Goal: Transaction & Acquisition: Purchase product/service

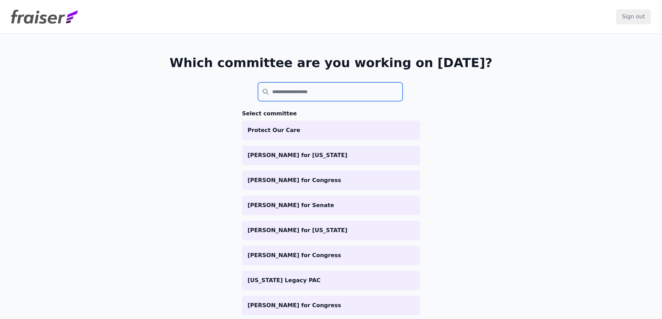
click at [288, 92] on input "search" at bounding box center [330, 91] width 145 height 19
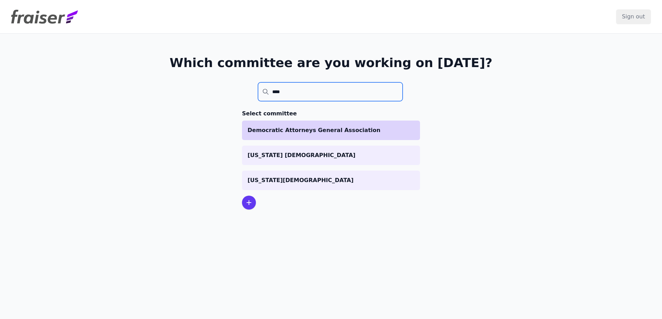
type input "****"
click at [292, 130] on p "Democratic Attorneys General Association" at bounding box center [330, 130] width 167 height 8
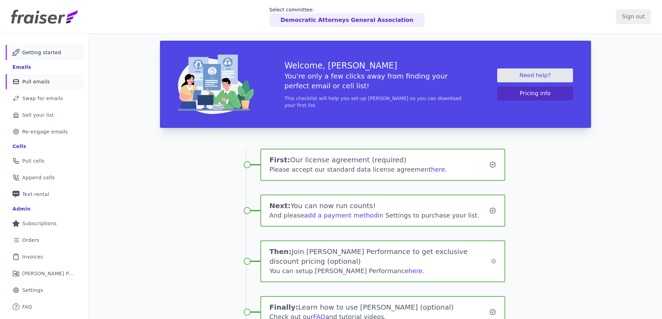
click at [35, 85] on span "Pull emails" at bounding box center [35, 81] width 27 height 7
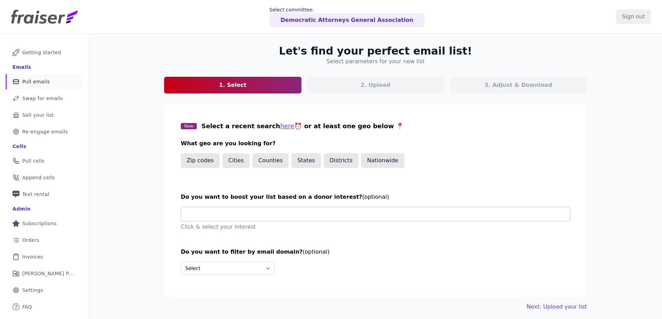
click at [227, 215] on input "text" at bounding box center [378, 214] width 383 height 14
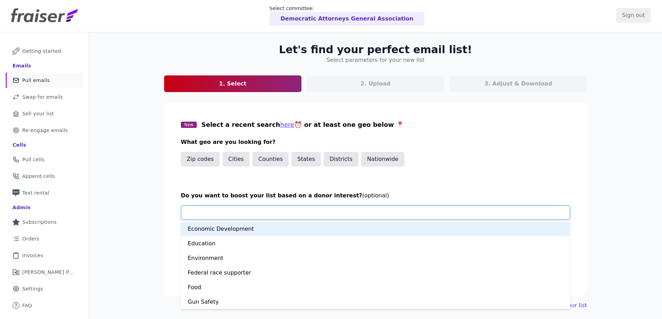
scroll to position [131, 0]
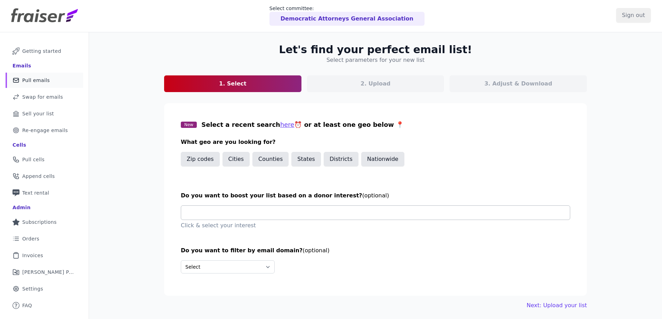
click at [241, 213] on input "text" at bounding box center [378, 213] width 383 height 14
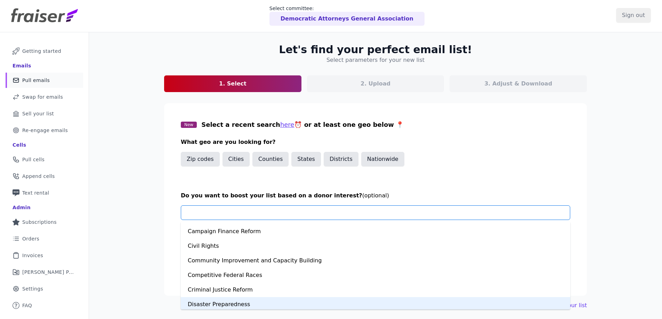
scroll to position [96, 0]
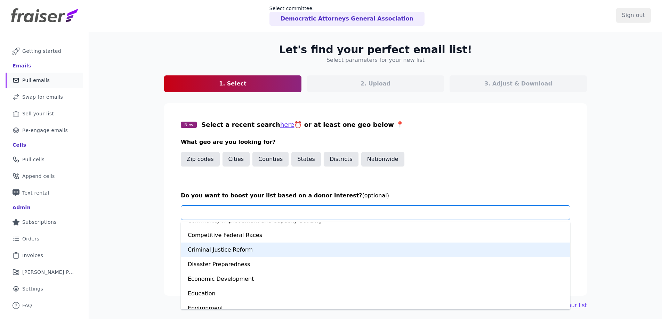
click at [247, 251] on div "Criminal Justice Reform" at bounding box center [375, 250] width 389 height 15
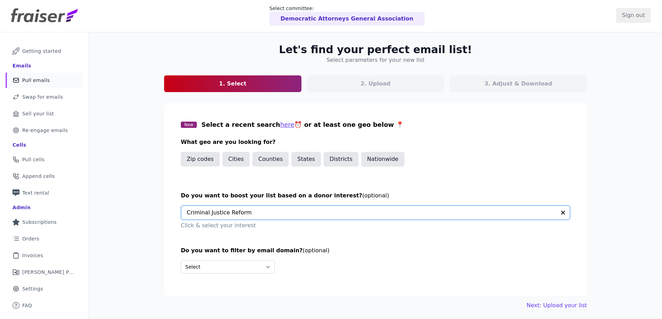
click at [236, 217] on input "text" at bounding box center [371, 213] width 369 height 14
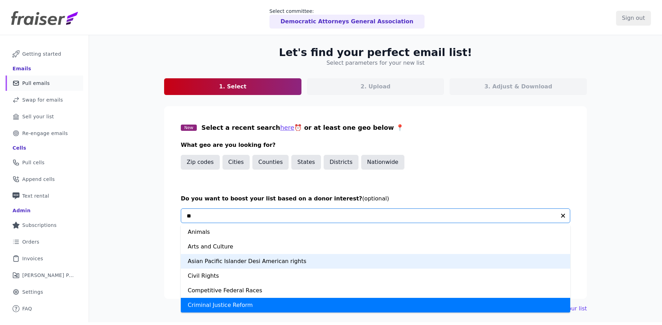
scroll to position [0, 0]
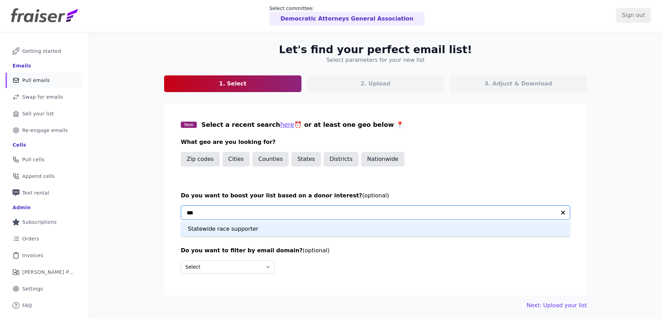
type input "****"
click at [239, 228] on div "Statewide race supporter" at bounding box center [375, 229] width 389 height 15
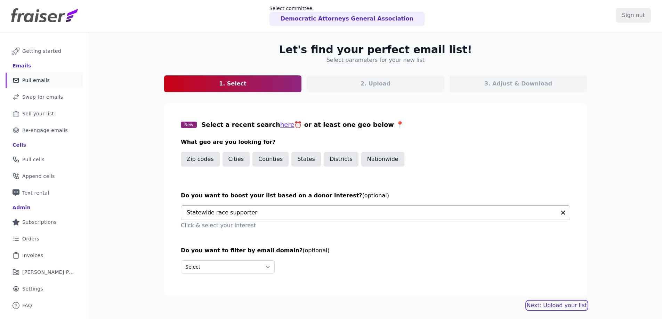
click at [558, 305] on button "Next: Upload your list" at bounding box center [557, 305] width 60 height 8
click at [554, 305] on button "Next: Upload your list" at bounding box center [557, 305] width 60 height 8
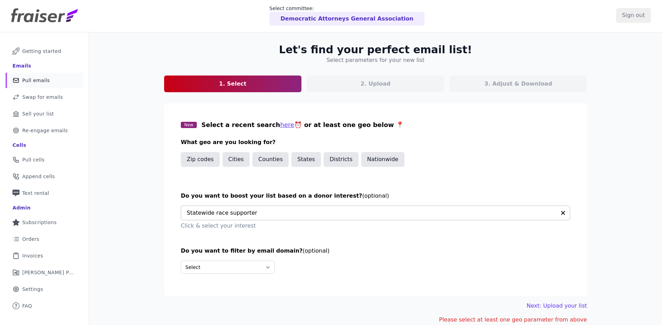
scroll to position [1, 0]
click at [370, 87] on p "2. Upload" at bounding box center [375, 84] width 30 height 8
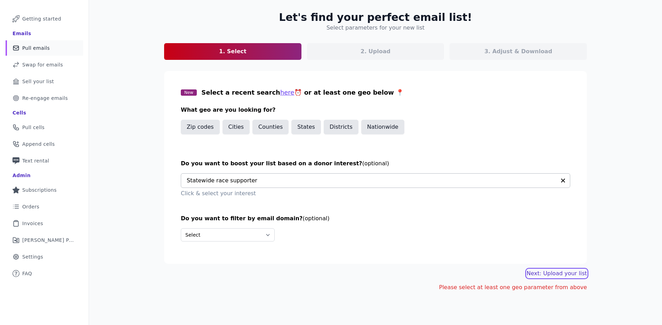
click at [572, 274] on button "Next: Upload your list" at bounding box center [557, 273] width 60 height 8
click at [369, 126] on button "Nationwide" at bounding box center [382, 127] width 43 height 15
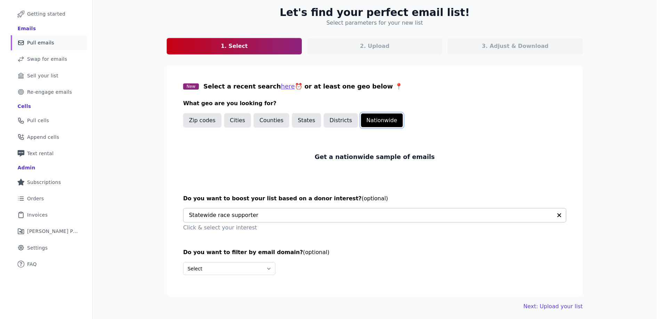
scroll to position [41, 0]
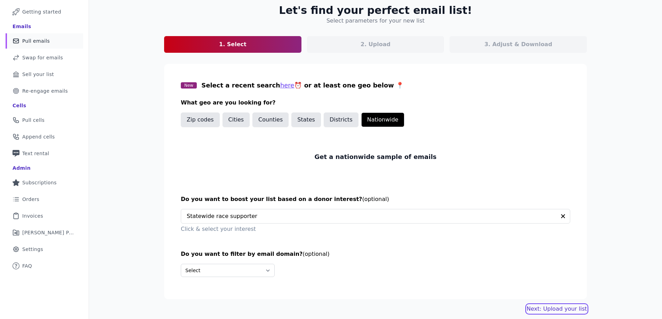
click at [576, 310] on link "Next: Upload your list" at bounding box center [557, 309] width 60 height 8
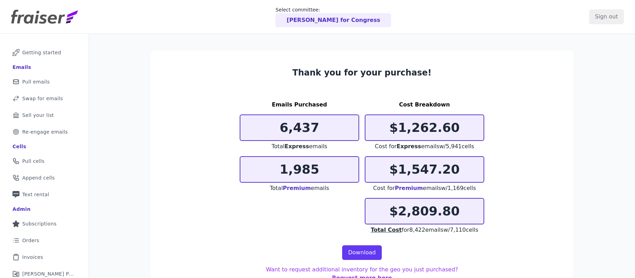
drag, startPoint x: 396, startPoint y: 79, endPoint x: 387, endPoint y: 74, distance: 10.0
click at [395, 79] on section "Thank you for your purchase! Emails Purchased 6,437 Total Express emails 1,985 …" at bounding box center [362, 174] width 423 height 248
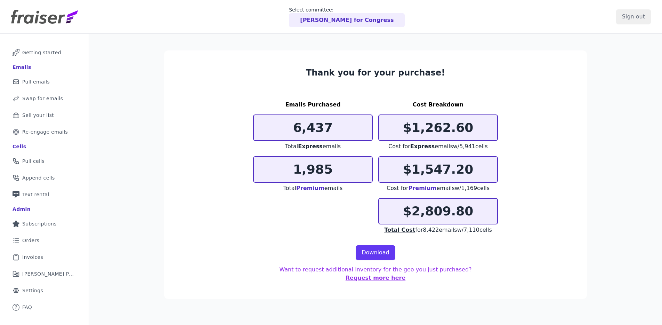
click at [291, 86] on section "Thank you for your purchase! Emails Purchased 6,437 Total Express emails 1,985 …" at bounding box center [375, 174] width 423 height 248
click at [357, 33] on header "Select committee: Katherine Clark for Congress Sign out" at bounding box center [331, 17] width 662 height 34
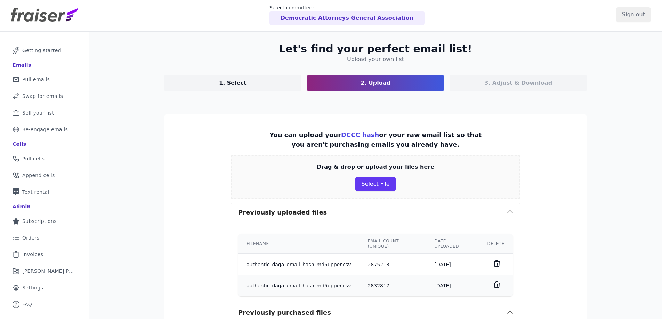
scroll to position [149, 0]
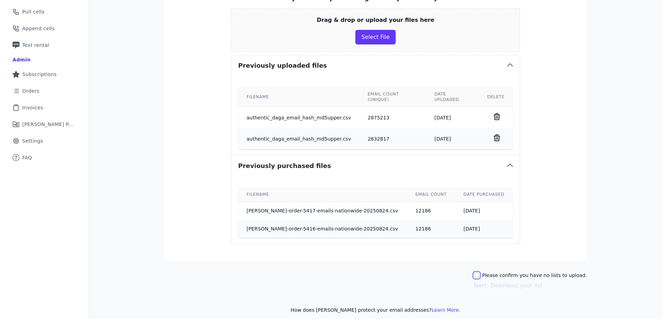
click at [479, 273] on input "Please confirm you have no lists to upload." at bounding box center [477, 276] width 6 height 6
checkbox input "true"
click at [514, 283] on button "Next: Download your list" at bounding box center [508, 286] width 68 height 8
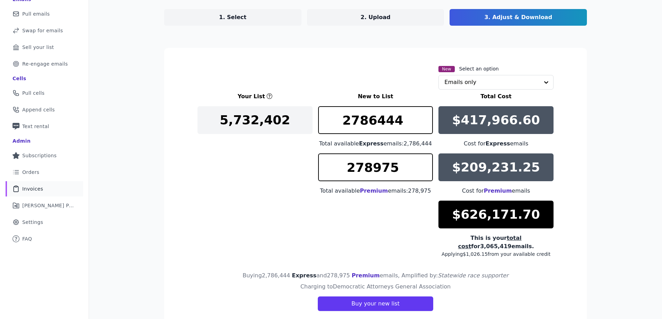
scroll to position [88, 0]
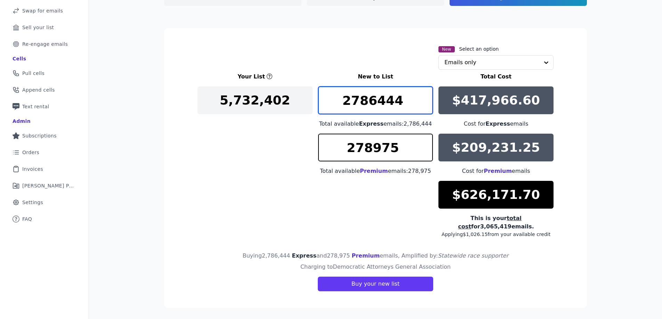
click at [357, 105] on input "2786444" at bounding box center [375, 101] width 115 height 28
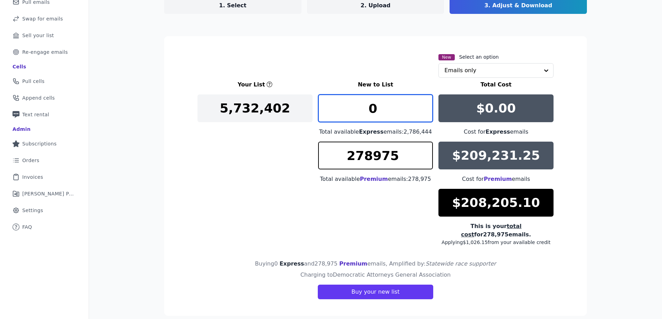
type input "0"
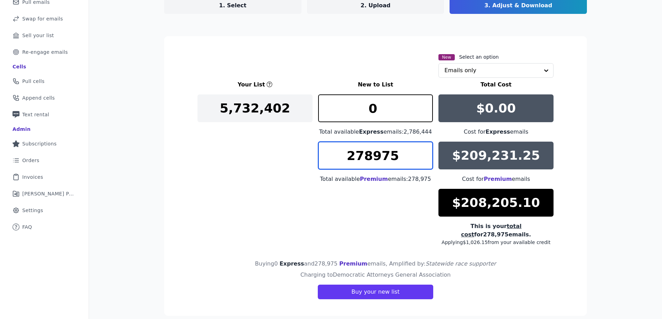
click at [364, 157] on input "278975" at bounding box center [375, 156] width 115 height 28
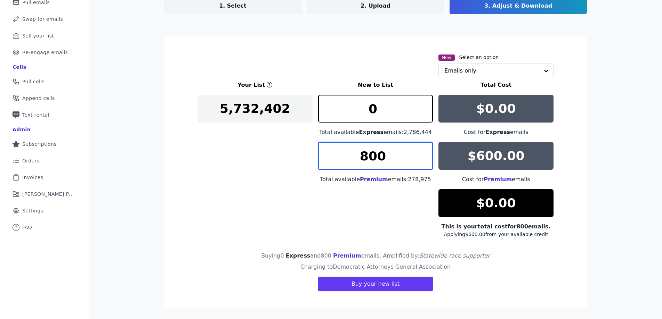
drag, startPoint x: 386, startPoint y: 159, endPoint x: 325, endPoint y: 159, distance: 61.2
click at [325, 159] on input "800" at bounding box center [375, 156] width 115 height 28
type input "8"
click at [423, 152] on input "671" at bounding box center [375, 156] width 115 height 28
click at [423, 152] on input "672" at bounding box center [375, 156] width 115 height 28
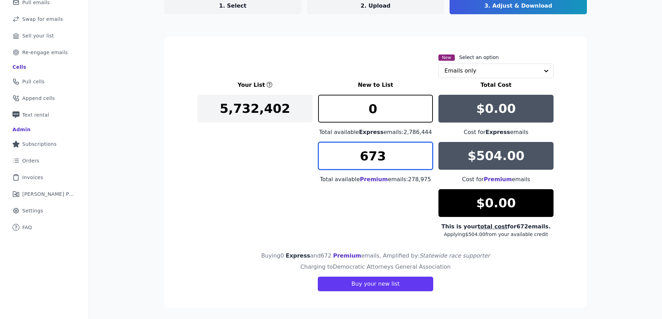
click at [423, 152] on input "673" at bounding box center [375, 156] width 115 height 28
click at [424, 161] on input "672" at bounding box center [375, 156] width 115 height 28
type input "673"
click at [424, 153] on input "673" at bounding box center [375, 156] width 115 height 28
click at [253, 7] on link "1. Select" at bounding box center [232, 6] width 137 height 17
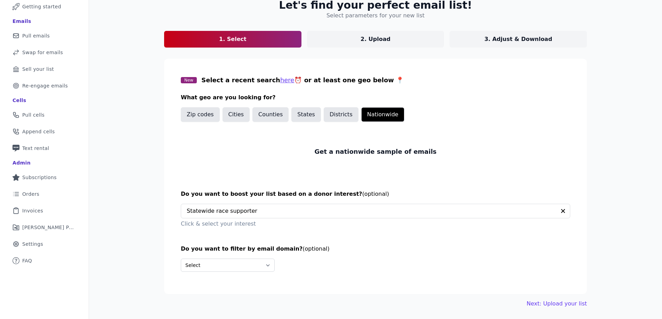
scroll to position [46, 0]
click at [268, 217] on input "text" at bounding box center [371, 211] width 369 height 14
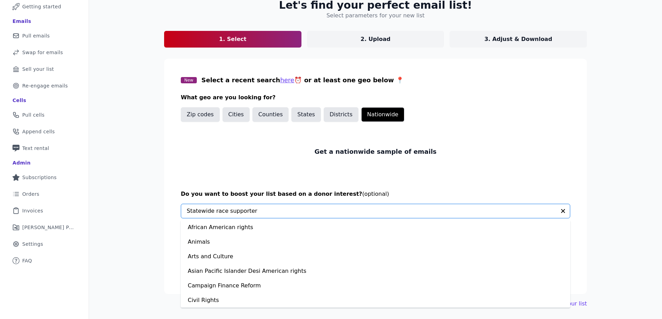
scroll to position [438, 0]
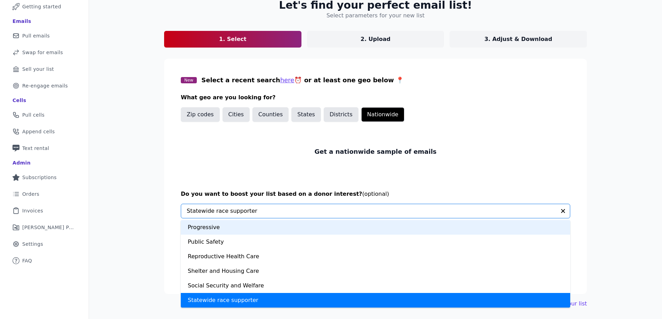
click at [601, 210] on div "Let's find your perfect email list! Select parameters for your new list 1. Sele…" at bounding box center [375, 154] width 573 height 332
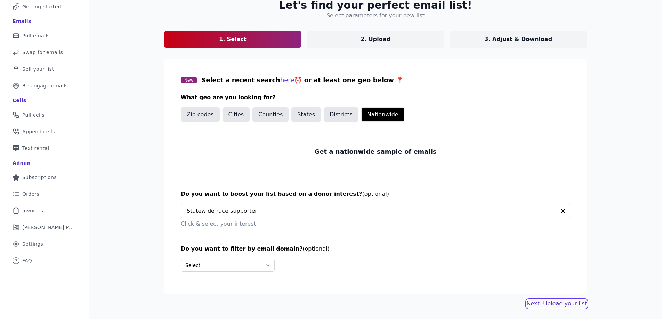
click at [568, 303] on link "Next: Upload your list" at bounding box center [557, 304] width 60 height 8
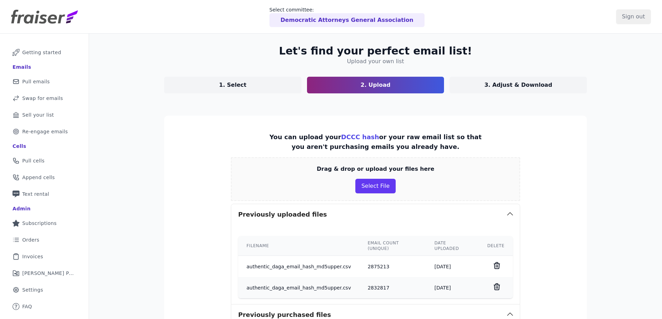
click at [366, 204] on div "Previously uploaded files Filename Email count (unique) Date uploaded Delete au…" at bounding box center [375, 254] width 289 height 101
click at [367, 187] on button "Select File" at bounding box center [375, 186] width 40 height 15
click at [366, 191] on button "Select File" at bounding box center [375, 186] width 40 height 15
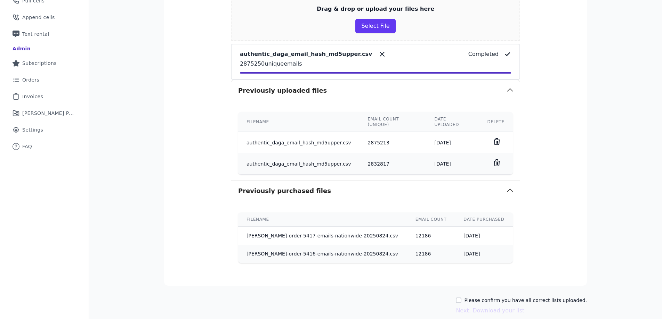
scroll to position [185, 0]
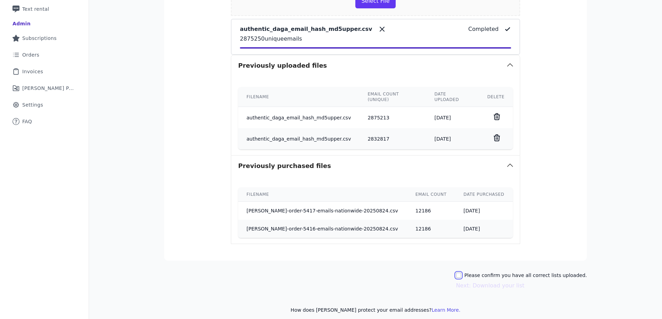
click at [461, 273] on input "Please confirm you have all correct lists uploaded." at bounding box center [459, 276] width 6 height 6
checkbox input "true"
click at [503, 282] on button "Next: Download your list" at bounding box center [490, 286] width 68 height 8
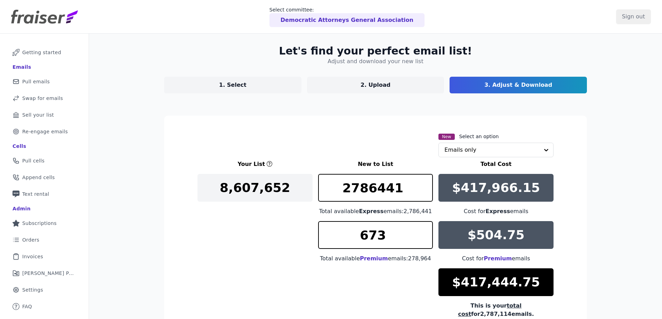
click at [231, 91] on link "1. Select" at bounding box center [232, 85] width 137 height 17
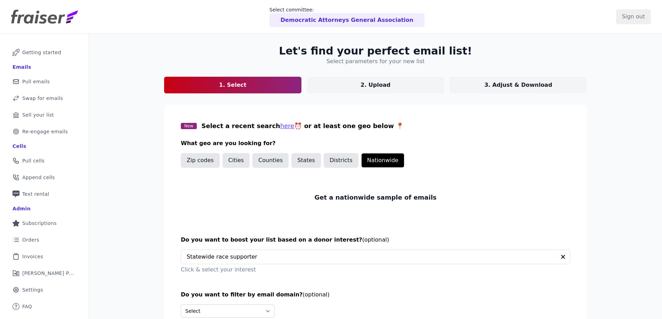
click at [503, 86] on p "3. Adjust & Download" at bounding box center [518, 85] width 68 height 8
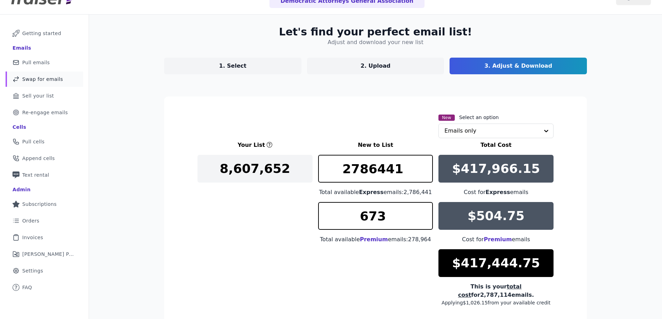
scroll to position [80, 0]
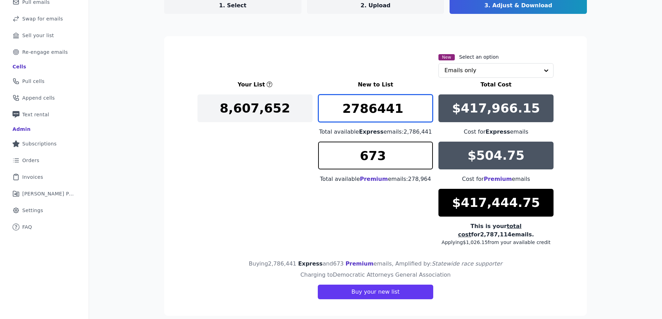
click at [328, 109] on input "2786441" at bounding box center [375, 109] width 115 height 28
click at [329, 109] on input "2786441" at bounding box center [375, 109] width 115 height 28
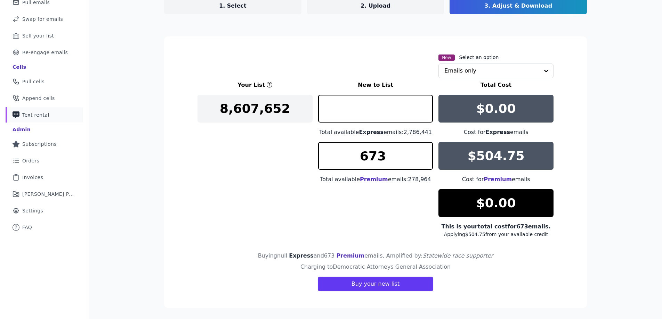
type input "0"
drag, startPoint x: 385, startPoint y: 155, endPoint x: 326, endPoint y: 139, distance: 61.2
click at [325, 155] on input "673" at bounding box center [375, 156] width 115 height 28
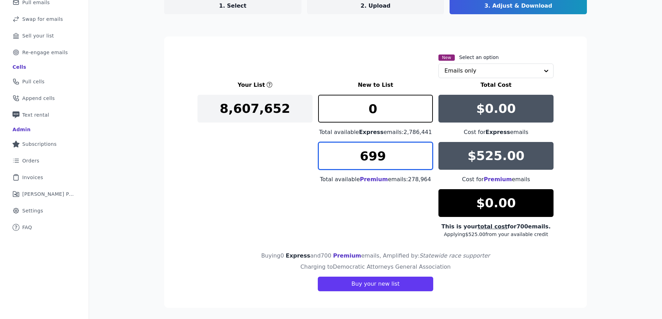
click at [423, 160] on input "699" at bounding box center [375, 156] width 115 height 28
click at [423, 160] on input "698" at bounding box center [375, 156] width 115 height 28
click at [423, 161] on input "697" at bounding box center [375, 156] width 115 height 28
click at [423, 161] on input "696" at bounding box center [375, 156] width 115 height 28
click at [423, 161] on input "695" at bounding box center [375, 156] width 115 height 28
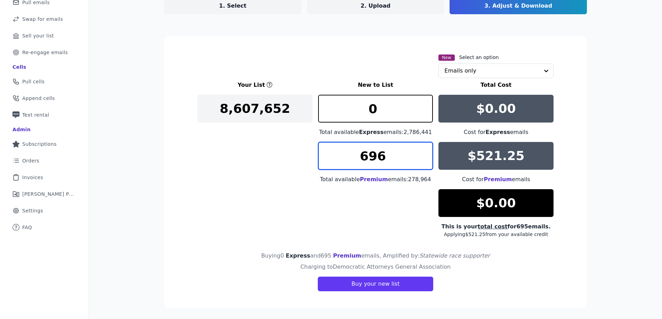
click at [423, 154] on input "696" at bounding box center [375, 156] width 115 height 28
type input "695"
click at [424, 162] on input "695" at bounding box center [375, 156] width 115 height 28
drag, startPoint x: 381, startPoint y: 158, endPoint x: 335, endPoint y: 158, distance: 46.2
click at [335, 158] on input "695" at bounding box center [375, 156] width 115 height 28
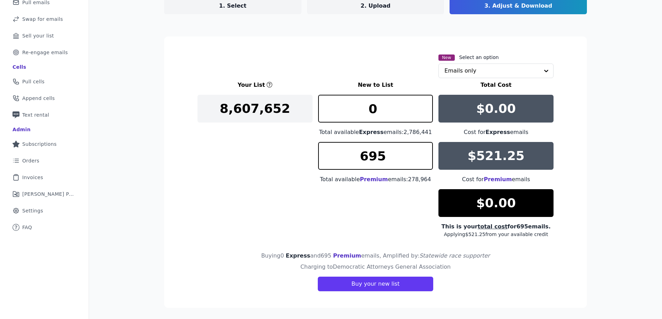
scroll to position [0, 0]
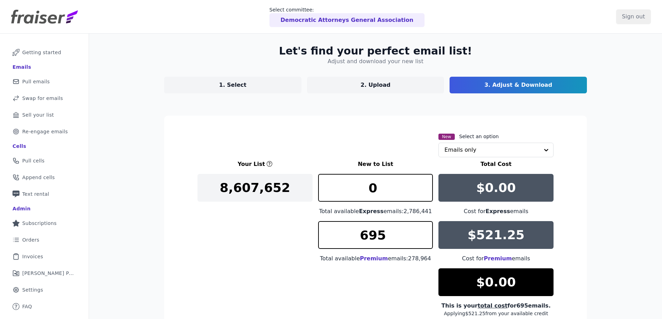
click at [224, 88] on p "1. Select" at bounding box center [232, 85] width 27 height 8
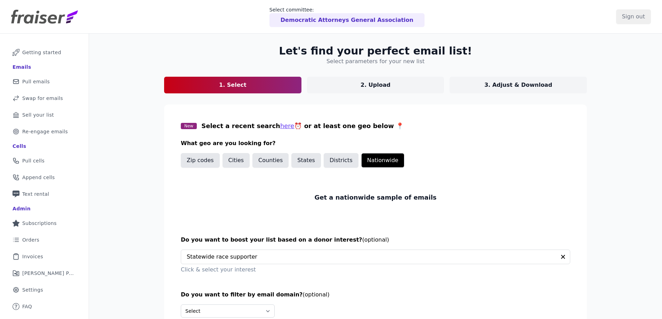
click at [497, 83] on p "3. Adjust & Download" at bounding box center [518, 85] width 68 height 8
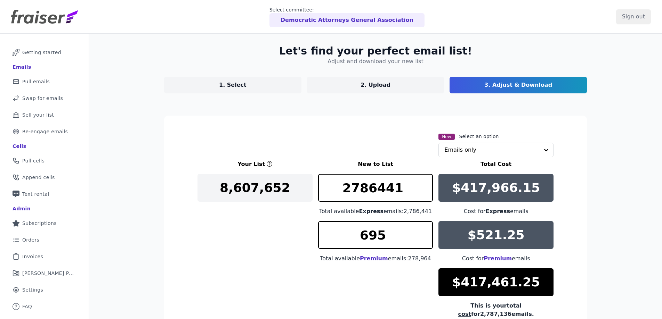
click at [391, 91] on link "2. Upload" at bounding box center [375, 85] width 137 height 17
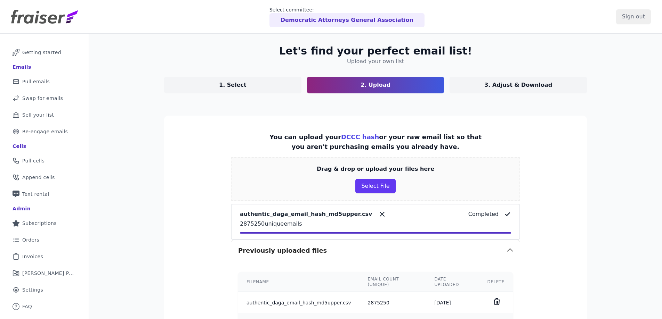
click at [506, 85] on p "3. Adjust & Download" at bounding box center [518, 85] width 68 height 8
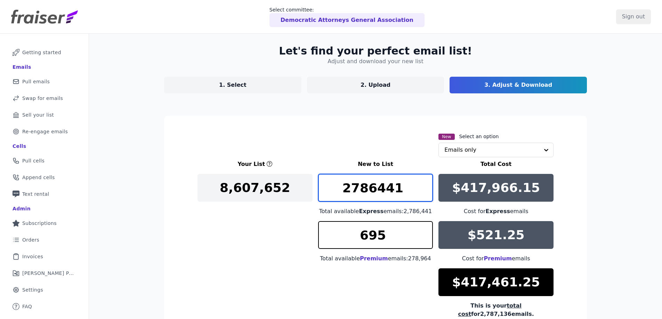
click at [380, 185] on input "2786441" at bounding box center [375, 188] width 115 height 28
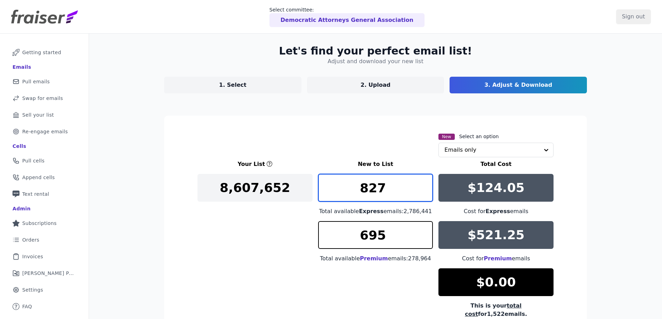
type input "827"
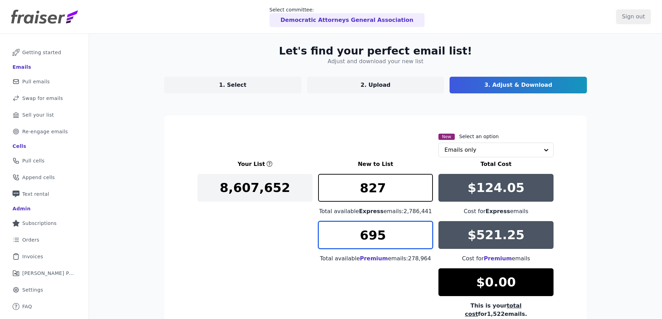
click at [369, 245] on input "695" at bounding box center [375, 235] width 115 height 28
click at [369, 244] on input "695" at bounding box center [375, 235] width 115 height 28
click at [369, 239] on input "695" at bounding box center [375, 235] width 115 height 28
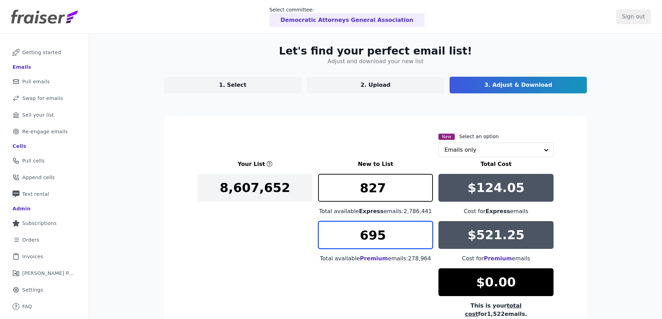
click at [369, 239] on input "695" at bounding box center [375, 235] width 115 height 28
type input "530"
click at [315, 254] on div "Your List New to List Total Cost 8,607,652 827 Total available Express emails: …" at bounding box center [375, 242] width 356 height 165
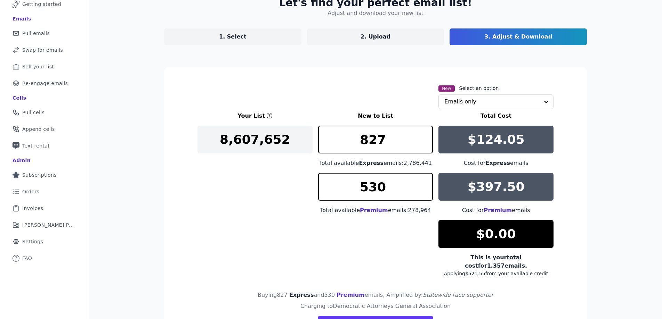
scroll to position [80, 0]
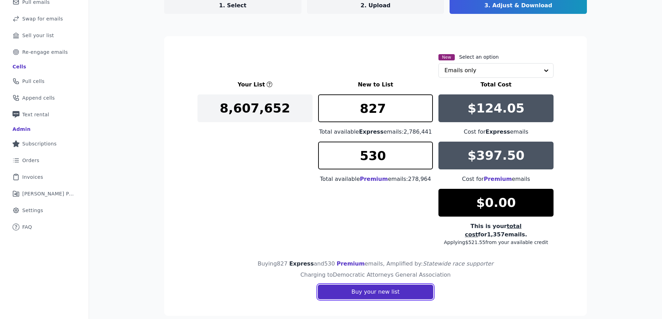
click at [364, 285] on button "Buy your new list" at bounding box center [375, 292] width 115 height 15
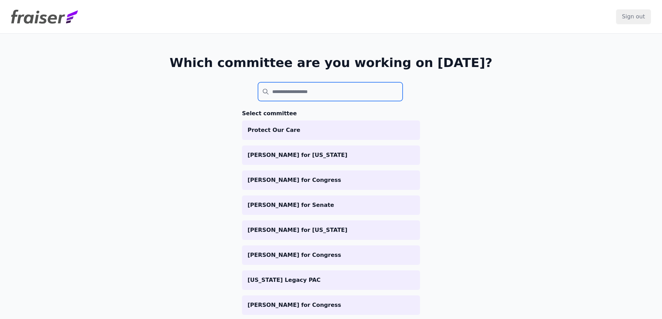
click at [297, 94] on input "search" at bounding box center [330, 91] width 145 height 19
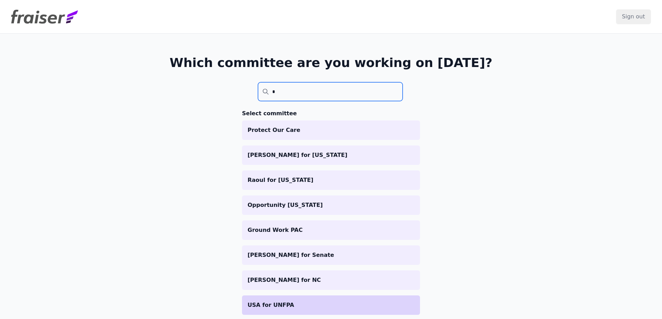
type input "*"
click at [296, 309] on p "USA for UNFPA" at bounding box center [330, 305] width 167 height 8
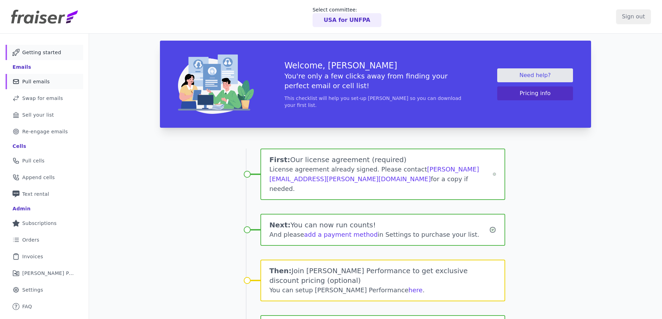
click at [32, 81] on span "Pull emails" at bounding box center [35, 81] width 27 height 7
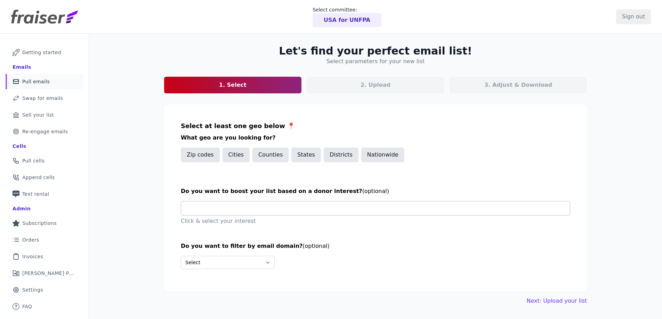
click at [217, 209] on input "text" at bounding box center [378, 209] width 383 height 14
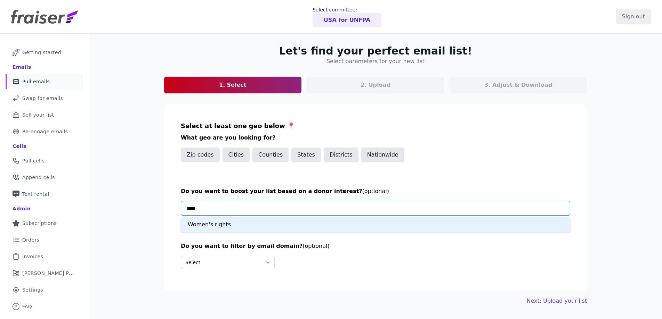
type input "*****"
click at [226, 228] on div "Women's rights" at bounding box center [375, 225] width 389 height 15
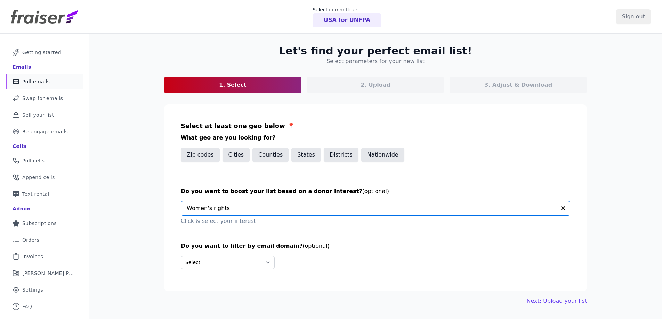
click at [393, 146] on div "Select at least one geo below 📍 What geo are you looking for? Zip codes Cities …" at bounding box center [375, 145] width 389 height 49
click at [385, 156] on button "Nationwide" at bounding box center [382, 155] width 43 height 15
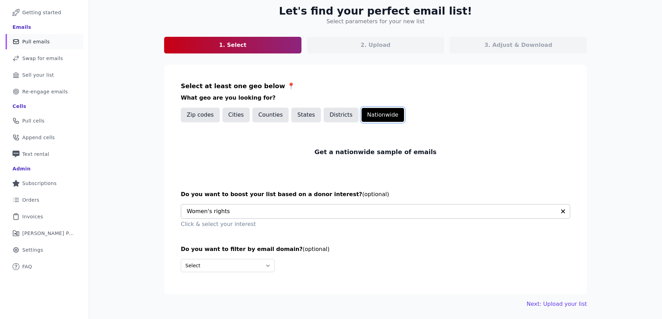
scroll to position [40, 0]
click at [558, 304] on link "Next: Upload your list" at bounding box center [557, 304] width 60 height 8
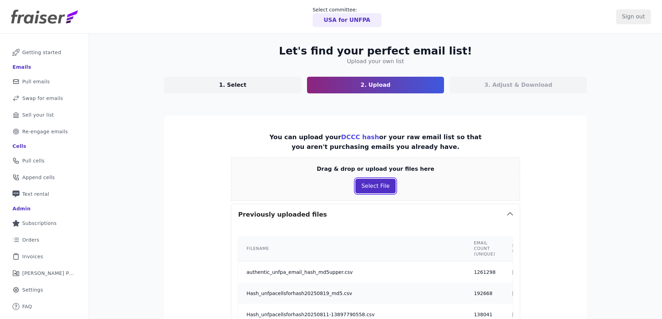
click at [374, 183] on button "Select File" at bounding box center [375, 186] width 40 height 15
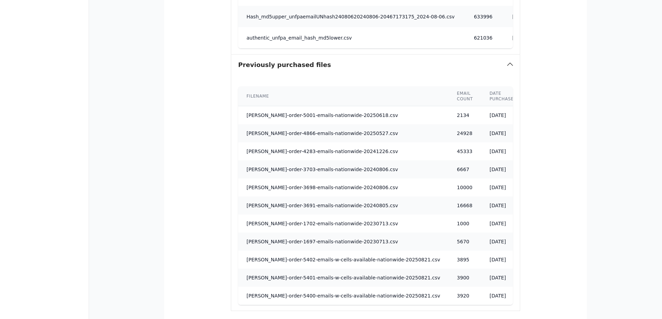
scroll to position [561, 0]
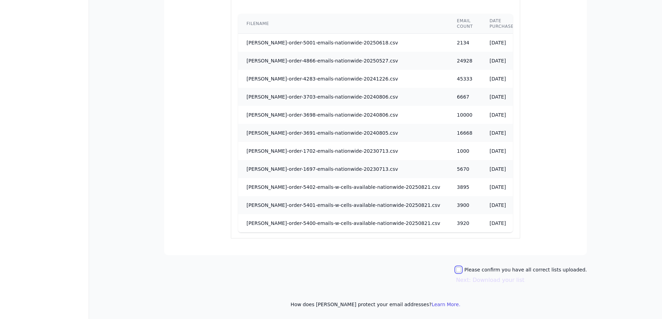
click at [461, 271] on input "Please confirm you have all correct lists uploaded." at bounding box center [459, 270] width 6 height 6
checkbox input "true"
click at [489, 283] on button "Next: Download your list" at bounding box center [490, 280] width 68 height 8
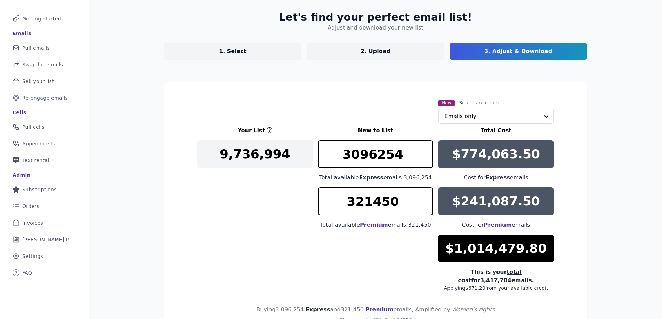
scroll to position [88, 0]
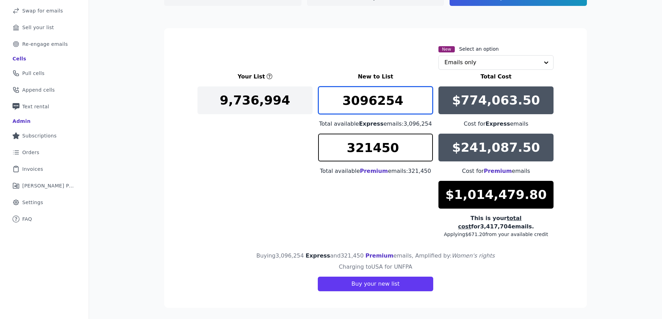
click at [357, 91] on input "3096254" at bounding box center [375, 101] width 115 height 28
click at [358, 98] on input "3096254" at bounding box center [375, 101] width 115 height 28
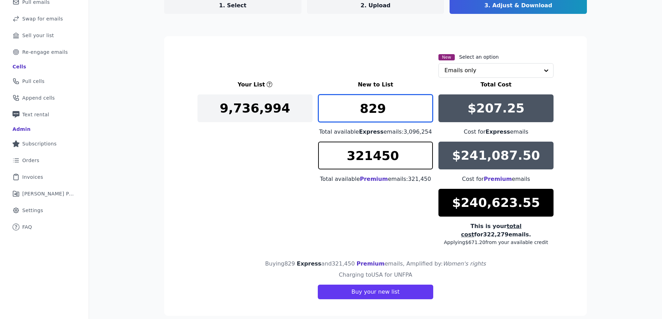
type input "829"
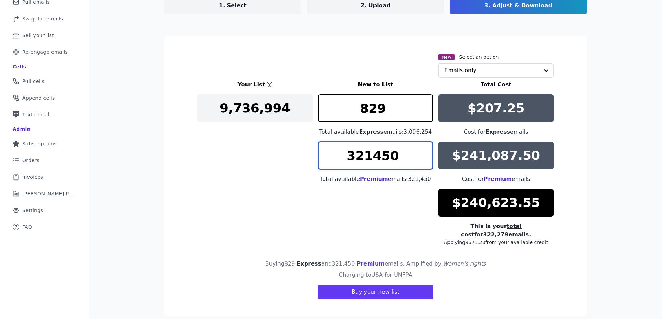
click at [365, 158] on input "321450" at bounding box center [375, 156] width 115 height 28
click at [365, 157] on input "321450" at bounding box center [375, 156] width 115 height 28
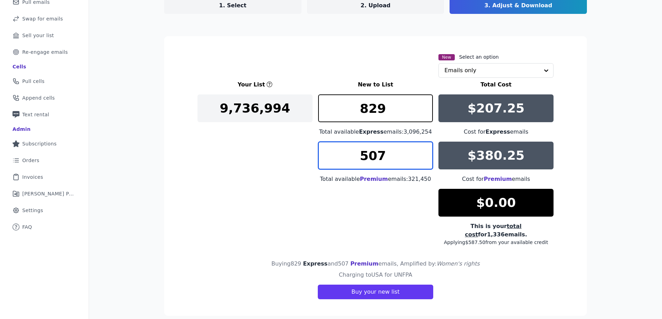
type input "507"
click at [378, 227] on div "Your List New to List Total Cost 9,736,994 829 Total available Express emails: …" at bounding box center [375, 163] width 356 height 165
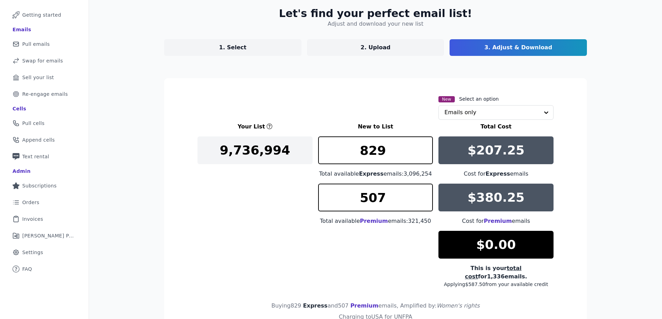
scroll to position [0, 0]
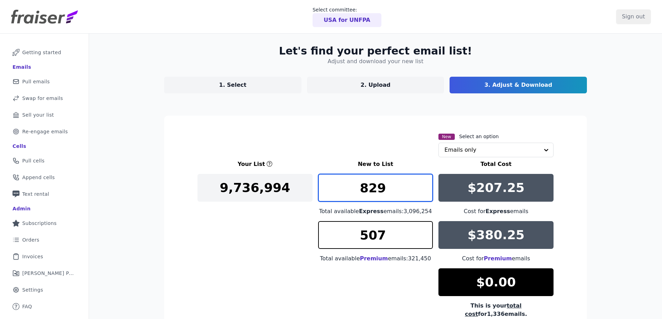
click at [362, 193] on input "829" at bounding box center [375, 188] width 115 height 28
click at [362, 192] on input "829" at bounding box center [375, 188] width 115 height 28
drag, startPoint x: 384, startPoint y: 190, endPoint x: 336, endPoint y: 179, distance: 48.7
click at [335, 189] on input "829" at bounding box center [375, 188] width 115 height 28
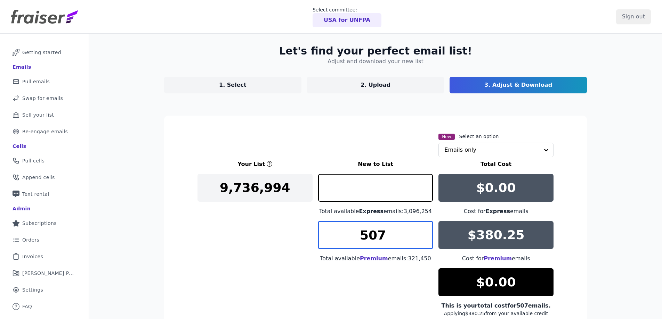
type input "0"
click at [368, 237] on input "507" at bounding box center [375, 235] width 115 height 28
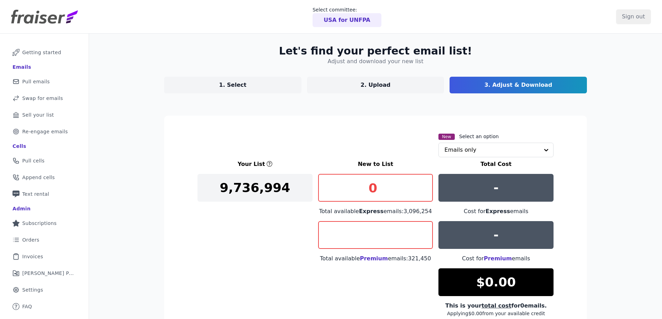
type input "0"
click at [244, 89] on link "1. Select" at bounding box center [232, 85] width 137 height 17
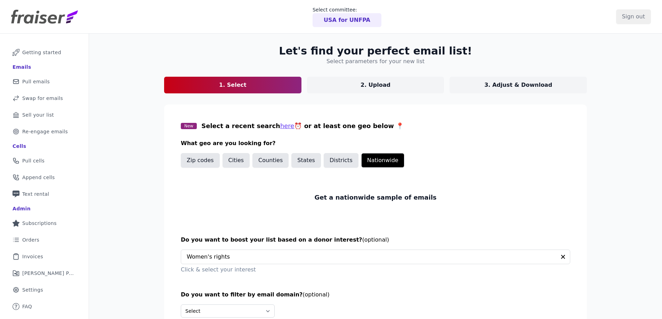
click at [357, 84] on link "2. Upload" at bounding box center [375, 85] width 137 height 17
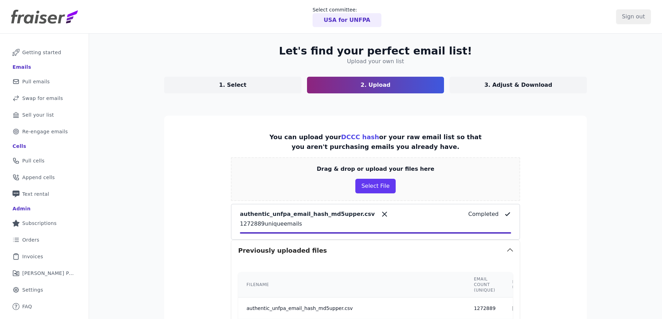
click at [517, 82] on p "3. Adjust & Download" at bounding box center [518, 85] width 68 height 8
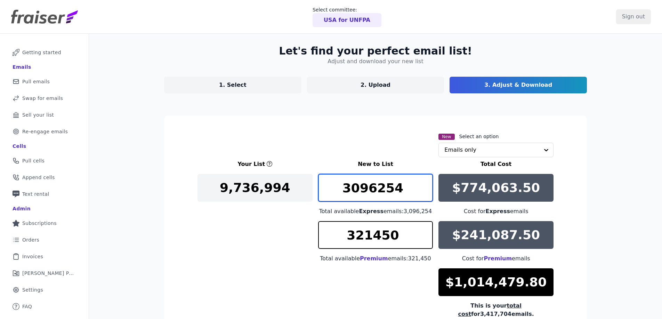
click at [374, 193] on input "3096254" at bounding box center [375, 188] width 115 height 28
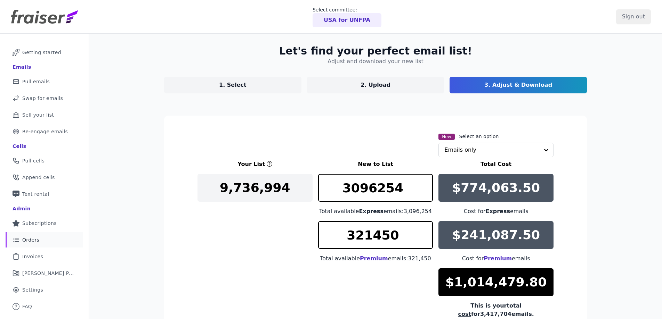
click at [34, 241] on span "Orders" at bounding box center [30, 240] width 17 height 7
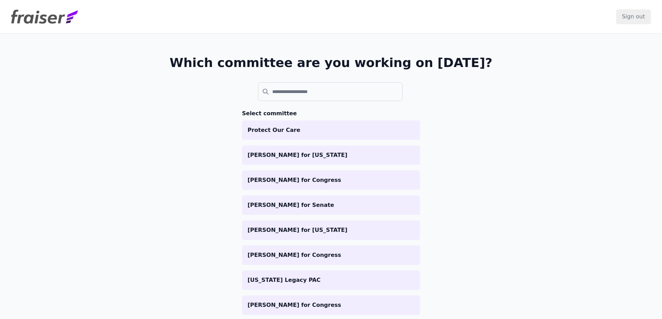
scroll to position [1, 0]
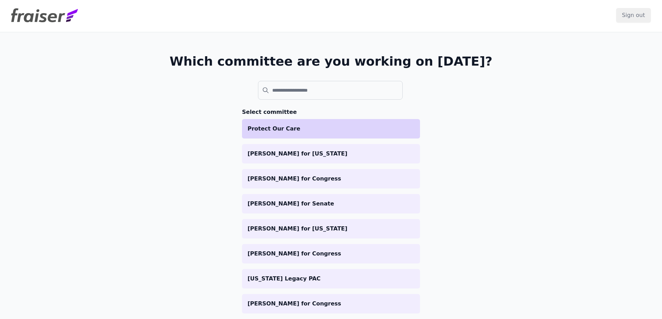
click at [290, 130] on p "Protect Our Care" at bounding box center [330, 129] width 167 height 8
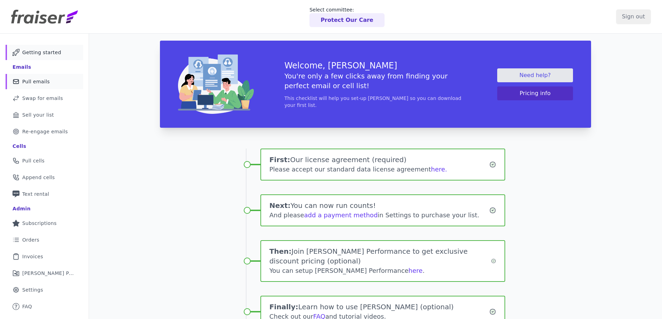
click at [27, 79] on span "Pull emails" at bounding box center [35, 81] width 27 height 7
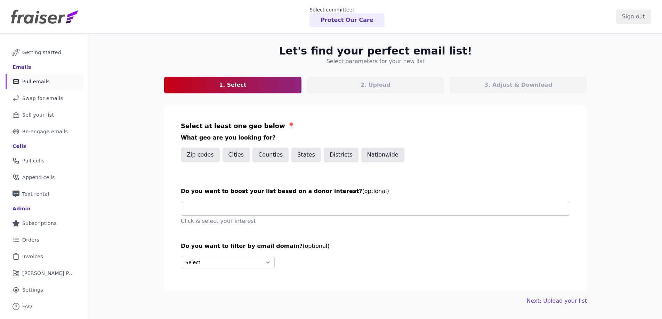
click at [208, 212] on input "text" at bounding box center [378, 209] width 383 height 14
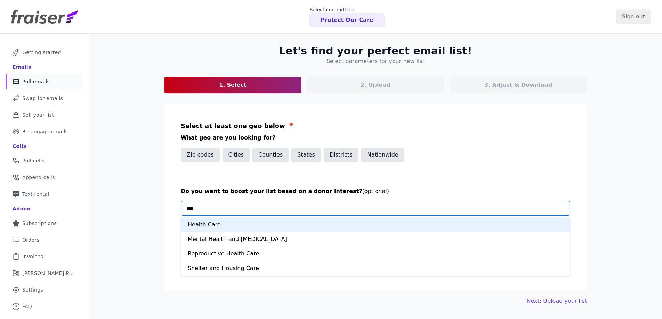
type input "****"
click at [231, 226] on div "Health Care" at bounding box center [375, 225] width 389 height 15
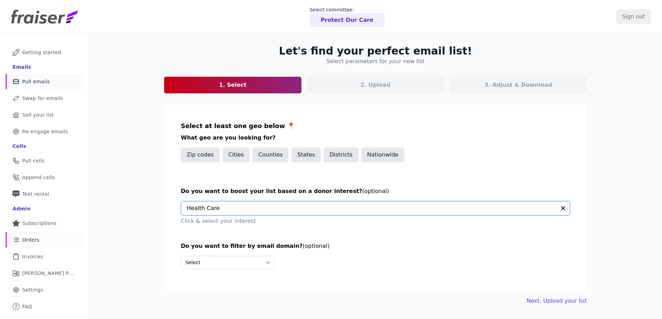
click at [42, 241] on link "List Icon Outline of bulleted list Orders" at bounding box center [45, 240] width 78 height 15
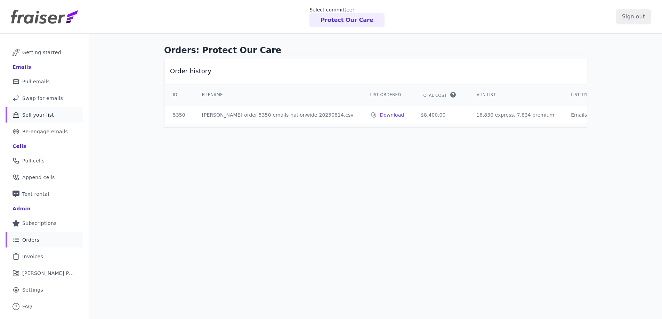
scroll to position [34, 0]
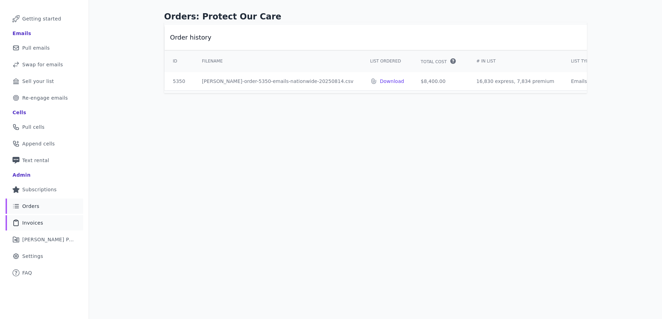
click at [33, 225] on span "Invoices" at bounding box center [32, 223] width 21 height 7
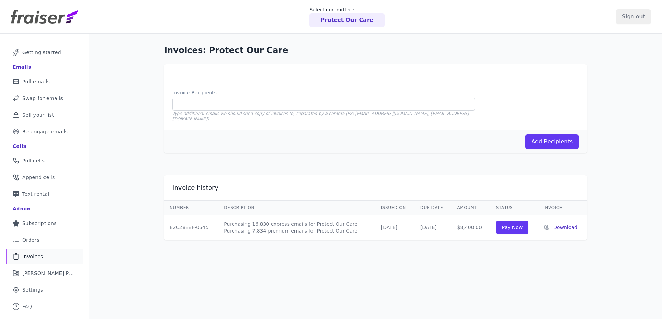
click at [556, 224] on p "Download" at bounding box center [567, 227] width 28 height 7
click at [35, 243] on span "Orders" at bounding box center [30, 240] width 17 height 7
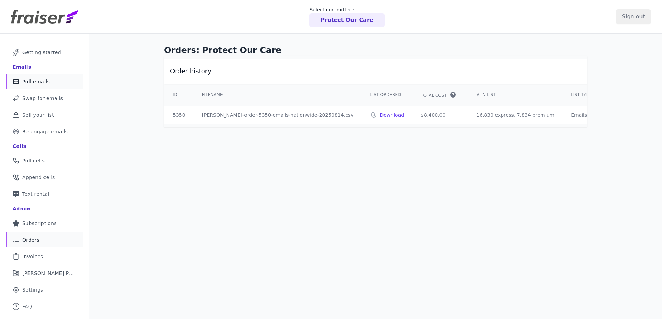
click at [27, 81] on span "Pull emails" at bounding box center [35, 81] width 27 height 7
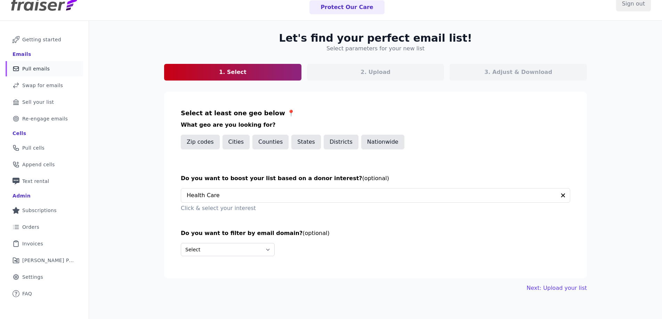
scroll to position [18, 0]
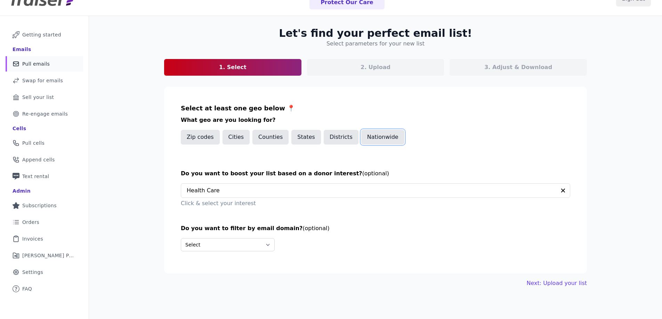
click at [376, 136] on button "Nationwide" at bounding box center [382, 137] width 43 height 15
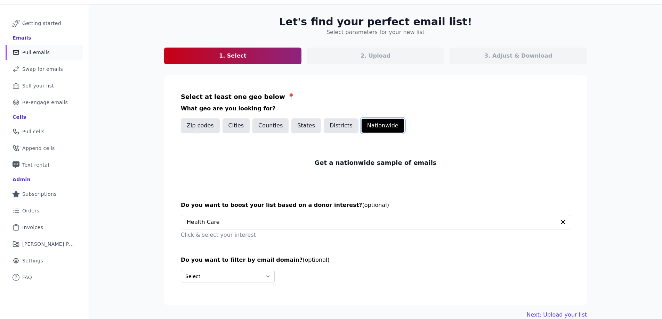
scroll to position [40, 0]
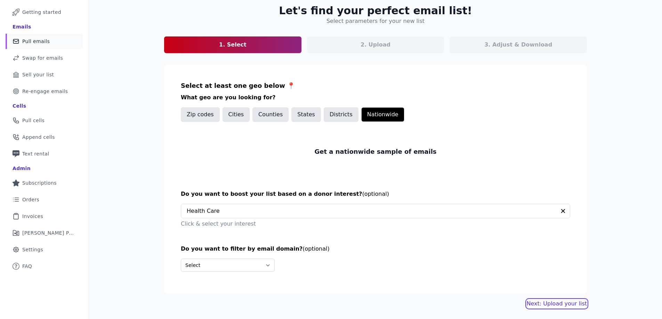
click at [559, 303] on link "Next: Upload your list" at bounding box center [557, 304] width 60 height 8
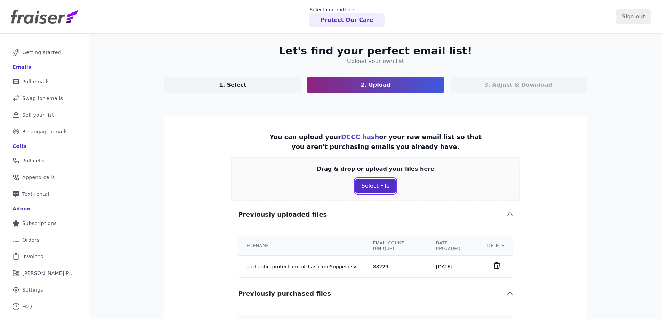
click at [372, 191] on button "Select File" at bounding box center [375, 186] width 40 height 15
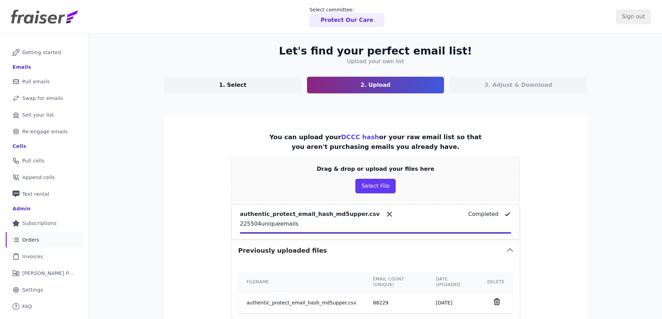
click at [31, 241] on span "Orders" at bounding box center [30, 240] width 17 height 7
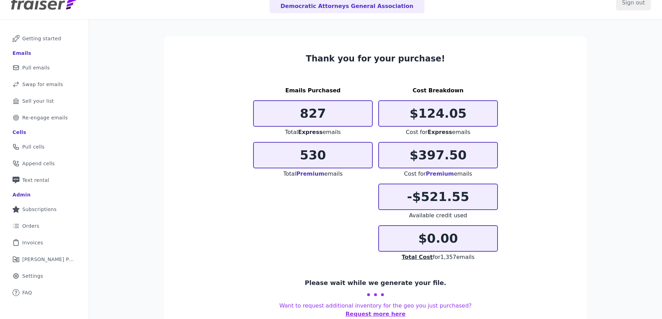
scroll to position [34, 0]
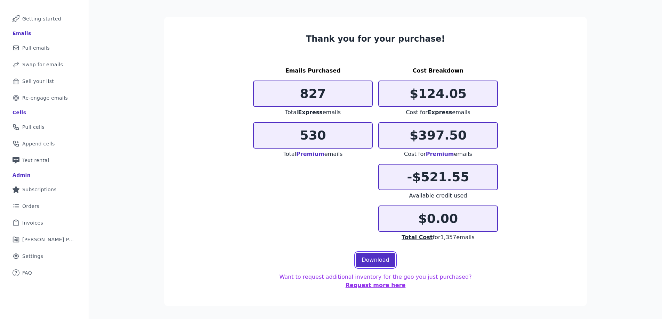
click at [373, 260] on link "Download" at bounding box center [376, 260] width 40 height 15
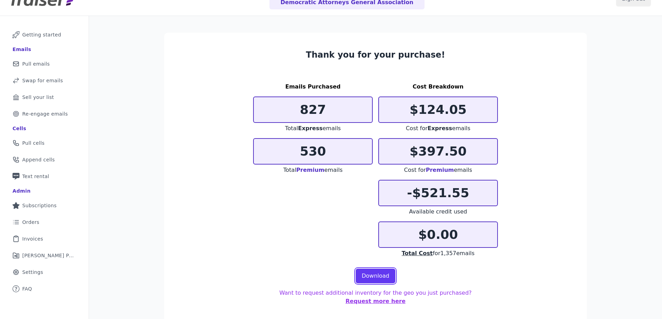
scroll to position [0, 0]
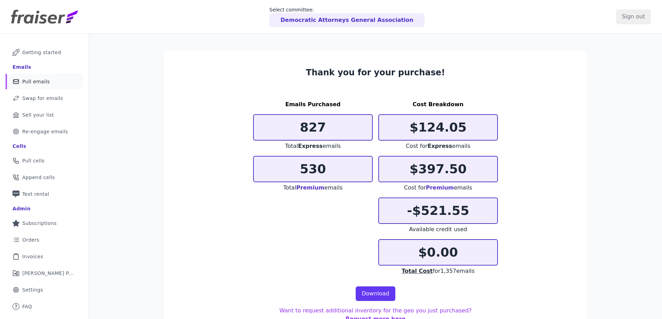
click at [45, 84] on span "Pull emails" at bounding box center [35, 81] width 27 height 7
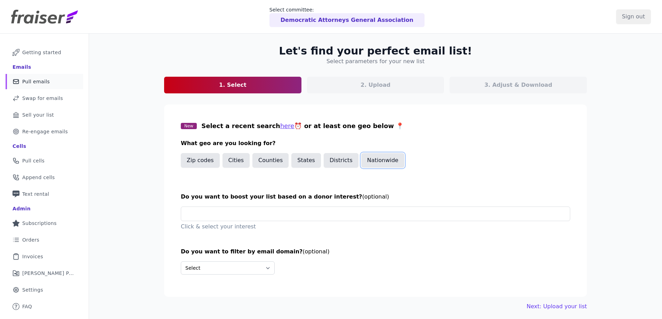
click at [381, 162] on button "Nationwide" at bounding box center [382, 160] width 43 height 15
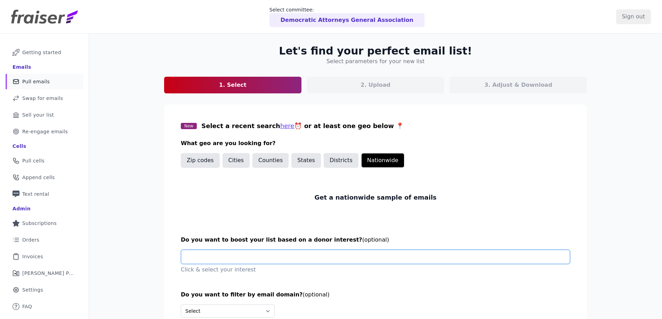
click at [234, 261] on input "text" at bounding box center [378, 257] width 383 height 14
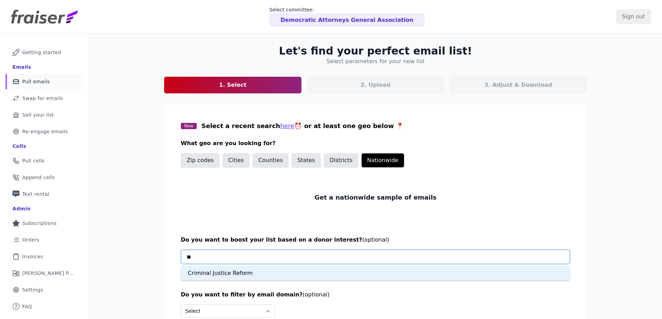
type input "***"
click at [270, 270] on div "Criminal Justice Reform" at bounding box center [375, 273] width 389 height 15
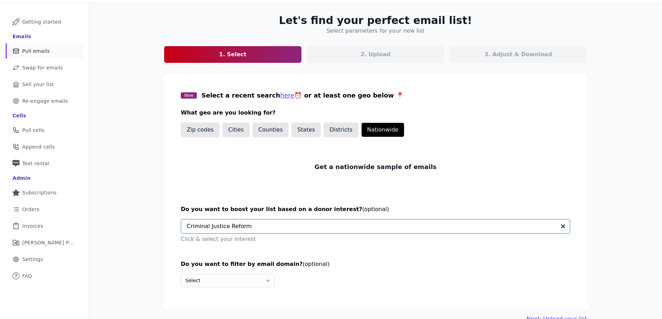
scroll to position [46, 0]
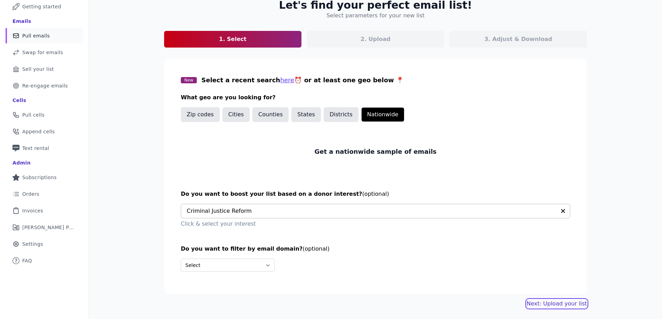
click at [550, 305] on link "Next: Upload your list" at bounding box center [557, 304] width 60 height 8
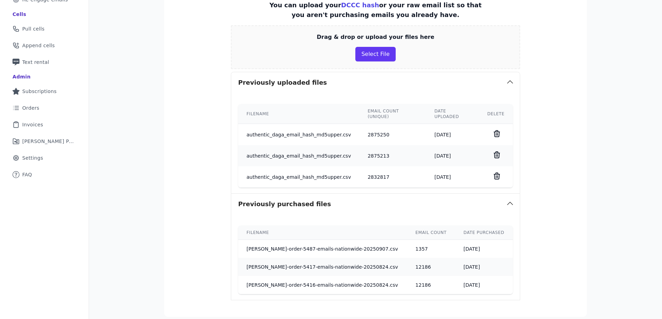
scroll to position [188, 0]
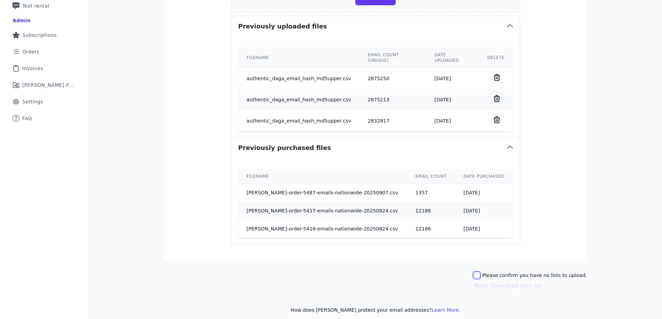
click at [479, 273] on input "Please confirm you have no lists to upload." at bounding box center [477, 276] width 6 height 6
checkbox input "true"
click at [502, 282] on button "Next: Download your list" at bounding box center [508, 286] width 68 height 8
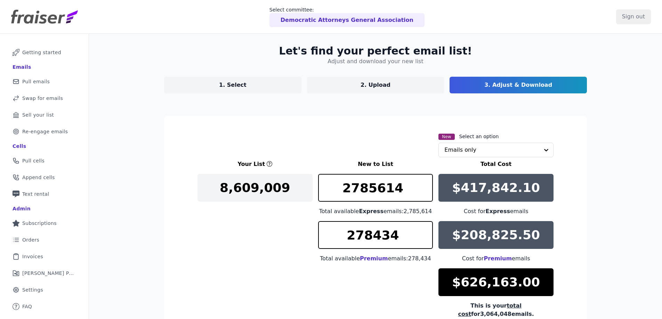
click at [256, 84] on link "1. Select" at bounding box center [232, 85] width 137 height 17
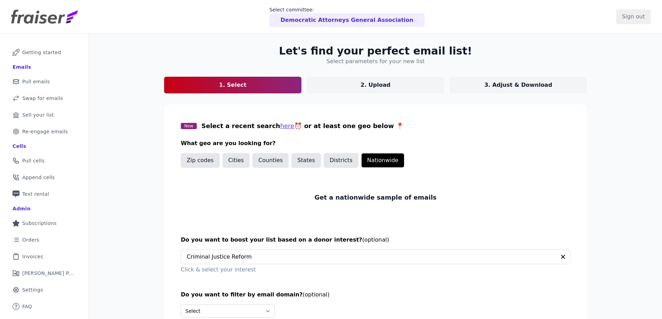
click at [509, 89] on p "3. Adjust & Download" at bounding box center [518, 85] width 68 height 8
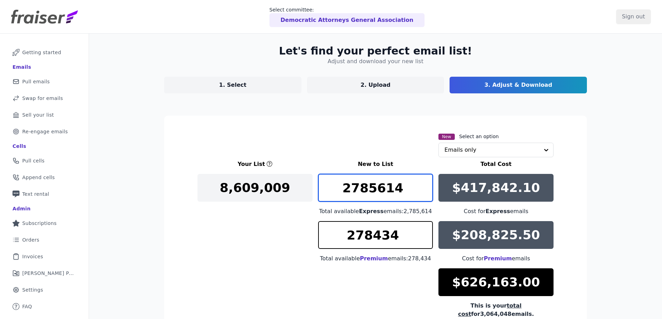
click at [388, 184] on input "2785614" at bounding box center [375, 188] width 115 height 28
click at [387, 185] on input "2785614" at bounding box center [375, 188] width 115 height 28
type input "829"
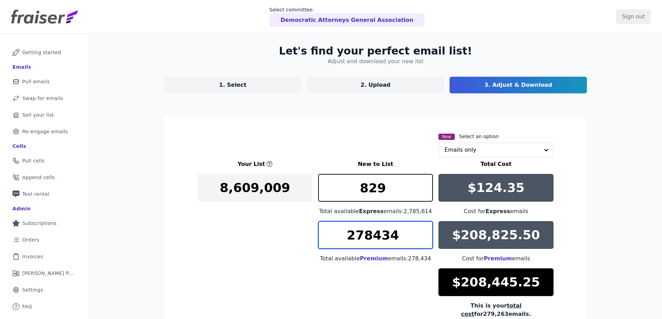
click at [392, 234] on input "278434" at bounding box center [375, 235] width 115 height 28
type input "507"
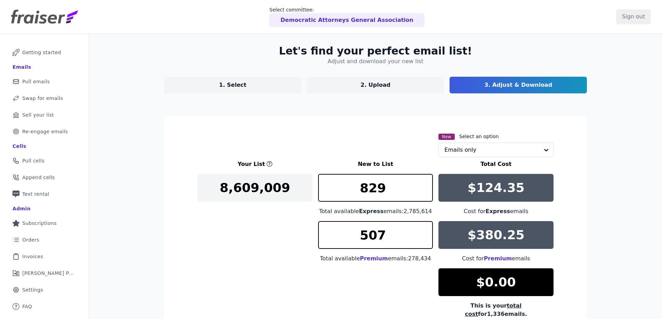
click at [270, 242] on div "Your List New to List Total Cost 8,609,009 829 Total available Express emails: …" at bounding box center [375, 242] width 356 height 165
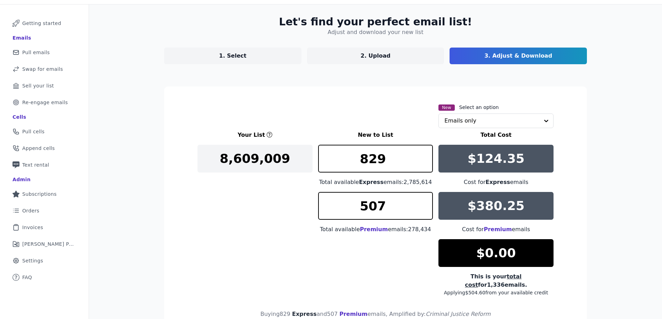
scroll to position [80, 0]
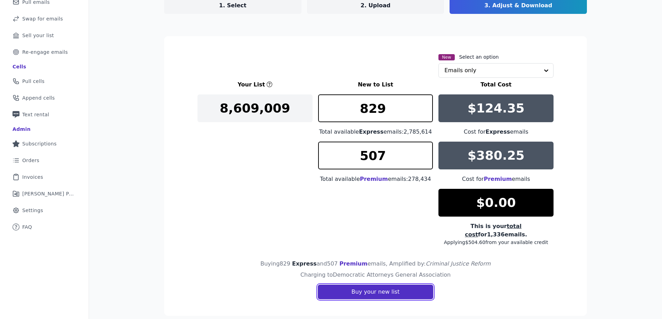
click at [357, 286] on button "Buy your new list" at bounding box center [375, 292] width 115 height 15
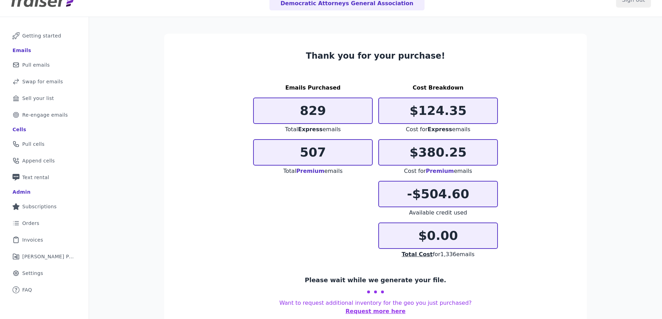
scroll to position [34, 0]
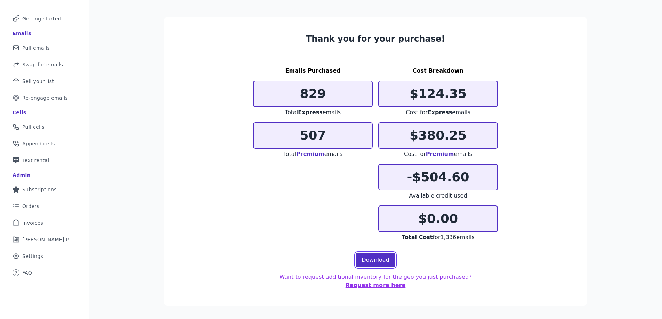
click at [362, 260] on link "Download" at bounding box center [376, 260] width 40 height 15
click at [370, 266] on link "Download" at bounding box center [376, 260] width 40 height 15
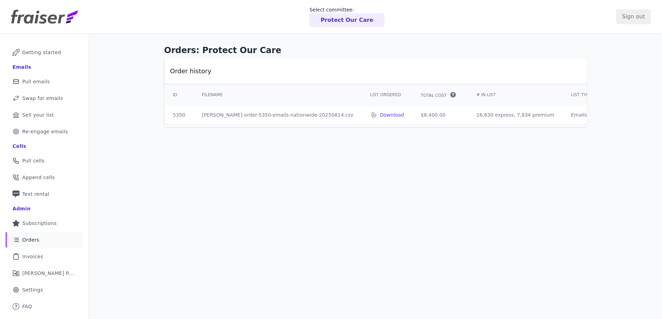
click at [249, 112] on td "[PERSON_NAME]-order-5350-emails-nationwide-20250814.csv" at bounding box center [278, 115] width 168 height 18
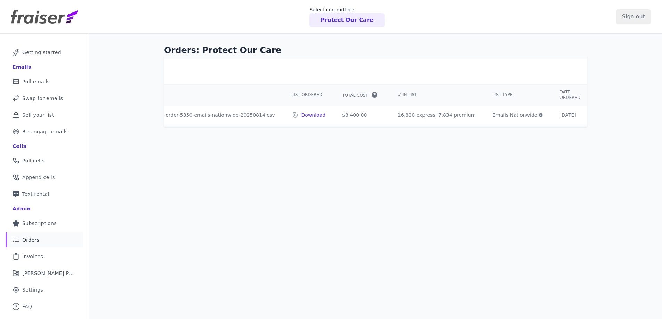
click at [539, 114] on icon at bounding box center [541, 115] width 4 height 4
click at [538, 116] on icon at bounding box center [540, 115] width 4 height 4
click at [539, 116] on icon at bounding box center [541, 115] width 4 height 4
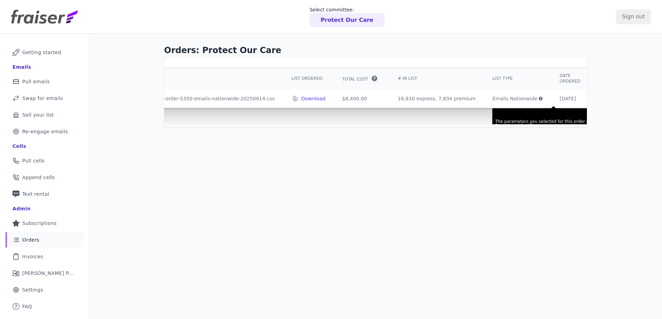
scroll to position [35, 79]
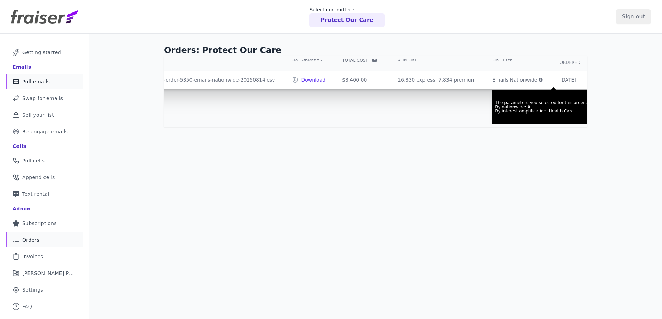
click at [22, 83] on span "Pull emails" at bounding box center [35, 81] width 27 height 7
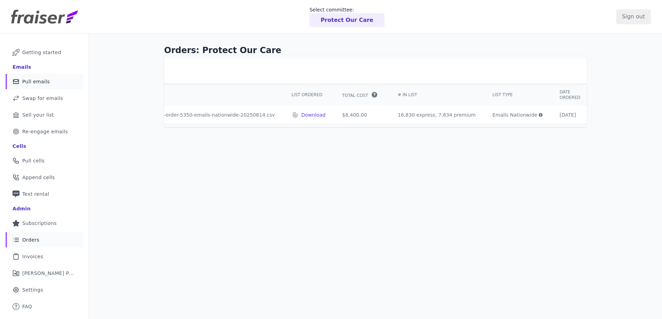
scroll to position [0, 79]
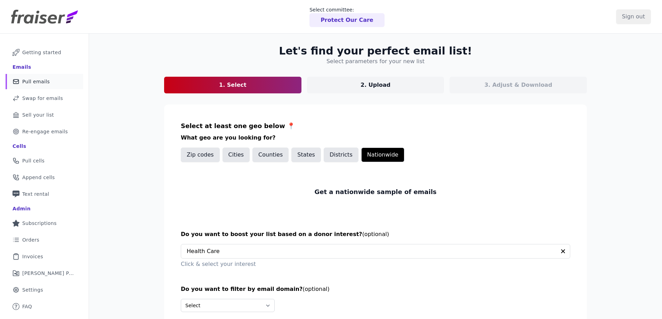
click at [404, 93] on link "2. Upload" at bounding box center [375, 85] width 137 height 17
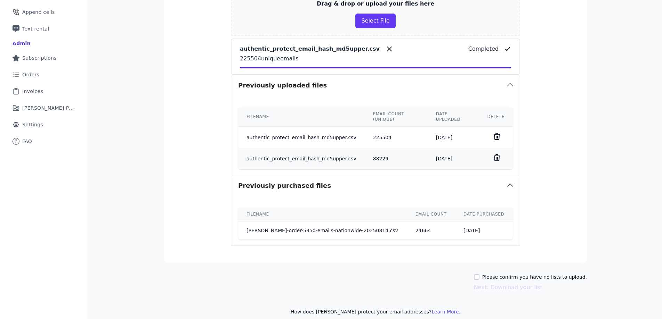
scroll to position [156, 0]
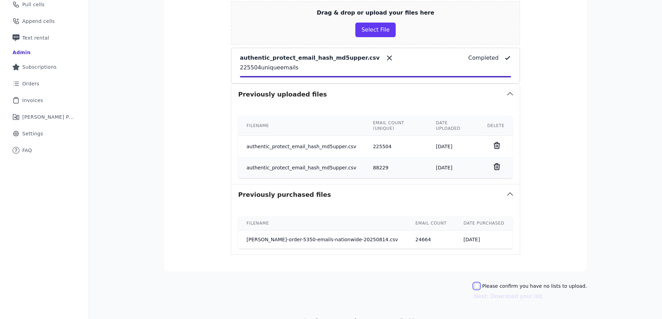
click at [479, 288] on input "Please confirm you have no lists to upload." at bounding box center [477, 287] width 6 height 6
checkbox input "true"
click at [515, 299] on button "Next: Download your list" at bounding box center [508, 297] width 68 height 8
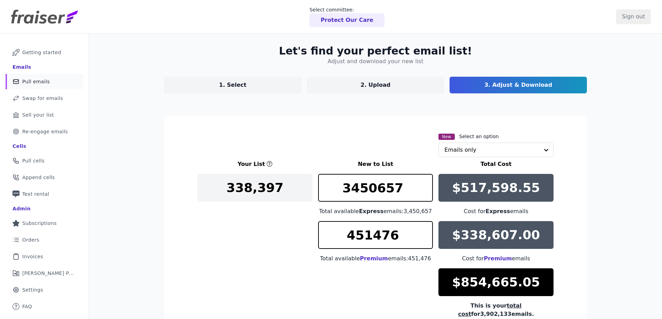
click at [238, 89] on link "1. Select" at bounding box center [232, 85] width 137 height 17
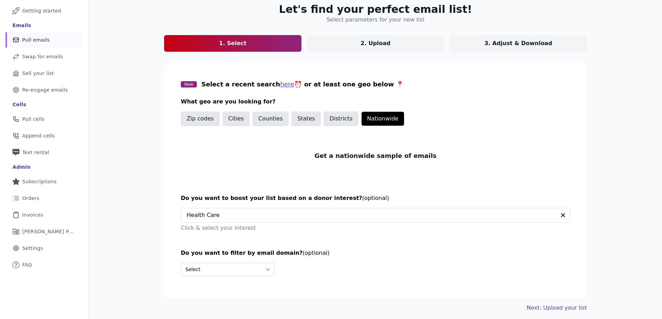
scroll to position [46, 0]
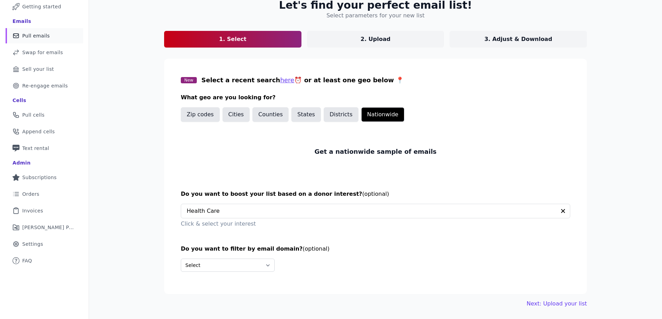
click at [530, 39] on p "3. Adjust & Download" at bounding box center [518, 39] width 68 height 8
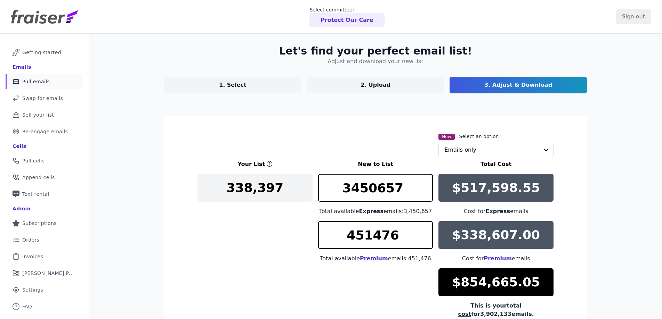
click at [264, 87] on link "1. Select" at bounding box center [232, 85] width 137 height 17
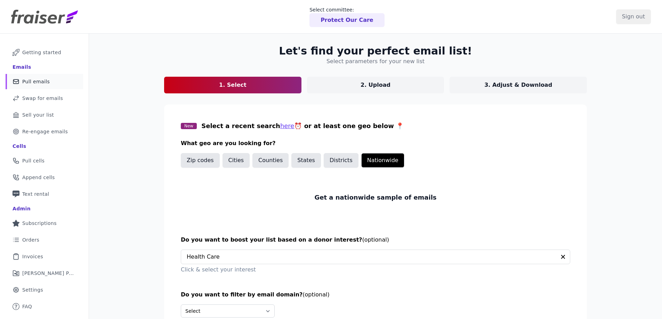
click at [515, 86] on p "3. Adjust & Download" at bounding box center [518, 85] width 68 height 8
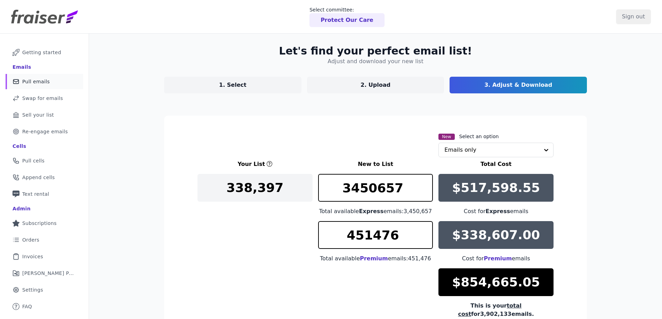
click at [314, 176] on div "Your List New to List Total Cost 338,397 3450657 Total available Express emails…" at bounding box center [375, 242] width 356 height 165
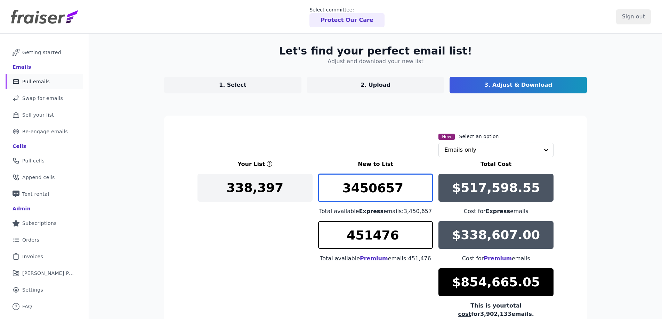
click at [352, 184] on input "3450657" at bounding box center [375, 188] width 115 height 28
type input "2670"
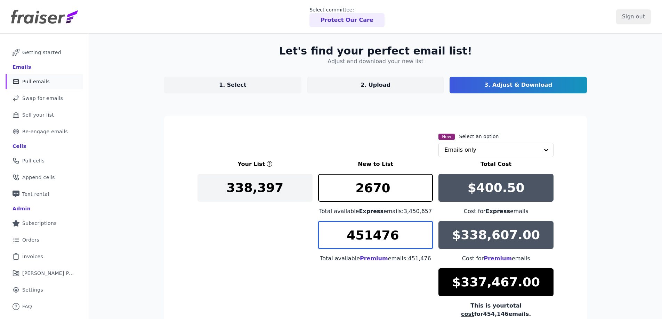
click at [388, 234] on input "451476" at bounding box center [375, 235] width 115 height 28
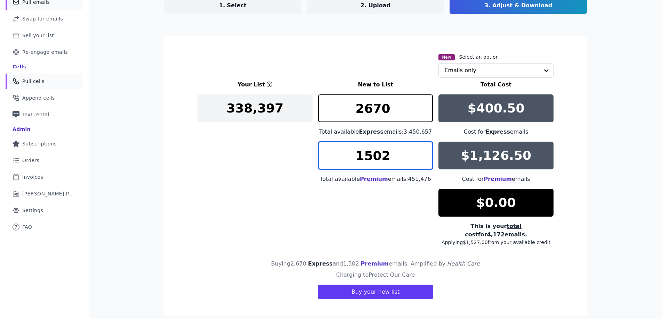
type input "1502"
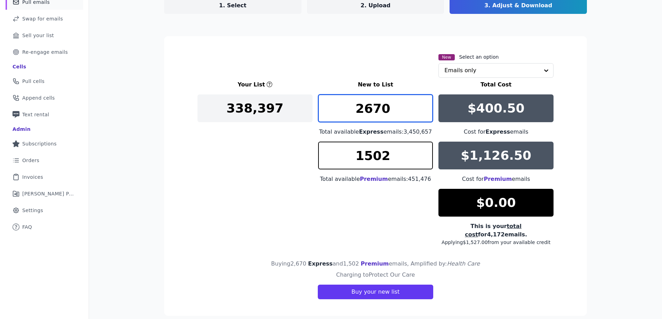
drag, startPoint x: 361, startPoint y: 110, endPoint x: 418, endPoint y: 114, distance: 56.8
click at [418, 114] on input "2670" at bounding box center [375, 109] width 115 height 28
click at [372, 113] on input "2760" at bounding box center [375, 109] width 115 height 28
type input "2750"
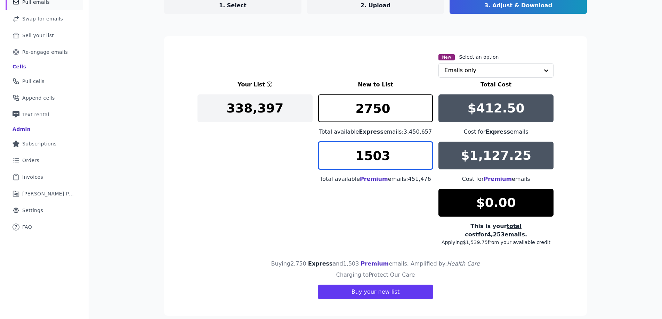
click at [424, 151] on input "1503" at bounding box center [375, 156] width 115 height 28
click at [424, 151] on input "1504" at bounding box center [375, 156] width 115 height 28
click at [424, 151] on input "1505" at bounding box center [375, 156] width 115 height 28
click at [424, 151] on input "1506" at bounding box center [375, 156] width 115 height 28
click at [424, 151] on input "1507" at bounding box center [375, 156] width 115 height 28
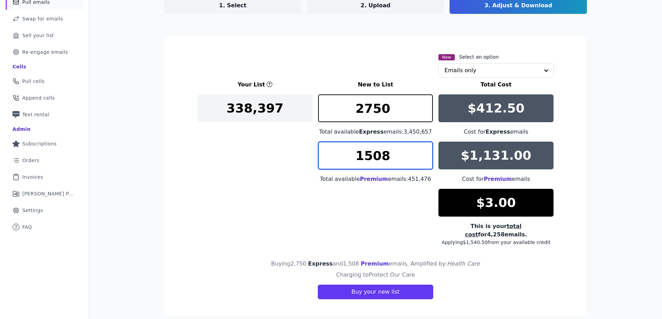
click at [424, 151] on input "1508" at bounding box center [375, 156] width 115 height 28
click at [422, 158] on input "1507" at bounding box center [375, 156] width 115 height 28
click at [422, 158] on input "1506" at bounding box center [375, 156] width 115 height 28
click at [422, 158] on input "1505" at bounding box center [375, 156] width 115 height 28
click at [422, 158] on input "1504" at bounding box center [375, 156] width 115 height 28
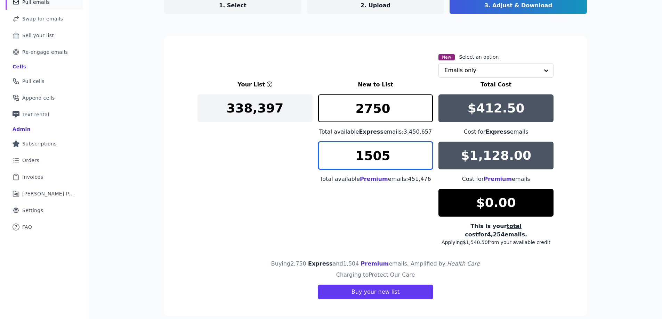
click at [425, 150] on input "1505" at bounding box center [375, 156] width 115 height 28
type input "1504"
click at [425, 162] on input "1504" at bounding box center [375, 156] width 115 height 28
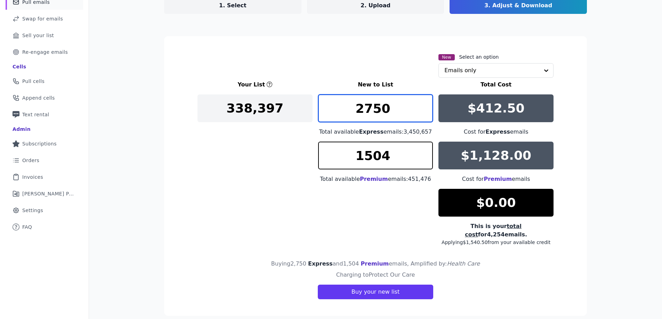
click at [373, 113] on input "2750" at bounding box center [375, 109] width 115 height 28
type input "2760"
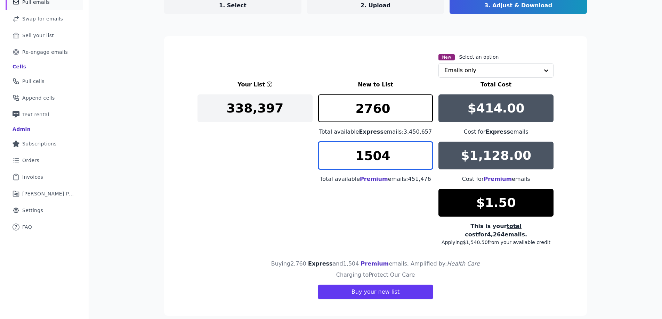
drag, startPoint x: 380, startPoint y: 160, endPoint x: 377, endPoint y: 154, distance: 6.4
click at [384, 160] on input "1504" at bounding box center [375, 156] width 115 height 28
click at [426, 154] on input "1503" at bounding box center [375, 156] width 115 height 28
click at [424, 160] on input "1502" at bounding box center [375, 156] width 115 height 28
click at [321, 226] on div "Your List New to List Total Cost 338,397 2760 Total available Express emails: 3…" at bounding box center [375, 163] width 356 height 165
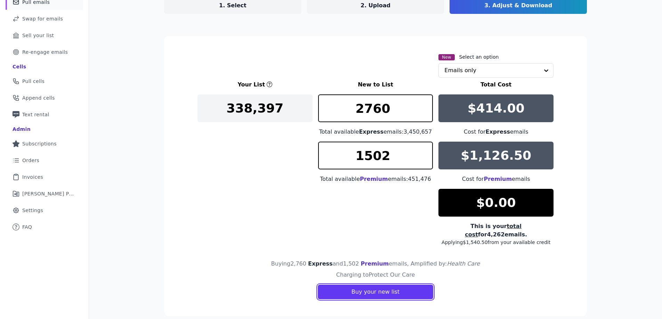
drag, startPoint x: 378, startPoint y: 285, endPoint x: 414, endPoint y: 151, distance: 138.7
click at [416, 155] on section "New Select an option Emails only Your List New to List Total Cost 338,397 2760 …" at bounding box center [375, 176] width 423 height 280
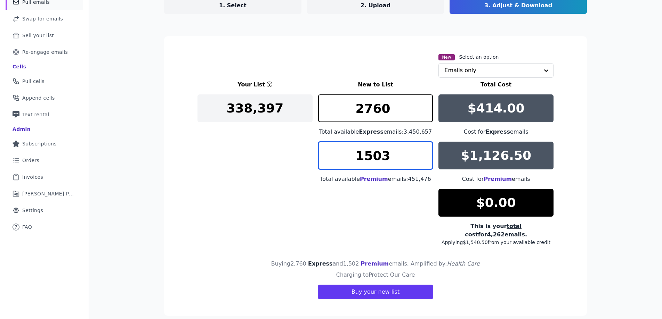
click at [424, 153] on input "1503" at bounding box center [375, 156] width 115 height 28
type input "1502"
click at [423, 163] on input "1502" at bounding box center [375, 156] width 115 height 28
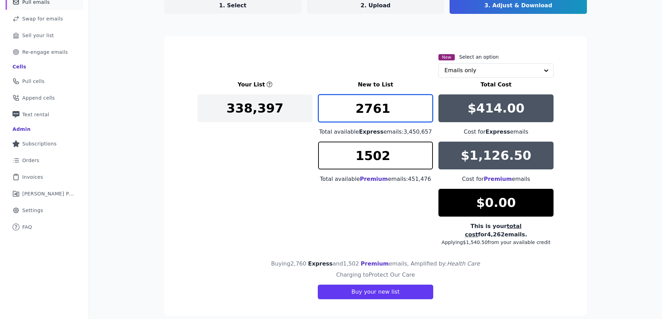
click at [423, 108] on input "2761" at bounding box center [375, 109] width 115 height 28
click at [425, 106] on input "2762" at bounding box center [375, 109] width 115 height 28
click at [424, 114] on input "2761" at bounding box center [375, 109] width 115 height 28
type input "2760"
click at [424, 115] on input "2760" at bounding box center [375, 109] width 115 height 28
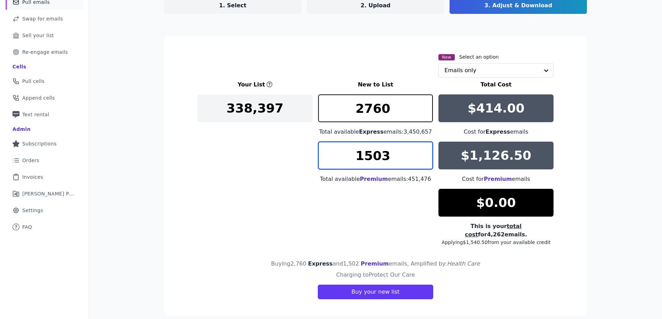
click at [422, 152] on input "1503" at bounding box center [375, 156] width 115 height 28
type input "1502"
click at [425, 160] on input "1502" at bounding box center [375, 156] width 115 height 28
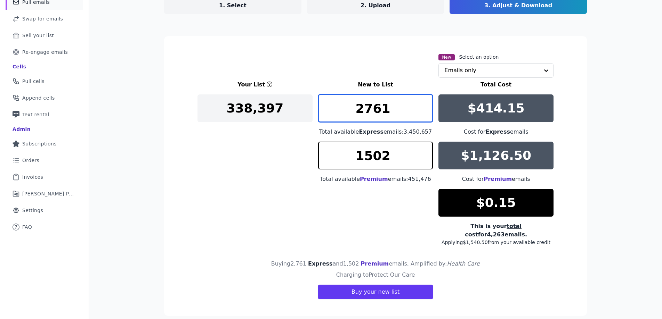
click at [422, 102] on input "2761" at bounding box center [375, 109] width 115 height 28
click at [424, 120] on input "2761" at bounding box center [375, 109] width 115 height 28
click at [424, 118] on input "2761" at bounding box center [375, 109] width 115 height 28
type input "2760"
click at [423, 114] on input "2760" at bounding box center [375, 109] width 115 height 28
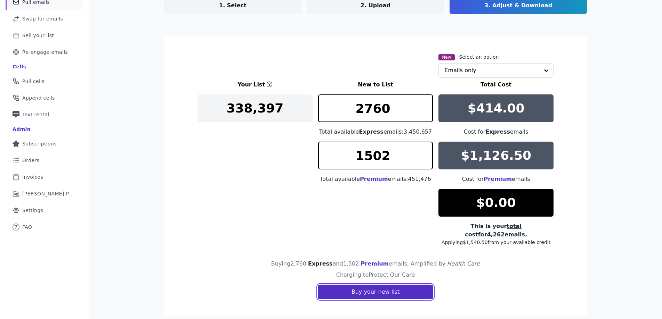
click at [376, 285] on button "Buy your new list" at bounding box center [375, 292] width 115 height 15
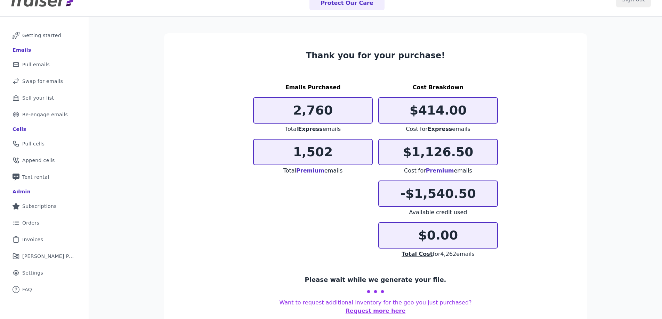
scroll to position [34, 0]
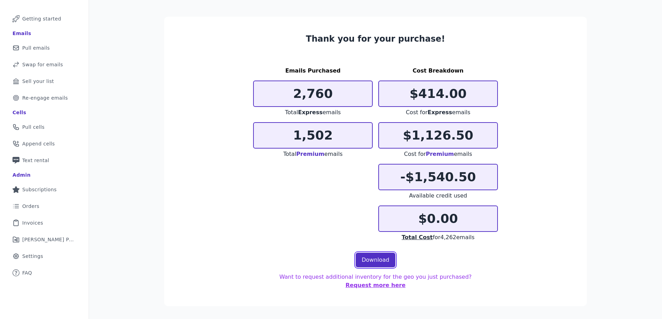
click at [374, 261] on link "Download" at bounding box center [376, 260] width 40 height 15
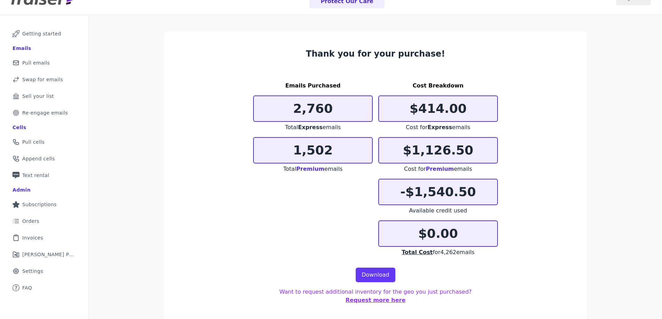
scroll to position [0, 0]
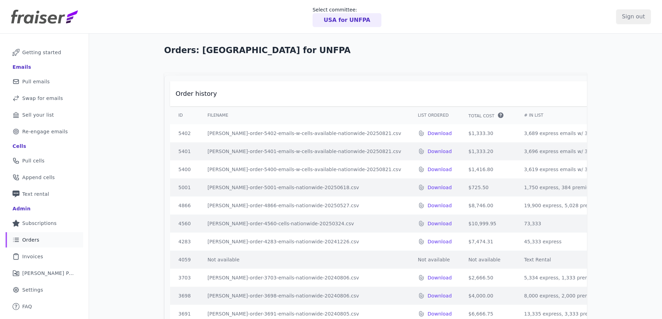
click at [546, 174] on td "3,619 express emails w/ 3,619 cells, 301 premium emails w/ 301 cells" at bounding box center [608, 170] width 187 height 18
click at [338, 178] on td "[PERSON_NAME]-order-5400-emails-w-cells-available-nationwide-20250821.csv" at bounding box center [304, 170] width 210 height 18
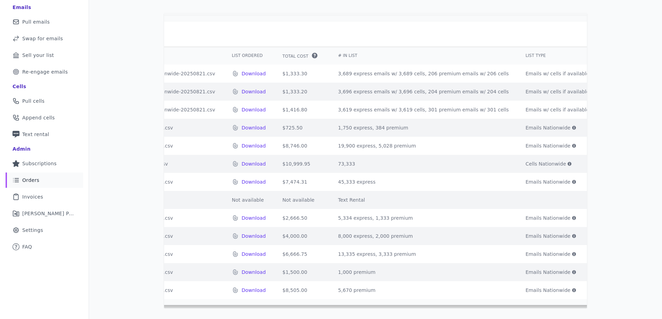
scroll to position [0, 204]
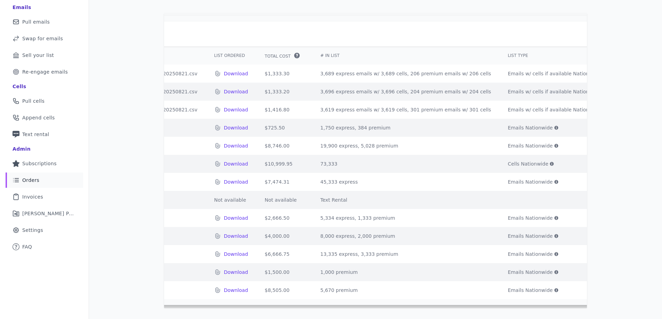
click at [602, 108] on icon at bounding box center [604, 110] width 4 height 4
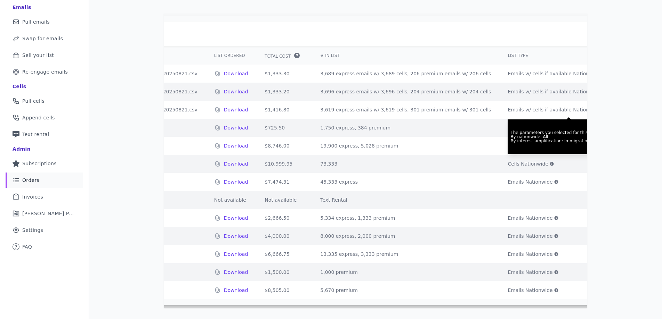
click at [602, 90] on icon at bounding box center [604, 92] width 4 height 4
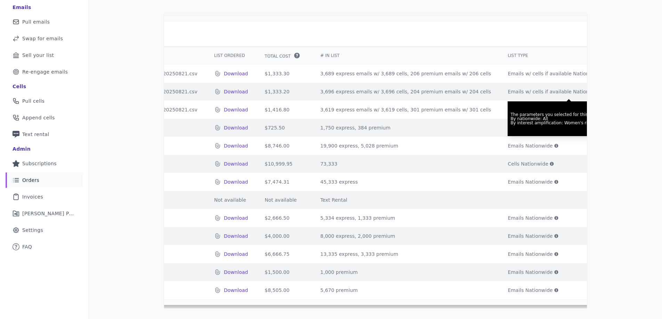
click at [602, 72] on icon at bounding box center [604, 74] width 4 height 4
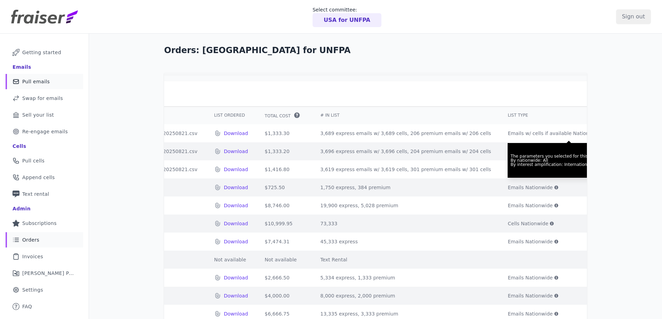
click at [48, 84] on link "Mail Icon Outline of a mail envelope Pull emails" at bounding box center [45, 81] width 78 height 15
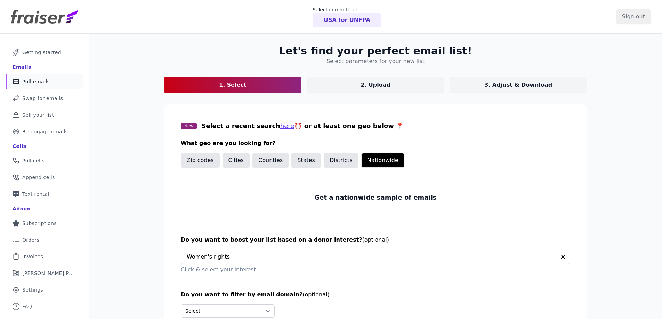
click at [507, 84] on p "3. Adjust & Download" at bounding box center [518, 85] width 68 height 8
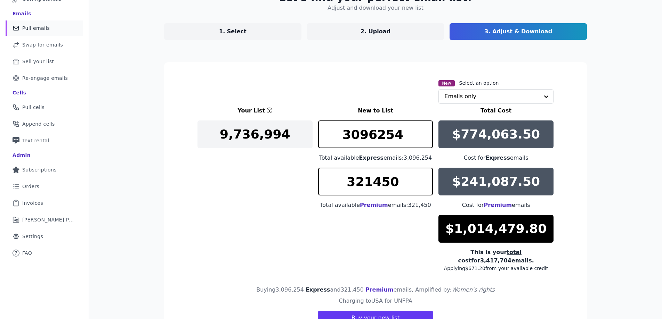
scroll to position [88, 0]
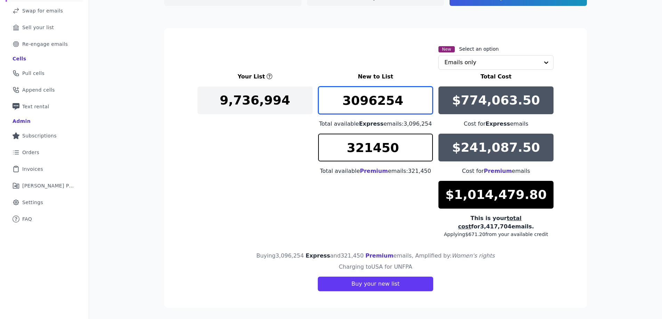
click at [397, 103] on input "3096254" at bounding box center [375, 101] width 115 height 28
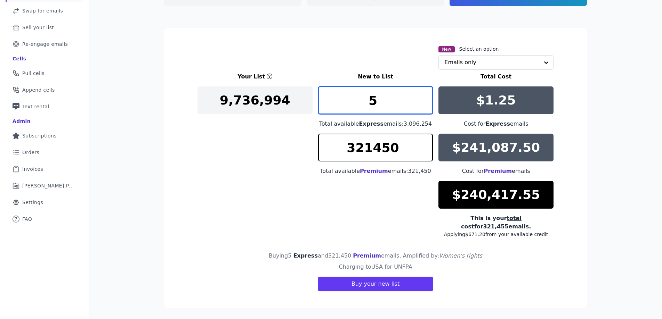
scroll to position [80, 0]
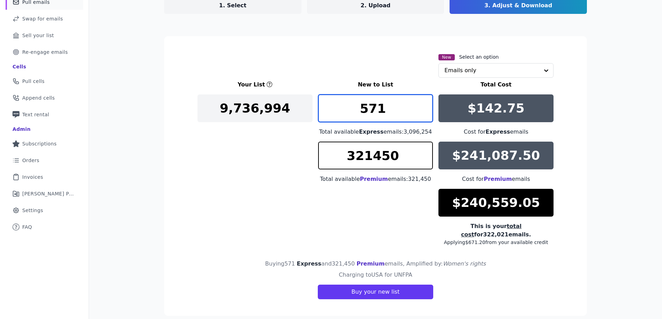
type input "571"
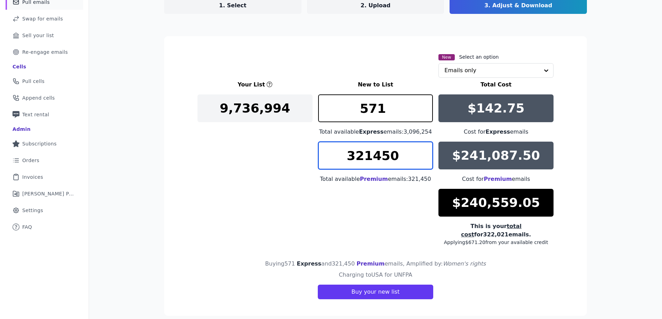
click at [377, 158] on input "321450" at bounding box center [375, 156] width 115 height 28
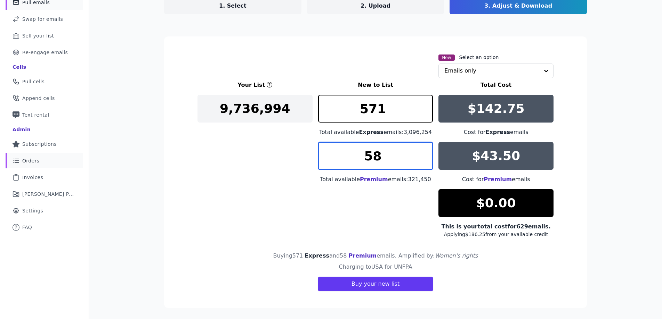
type input "58"
click at [488, 70] on input "text" at bounding box center [491, 71] width 95 height 14
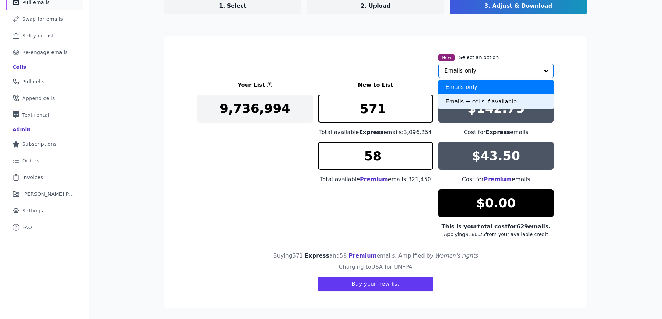
click at [477, 102] on div "Emails + cells if available" at bounding box center [495, 102] width 115 height 15
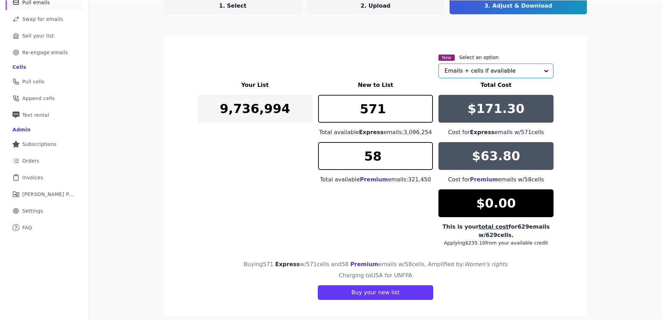
scroll to position [81, 0]
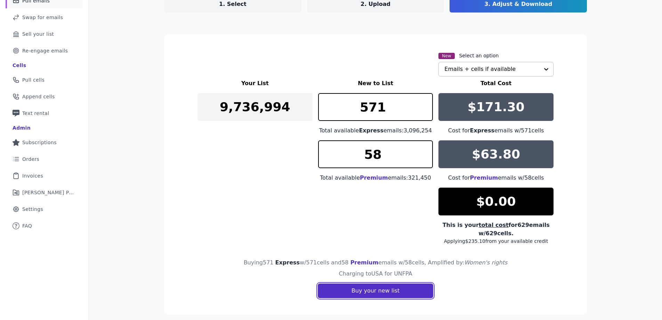
click at [381, 289] on button "Buy your new list" at bounding box center [375, 291] width 115 height 15
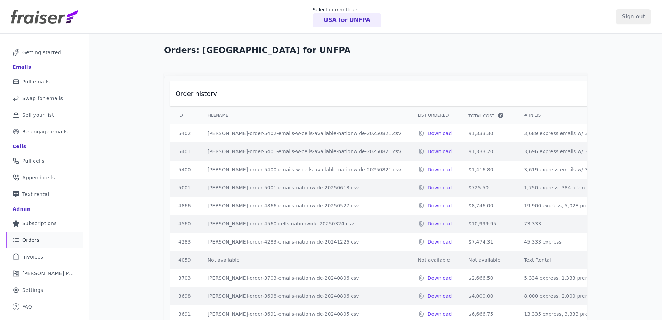
click at [202, 297] on td "[PERSON_NAME]-order-3698-emails-nationwide-20240806.csv" at bounding box center [304, 296] width 210 height 18
click at [350, 19] on p "USA for UNFPA" at bounding box center [347, 20] width 47 height 8
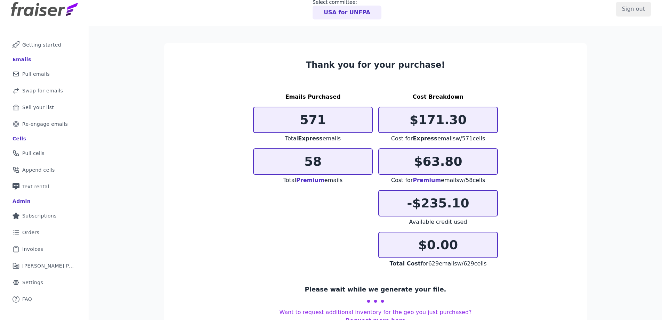
scroll to position [16, 0]
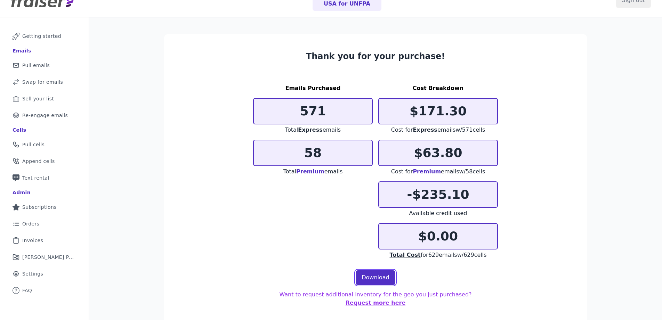
click at [369, 279] on link "Download" at bounding box center [376, 277] width 40 height 15
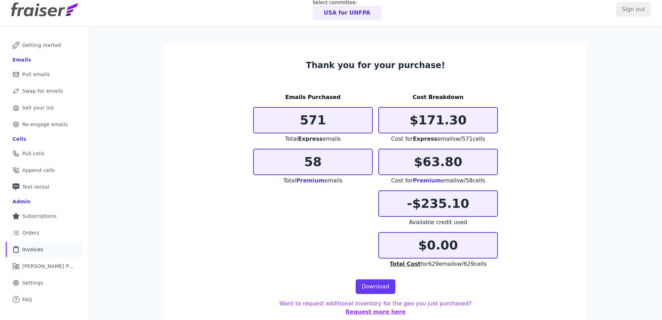
scroll to position [0, 0]
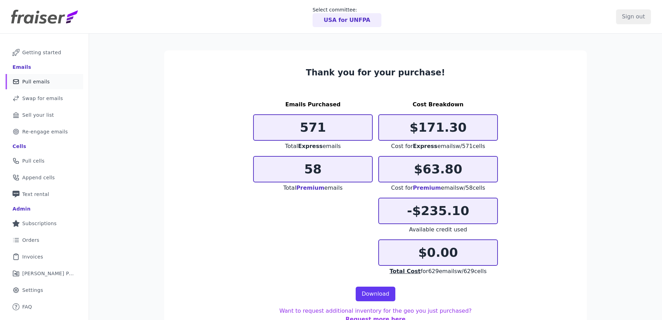
click at [43, 80] on span "Pull emails" at bounding box center [35, 81] width 27 height 7
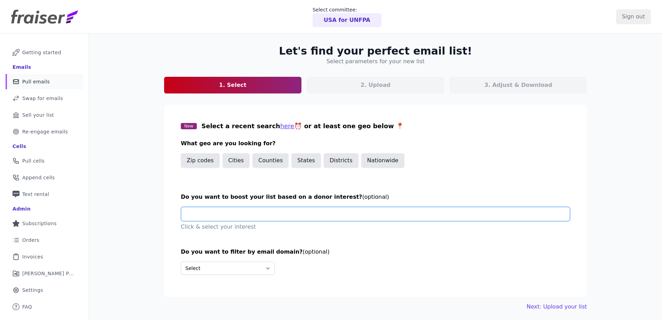
click at [259, 210] on input "text" at bounding box center [378, 214] width 383 height 14
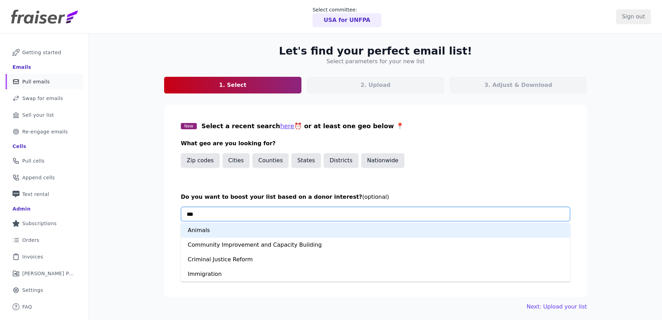
type input "****"
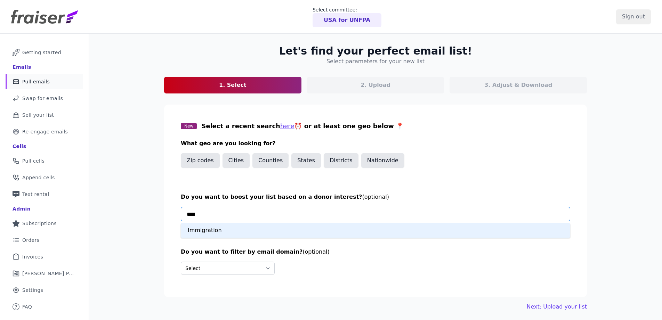
click at [246, 228] on div "Immigration" at bounding box center [375, 230] width 389 height 15
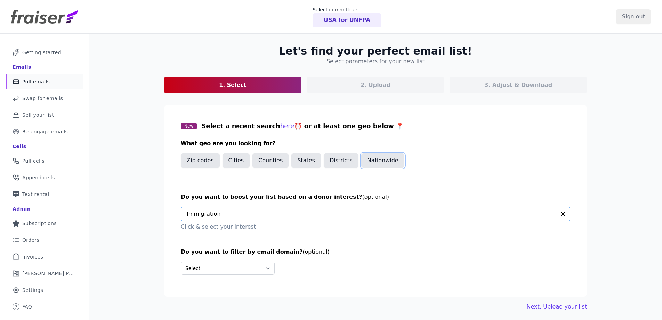
click at [372, 163] on button "Nationwide" at bounding box center [382, 160] width 43 height 15
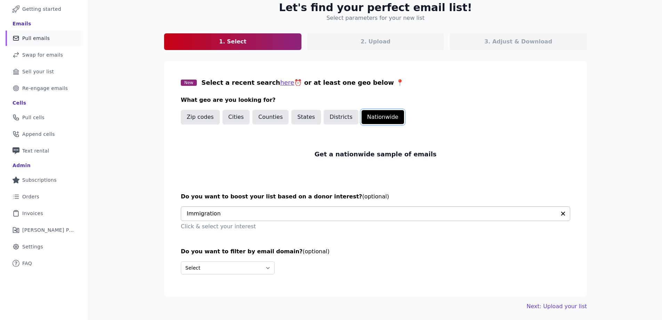
scroll to position [45, 0]
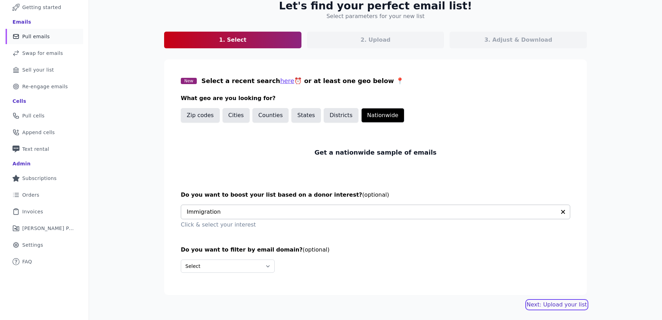
click at [559, 306] on link "Next: Upload your list" at bounding box center [557, 305] width 60 height 8
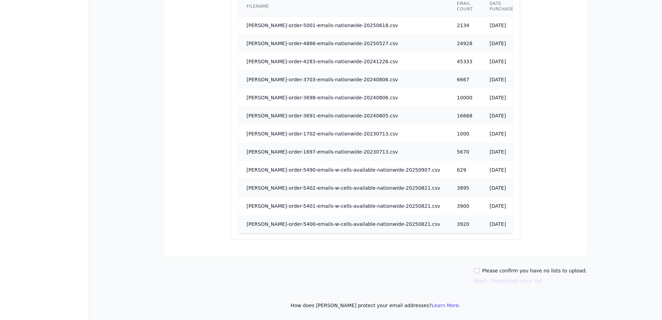
scroll to position [563, 0]
click at [486, 268] on div "Please confirm you have no lists to upload." at bounding box center [530, 270] width 113 height 7
click at [479, 269] on input "Please confirm you have no lists to upload." at bounding box center [477, 271] width 6 height 6
checkbox input "true"
click at [522, 281] on button "Next: Download your list" at bounding box center [508, 281] width 68 height 8
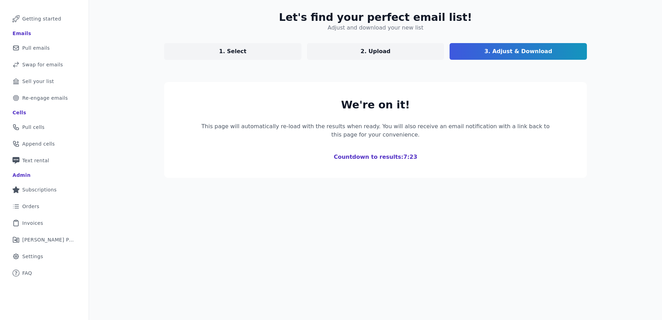
scroll to position [79, 0]
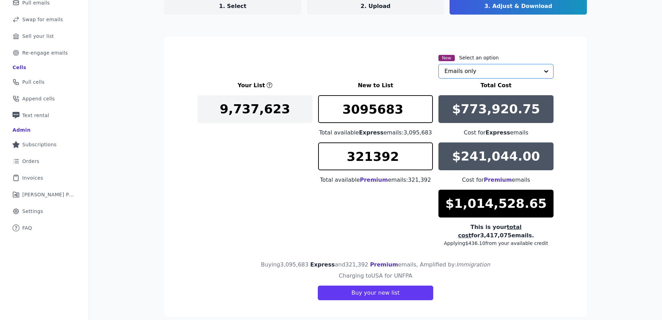
click at [505, 73] on input "text" at bounding box center [491, 71] width 95 height 14
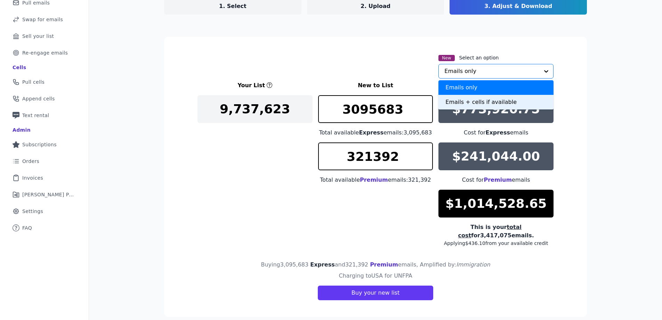
click at [476, 103] on div "Emails + cells if available" at bounding box center [495, 102] width 115 height 15
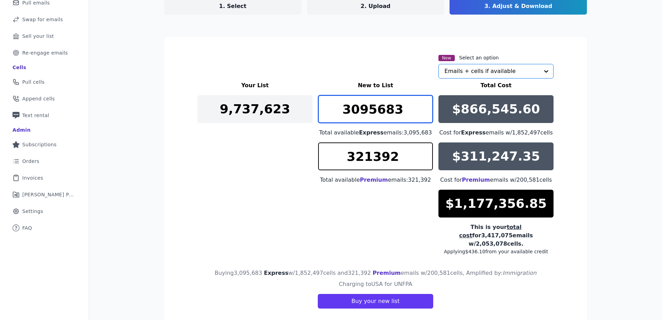
click at [382, 113] on input "3095683" at bounding box center [375, 109] width 115 height 28
click at [381, 113] on input "3095683" at bounding box center [375, 109] width 115 height 28
click at [381, 112] on input "3095683" at bounding box center [375, 109] width 115 height 28
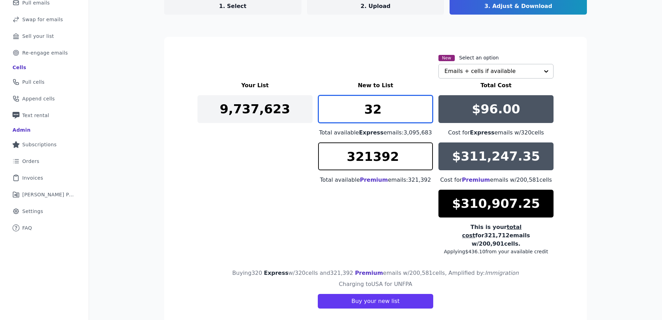
type input "3"
click at [367, 111] on input "486" at bounding box center [375, 109] width 115 height 28
drag, startPoint x: 367, startPoint y: 111, endPoint x: 396, endPoint y: 113, distance: 29.3
click at [396, 113] on input "486" at bounding box center [375, 109] width 115 height 28
type input "447"
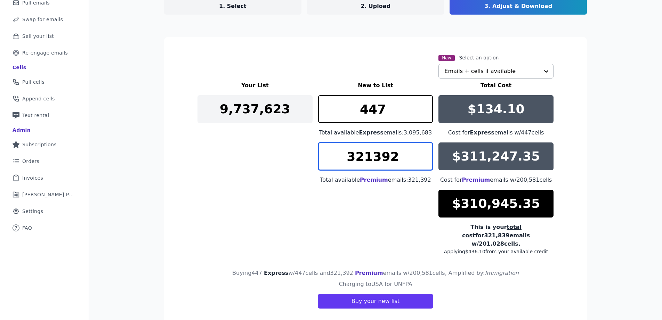
click at [362, 167] on input "321392" at bounding box center [375, 157] width 115 height 28
click at [362, 162] on input "321392" at bounding box center [375, 157] width 115 height 28
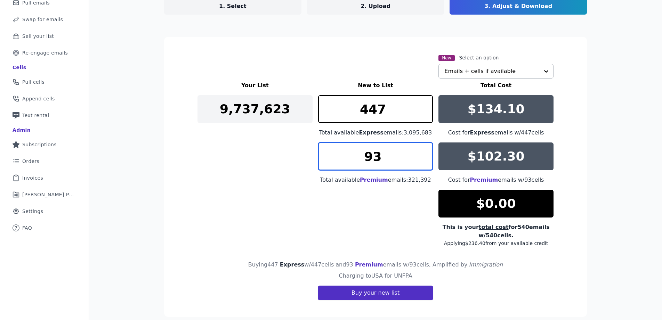
type input "93"
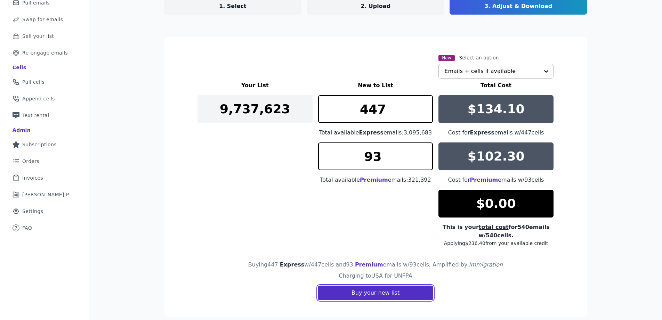
click at [380, 294] on button "Buy your new list" at bounding box center [375, 293] width 115 height 15
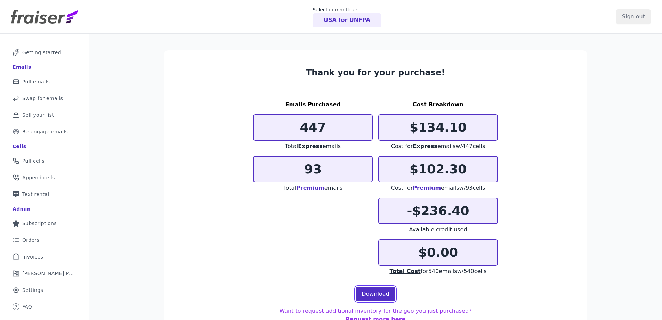
click at [368, 292] on link "Download" at bounding box center [376, 294] width 40 height 15
click at [374, 292] on link "Download" at bounding box center [376, 294] width 40 height 15
click at [531, 115] on section "Thank you for your purchase! Emails Purchased 447 Total Express emails 93 Total…" at bounding box center [375, 195] width 423 height 290
click at [36, 82] on span "Pull emails" at bounding box center [35, 81] width 27 height 7
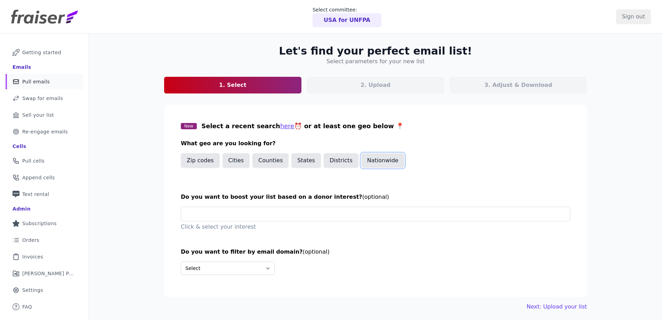
click at [376, 163] on button "Nationwide" at bounding box center [382, 160] width 43 height 15
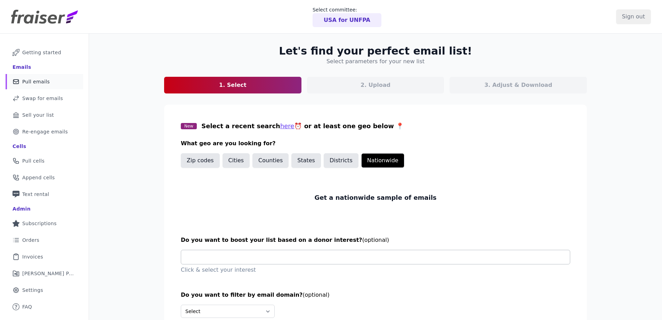
click at [231, 251] on input "text" at bounding box center [378, 257] width 383 height 14
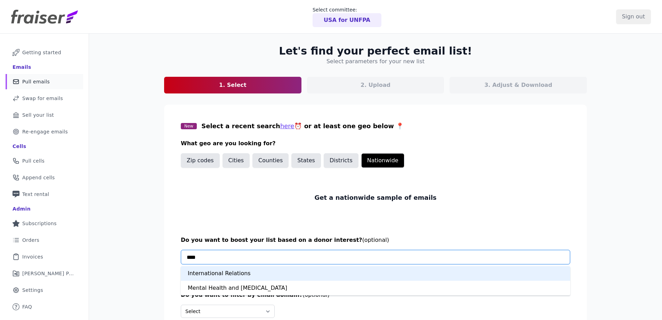
type input "*****"
click at [238, 276] on div "International Relations" at bounding box center [375, 273] width 389 height 15
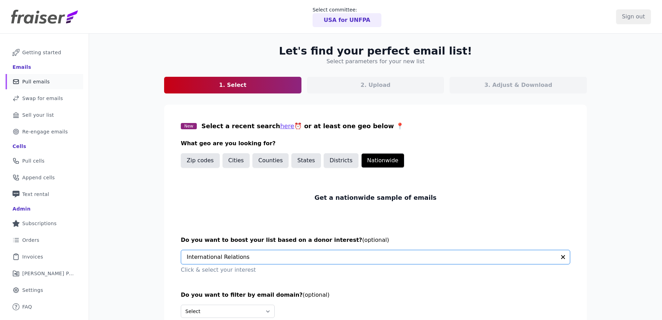
scroll to position [45, 0]
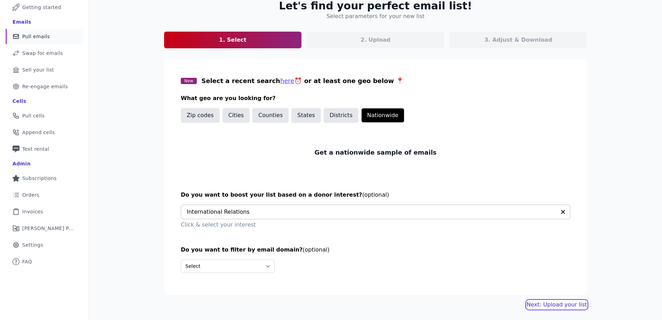
click at [576, 304] on link "Next: Upload your list" at bounding box center [557, 305] width 60 height 8
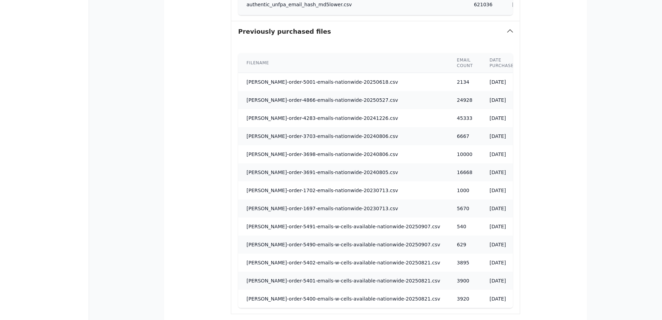
scroll to position [581, 0]
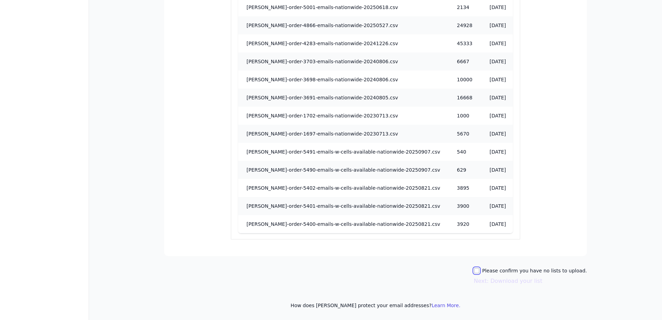
drag, startPoint x: 484, startPoint y: 271, endPoint x: 487, endPoint y: 276, distance: 6.3
click at [479, 271] on input "Please confirm you have no lists to upload." at bounding box center [477, 271] width 6 height 6
checkbox input "true"
click at [492, 281] on button "Next: Download your list" at bounding box center [508, 281] width 68 height 8
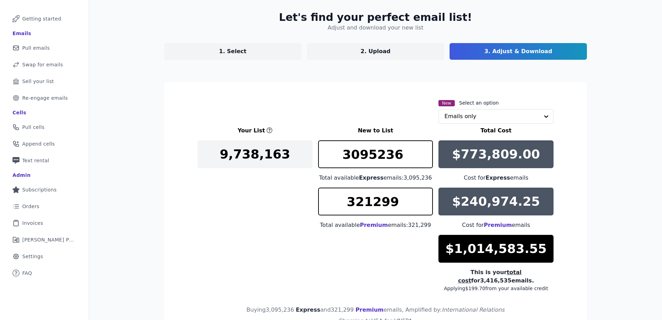
scroll to position [87, 0]
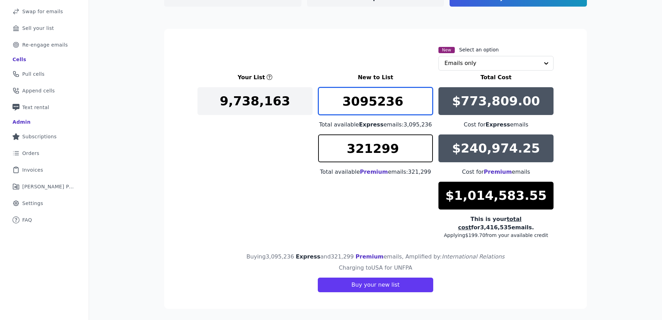
click at [354, 95] on input "3095236" at bounding box center [375, 101] width 115 height 28
click at [466, 63] on input "text" at bounding box center [491, 63] width 95 height 14
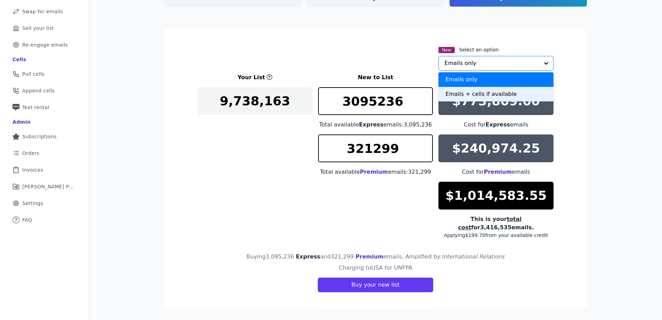
click at [463, 98] on div "Emails + cells if available" at bounding box center [495, 94] width 115 height 15
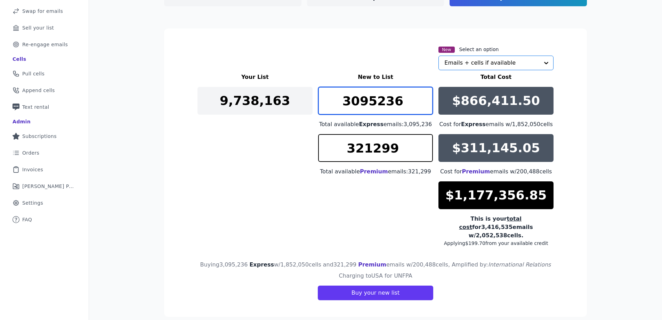
click at [346, 97] on input "3095236" at bounding box center [375, 101] width 115 height 28
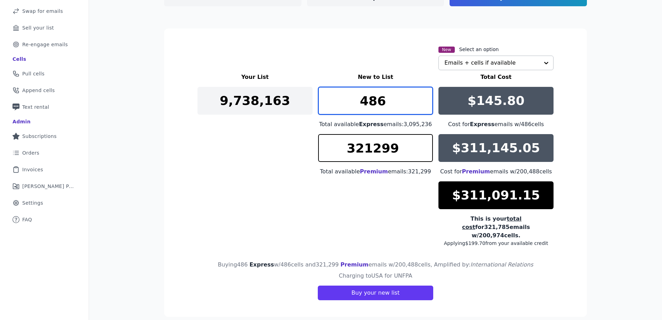
type input "486"
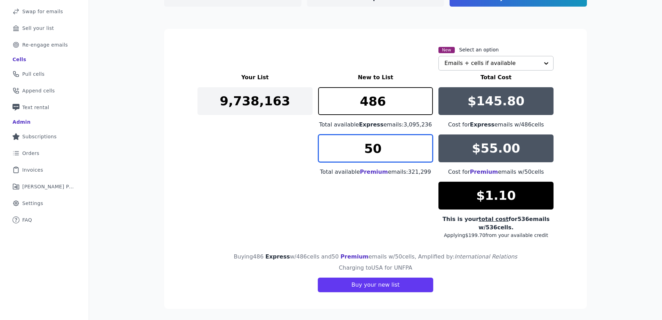
click at [424, 147] on input "50" at bounding box center [375, 149] width 115 height 28
type input "49"
click at [425, 155] on input "49" at bounding box center [375, 149] width 115 height 28
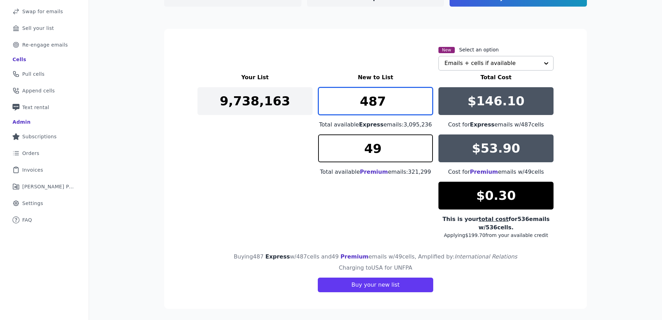
click at [422, 98] on input "487" at bounding box center [375, 101] width 115 height 28
click at [423, 114] on input "487" at bounding box center [375, 101] width 115 height 28
click at [424, 109] on input "487" at bounding box center [375, 101] width 115 height 28
type input "486"
click at [424, 107] on input "486" at bounding box center [375, 101] width 115 height 28
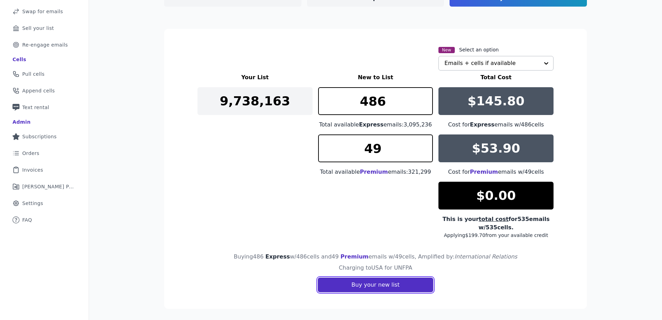
click at [376, 285] on button "Buy your new list" at bounding box center [375, 285] width 115 height 15
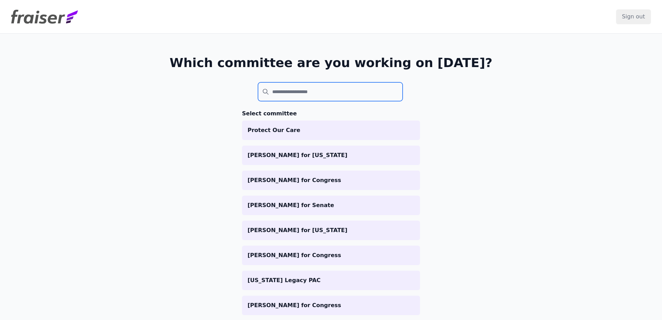
click at [281, 96] on input "search" at bounding box center [330, 91] width 145 height 19
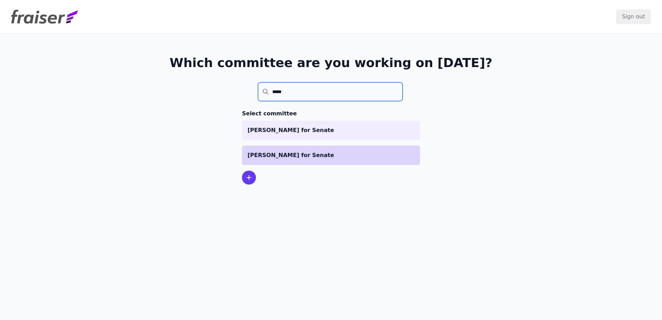
type input "*****"
click at [341, 159] on p "[PERSON_NAME] for Senate" at bounding box center [330, 155] width 167 height 8
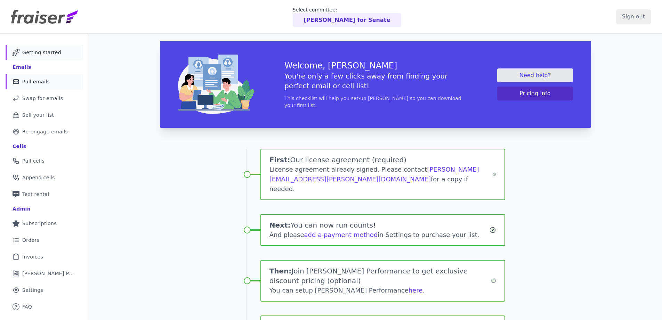
click at [49, 83] on link "Mail Icon Outline of a mail envelope Pull emails" at bounding box center [45, 81] width 78 height 15
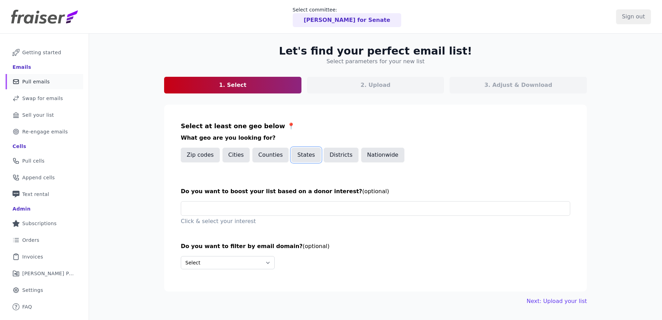
click at [300, 155] on button "States" at bounding box center [306, 155] width 30 height 15
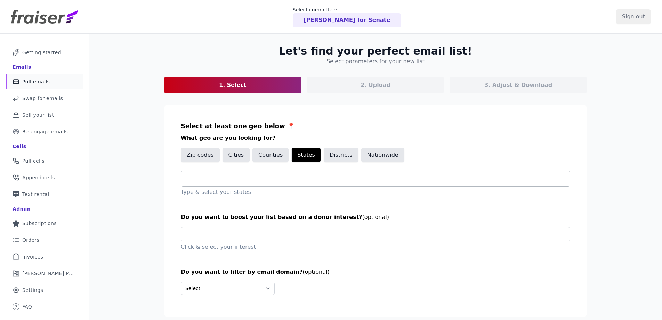
click at [243, 180] on input "text" at bounding box center [378, 178] width 383 height 8
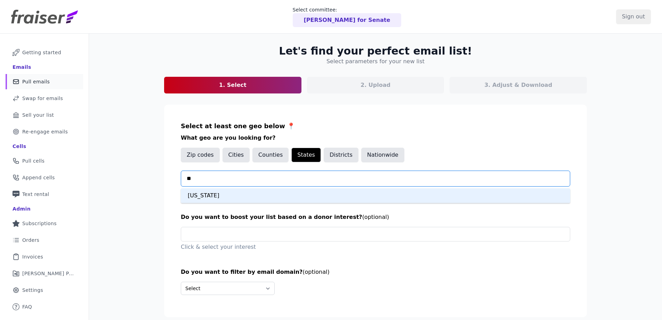
type input "***"
click at [235, 194] on div "[US_STATE]" at bounding box center [375, 195] width 389 height 15
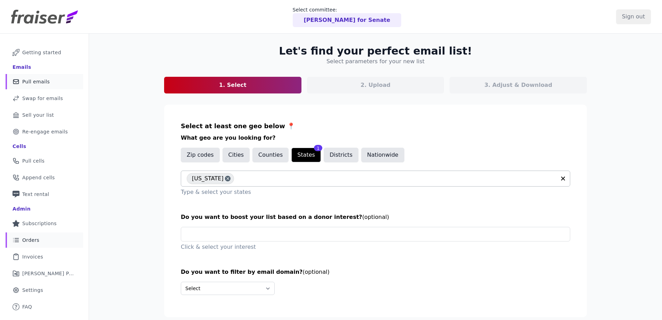
click at [36, 244] on link "List Icon Outline of bulleted list Orders" at bounding box center [45, 240] width 78 height 15
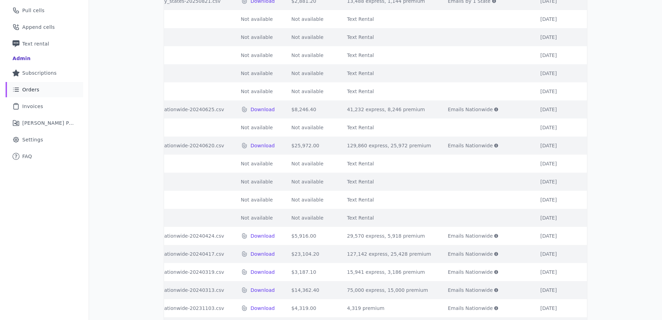
scroll to position [82, 0]
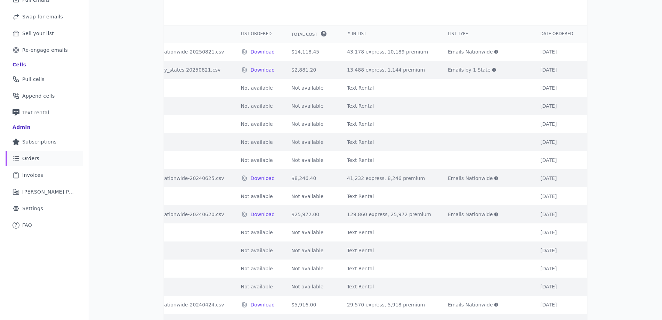
click at [492, 72] on icon at bounding box center [494, 70] width 4 height 4
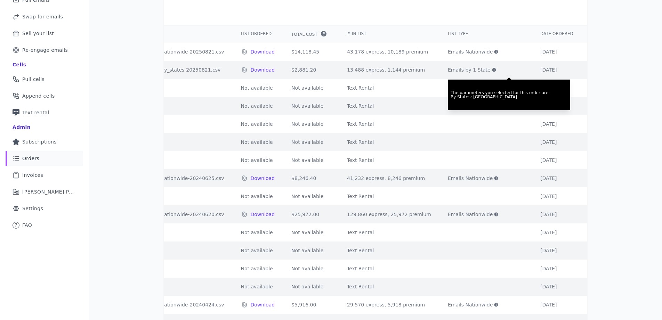
click at [494, 54] on icon at bounding box center [496, 52] width 4 height 4
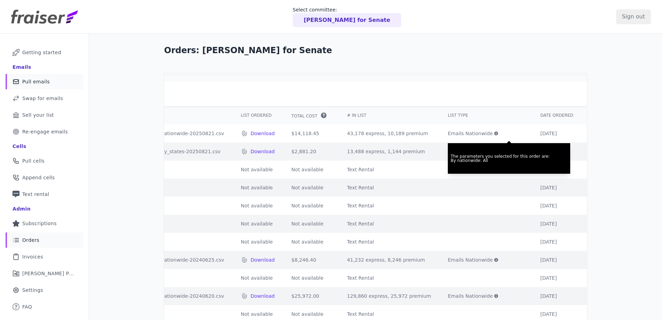
click at [42, 83] on span "Pull emails" at bounding box center [35, 81] width 27 height 7
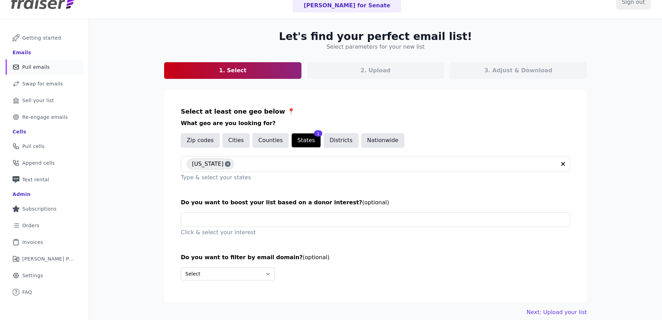
scroll to position [34, 0]
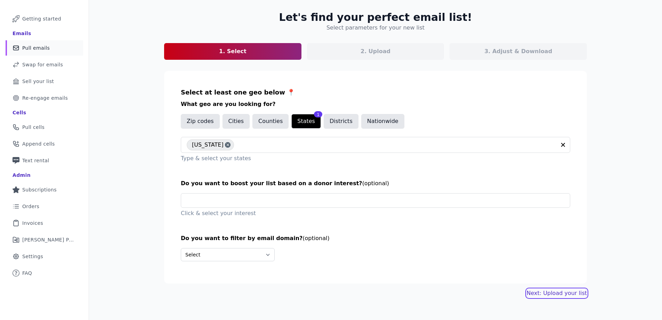
click at [558, 293] on link "Next: Upload your list" at bounding box center [557, 293] width 60 height 8
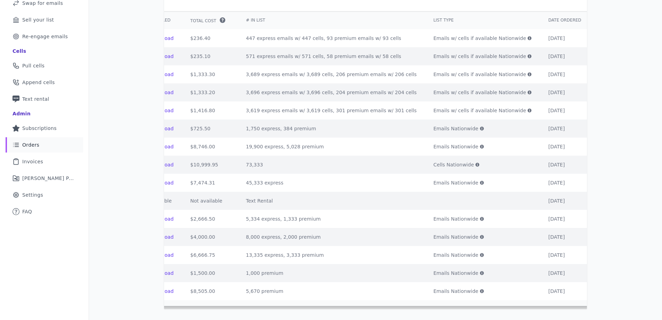
scroll to position [89, 0]
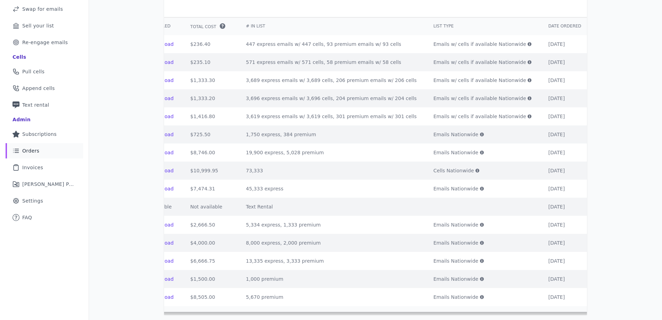
click at [528, 82] on icon at bounding box center [530, 81] width 4 height 4
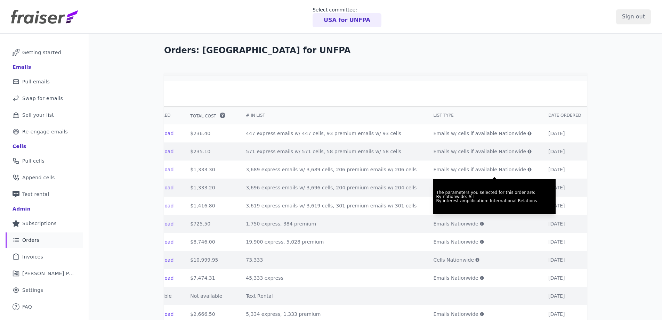
click at [345, 24] on div "USA for UNFPA" at bounding box center [346, 20] width 69 height 14
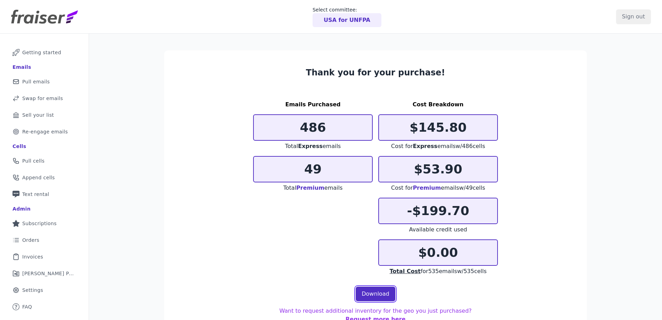
click at [371, 296] on link "Download" at bounding box center [376, 294] width 40 height 15
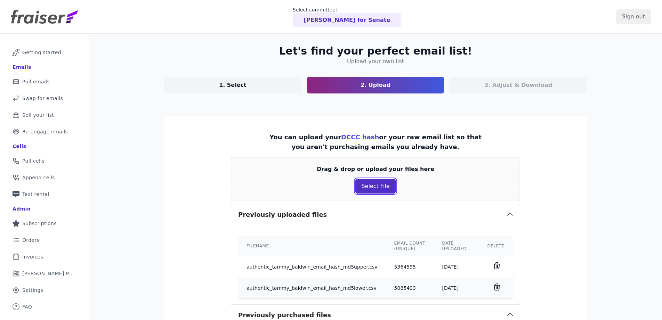
click at [381, 186] on button "Select File" at bounding box center [375, 186] width 40 height 15
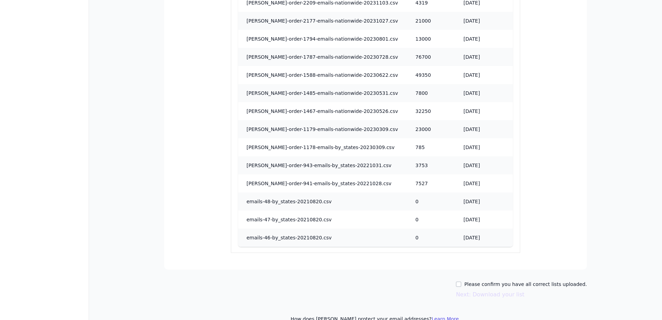
scroll to position [548, 0]
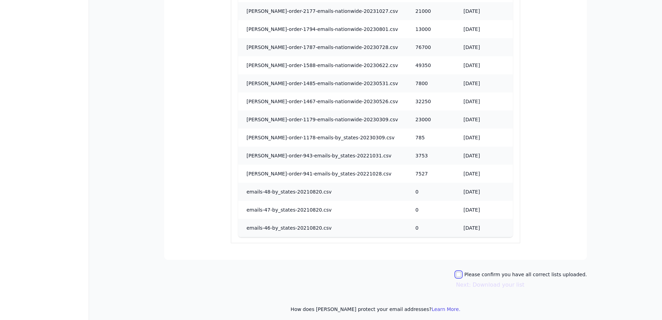
click at [461, 275] on input "Please confirm you have all correct lists uploaded." at bounding box center [459, 275] width 6 height 6
checkbox input "true"
click at [480, 285] on button "Next: Download your list" at bounding box center [490, 285] width 68 height 8
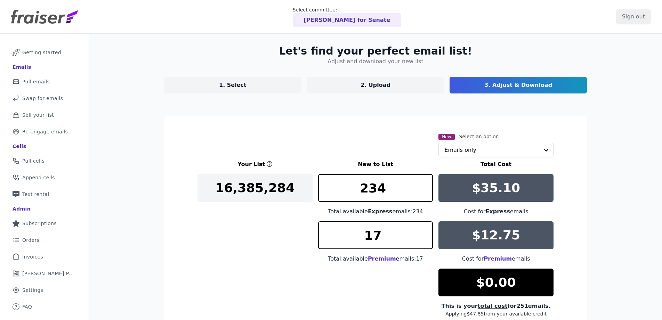
click at [242, 84] on link "1. Select" at bounding box center [232, 85] width 137 height 17
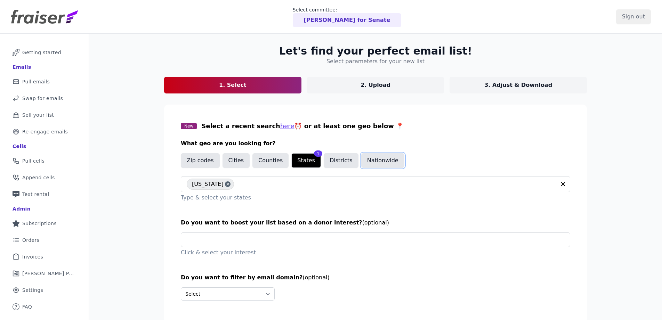
click at [384, 163] on button "Nationwide" at bounding box center [382, 160] width 43 height 15
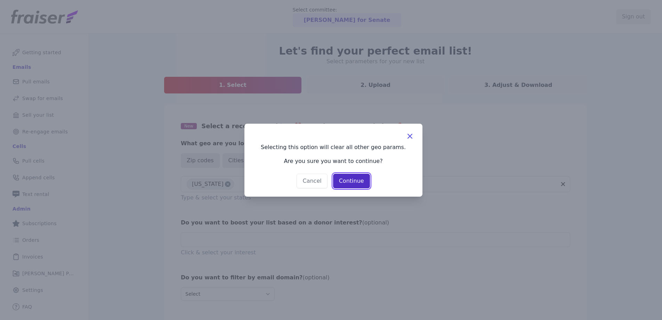
click at [349, 180] on button "Continue" at bounding box center [351, 181] width 37 height 15
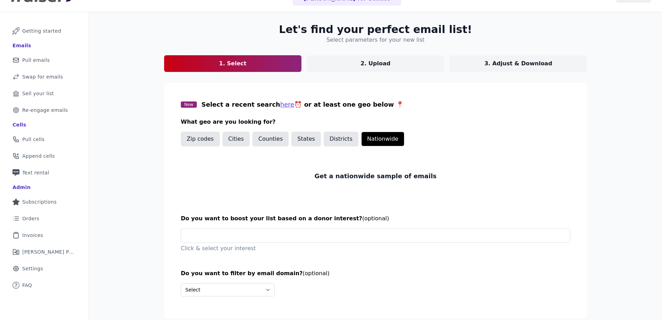
scroll to position [45, 0]
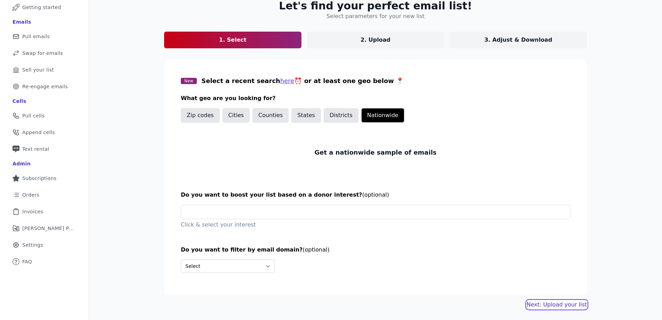
click at [560, 304] on link "Next: Upload your list" at bounding box center [557, 305] width 60 height 8
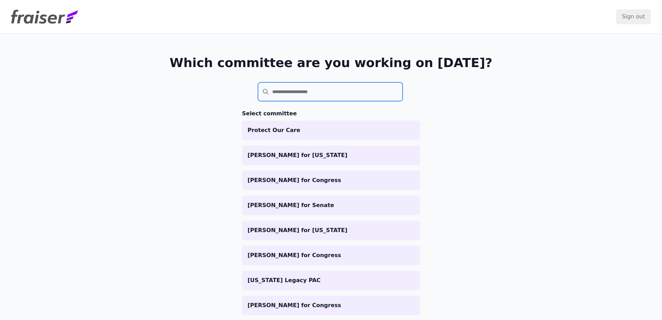
click at [300, 92] on input "search" at bounding box center [330, 91] width 145 height 19
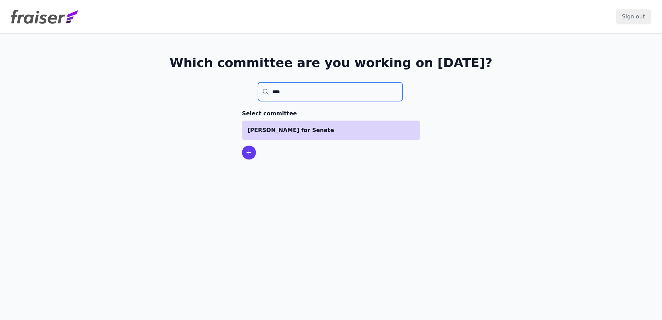
type input "****"
click at [315, 128] on p "[PERSON_NAME] for Senate" at bounding box center [330, 130] width 167 height 8
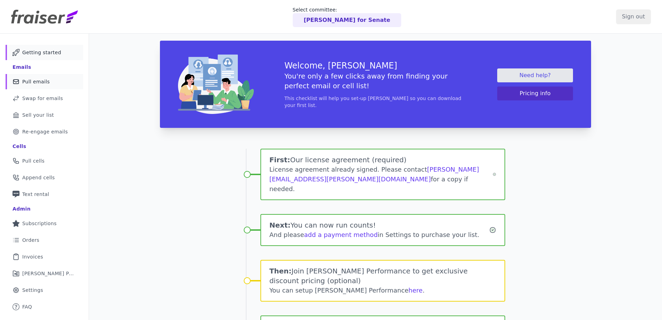
click at [40, 83] on span "Pull emails" at bounding box center [35, 81] width 27 height 7
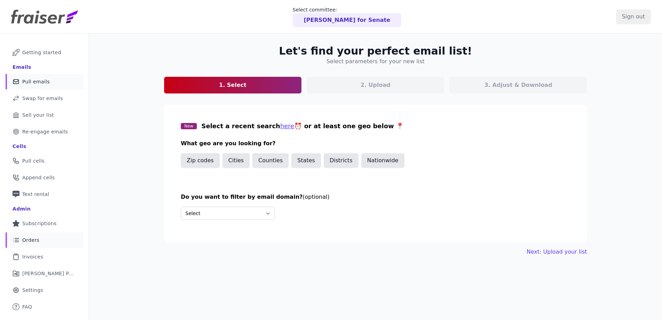
click at [32, 241] on span "Orders" at bounding box center [30, 240] width 17 height 7
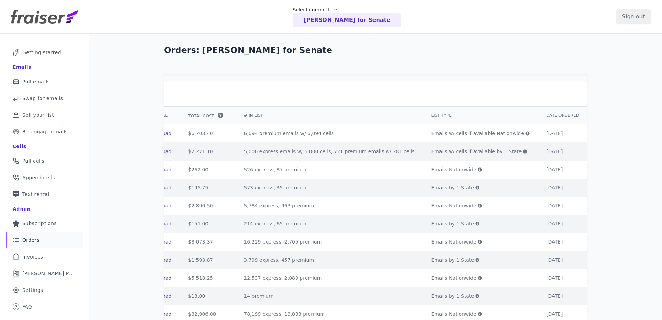
click at [525, 136] on icon at bounding box center [527, 133] width 4 height 4
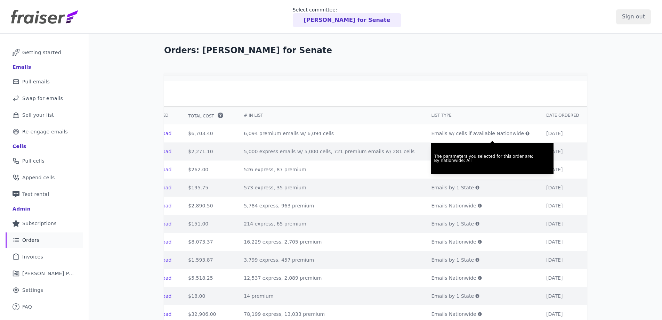
click at [466, 124] on th "List Type" at bounding box center [480, 115] width 115 height 18
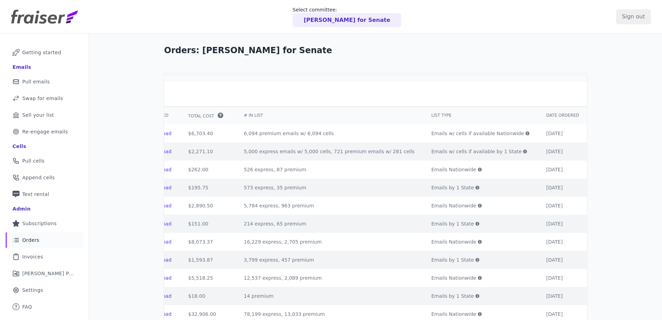
click at [523, 154] on icon at bounding box center [525, 151] width 4 height 4
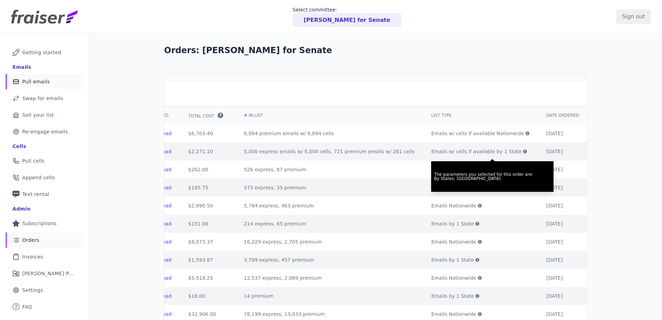
click at [47, 83] on span "Pull emails" at bounding box center [35, 81] width 27 height 7
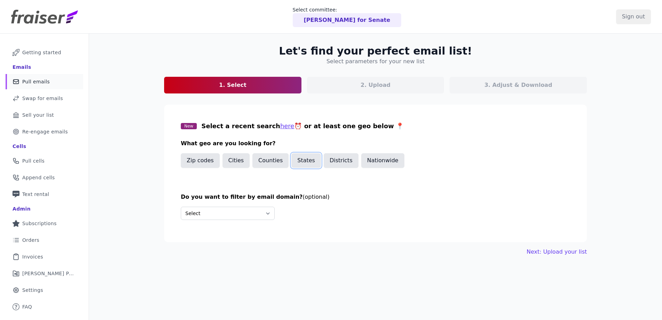
click at [303, 161] on button "States" at bounding box center [306, 160] width 30 height 15
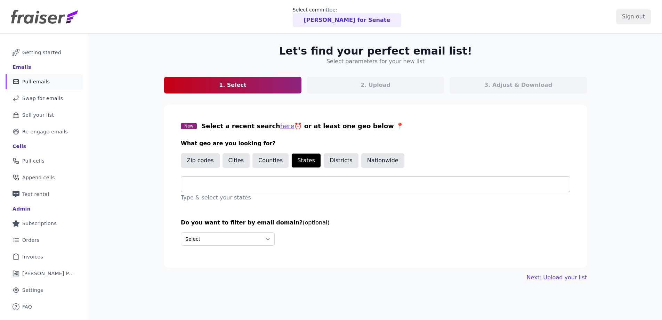
click at [216, 188] on div at bounding box center [378, 184] width 383 height 15
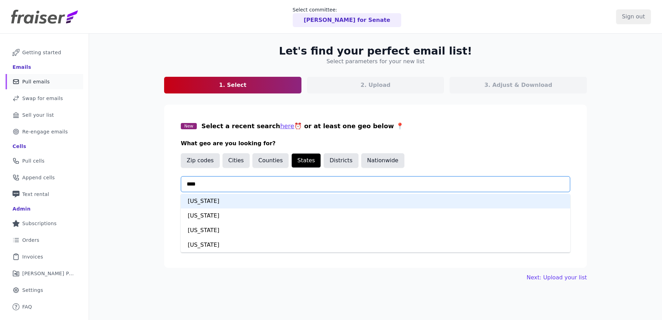
type input "*****"
click at [243, 200] on div "[US_STATE]" at bounding box center [375, 201] width 389 height 15
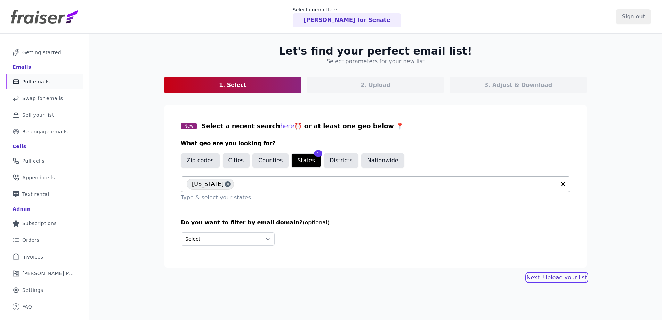
click at [551, 280] on link "Next: Upload your list" at bounding box center [557, 278] width 60 height 8
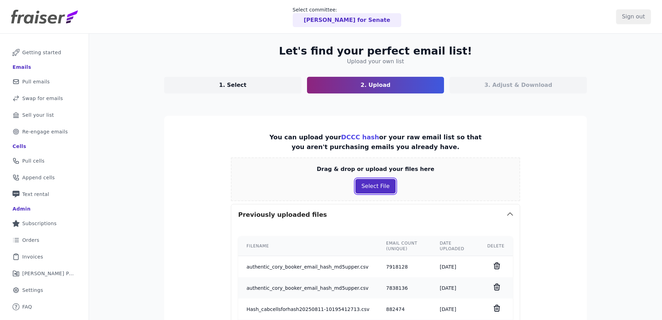
click at [387, 185] on button "Select File" at bounding box center [375, 186] width 40 height 15
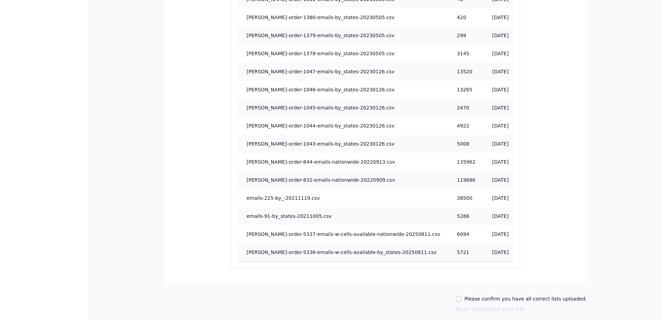
scroll to position [672, 0]
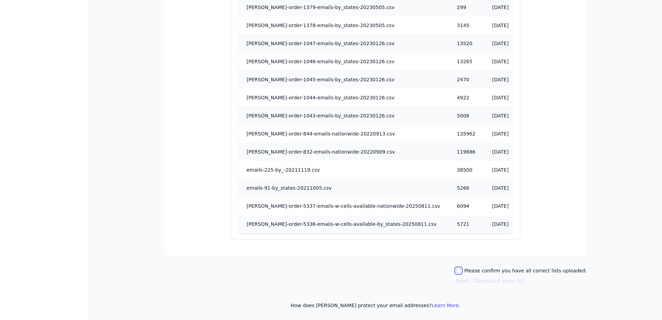
click at [461, 270] on input "Please confirm you have all correct lists uploaded." at bounding box center [459, 271] width 6 height 6
checkbox input "true"
click at [474, 282] on button "Next: Download your list" at bounding box center [490, 281] width 68 height 8
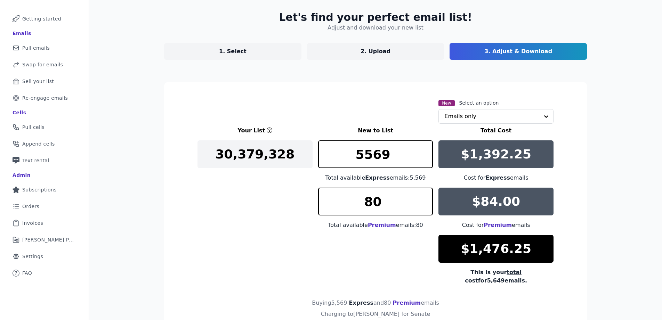
scroll to position [72, 0]
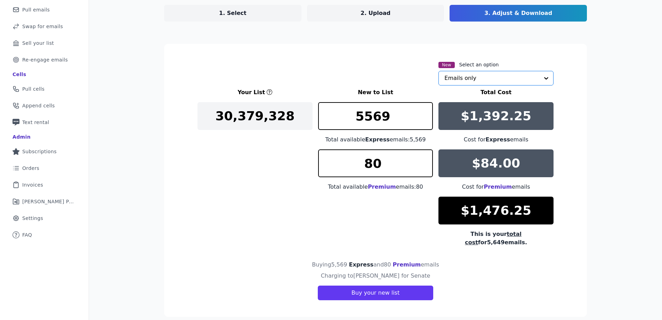
click at [479, 81] on input "text" at bounding box center [491, 78] width 95 height 14
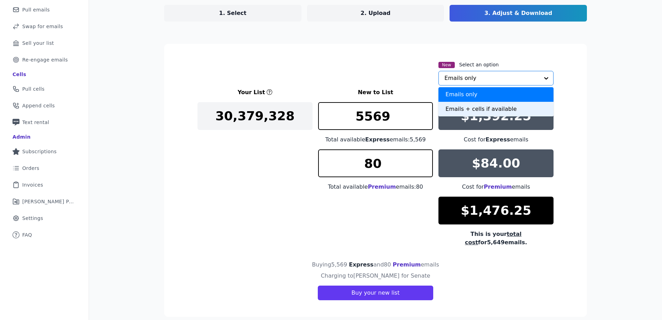
click at [468, 116] on div "Emails + cells if available" at bounding box center [495, 109] width 115 height 15
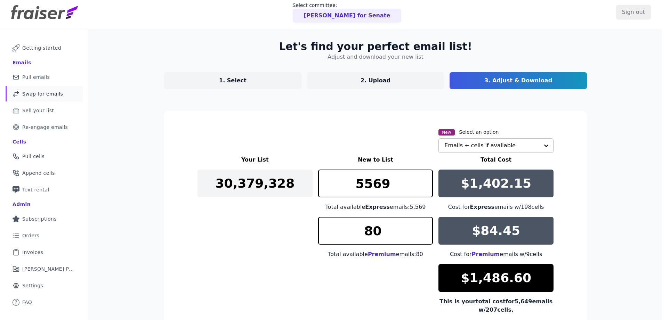
scroll to position [0, 0]
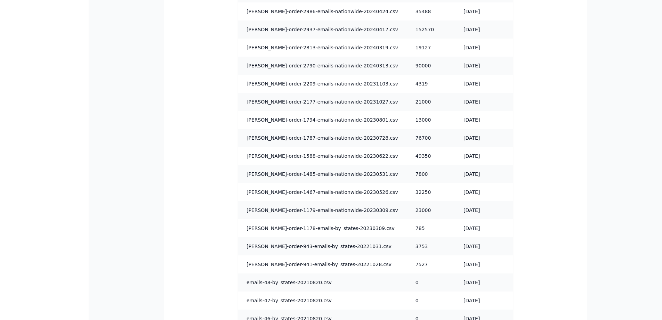
scroll to position [573, 0]
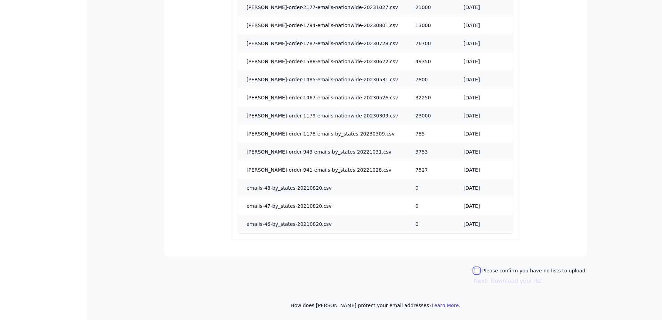
click at [479, 272] on input "Please confirm you have no lists to upload." at bounding box center [477, 271] width 6 height 6
checkbox input "true"
click at [518, 281] on button "Next: Download your list" at bounding box center [508, 281] width 68 height 8
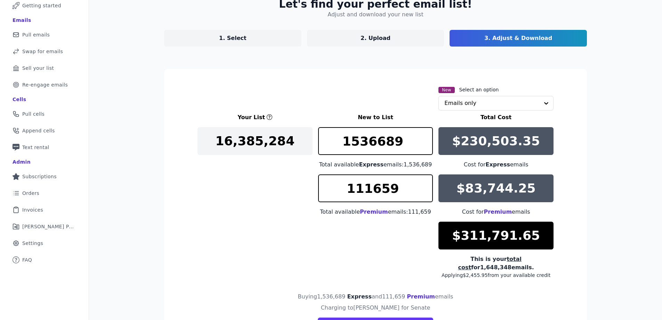
scroll to position [87, 0]
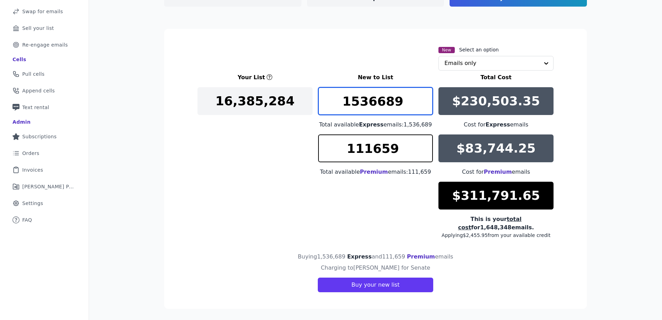
click at [374, 104] on input "1536689" at bounding box center [375, 101] width 115 height 28
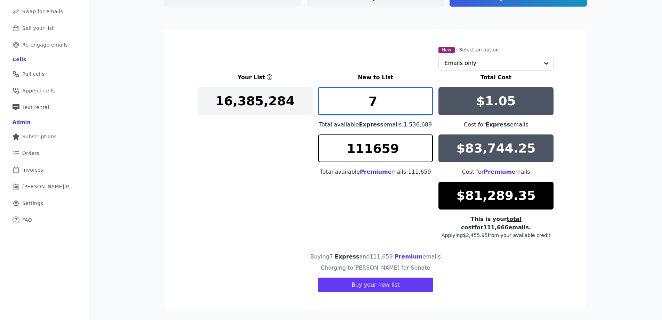
scroll to position [79, 0]
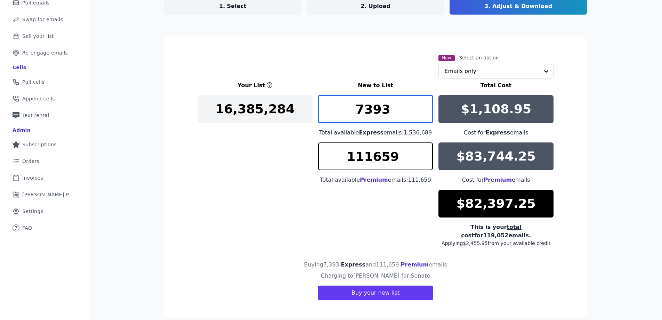
type input "7393"
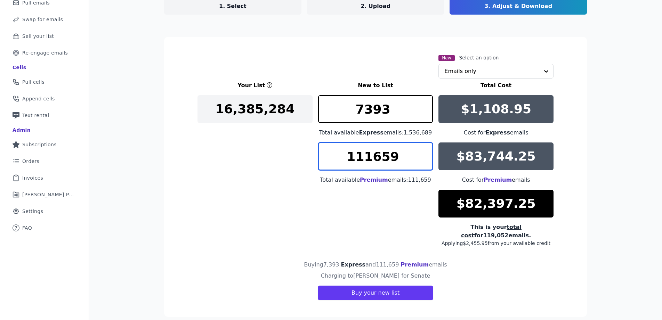
click at [391, 162] on input "111659" at bounding box center [375, 157] width 115 height 28
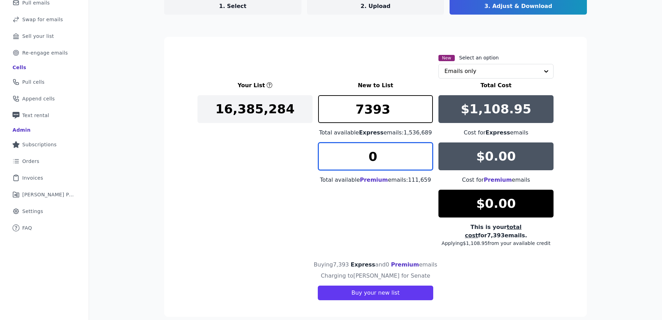
click at [368, 160] on input "0" at bounding box center [375, 157] width 115 height 28
drag, startPoint x: 368, startPoint y: 160, endPoint x: 378, endPoint y: 161, distance: 9.4
click at [378, 161] on input "0" at bounding box center [375, 157] width 115 height 28
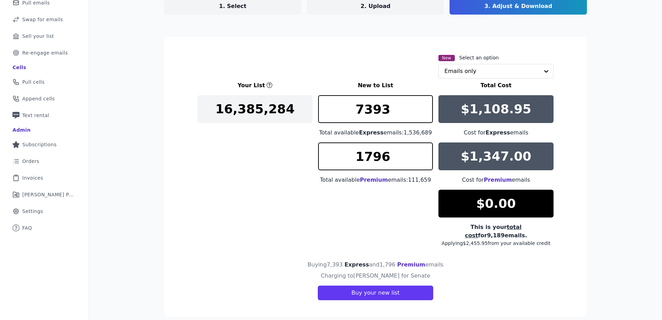
click at [197, 191] on div "Your List New to List Total Cost 16,385,284 7393 Total available Express emails…" at bounding box center [375, 163] width 356 height 165
click at [423, 153] on input "1797" at bounding box center [375, 157] width 115 height 28
type input "1796"
click at [422, 163] on input "1796" at bounding box center [375, 157] width 115 height 28
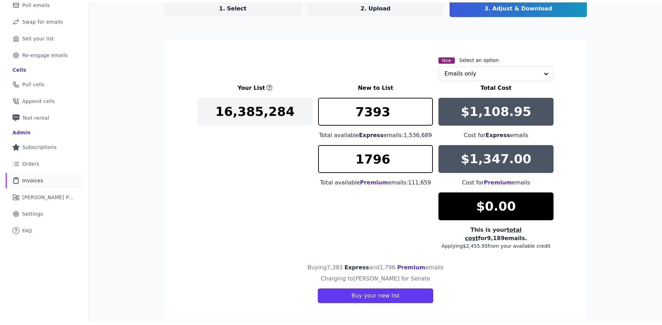
scroll to position [0, 0]
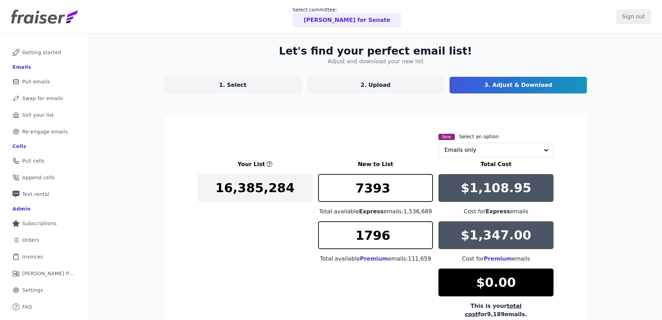
click at [225, 84] on p "1. Select" at bounding box center [232, 85] width 27 height 8
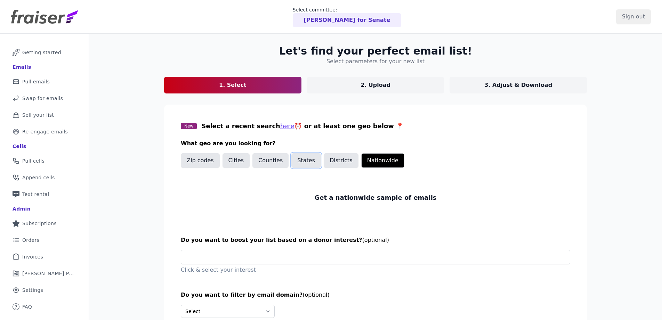
click at [298, 162] on button "States" at bounding box center [306, 160] width 30 height 15
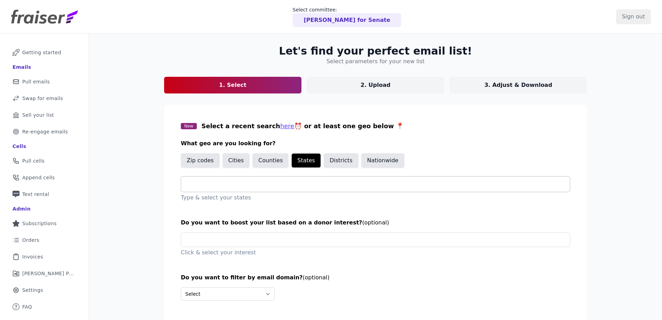
click at [263, 184] on input "text" at bounding box center [378, 184] width 383 height 8
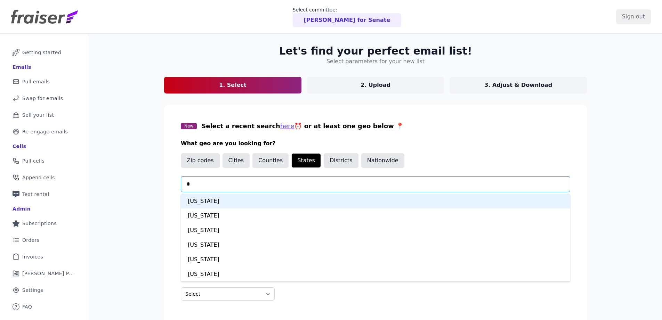
type input "**"
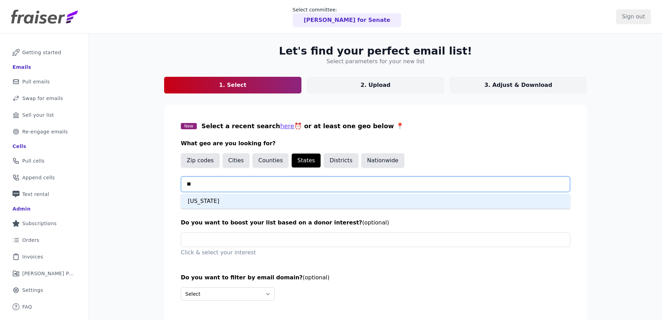
click at [297, 204] on div "[US_STATE]" at bounding box center [375, 201] width 389 height 15
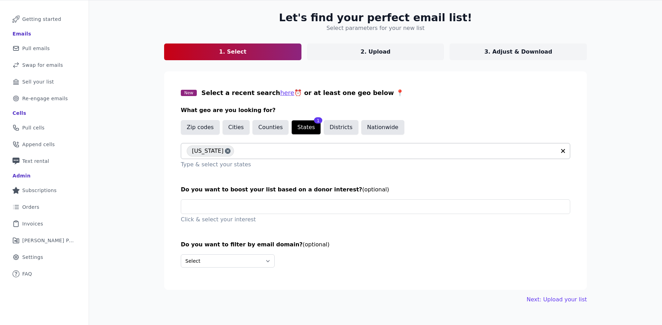
scroll to position [34, 0]
click at [541, 293] on div "Let's find your perfect email list! Select parameters for your new list 1. Sele…" at bounding box center [375, 157] width 445 height 314
click at [543, 298] on link "Next: Upload your list" at bounding box center [557, 299] width 60 height 8
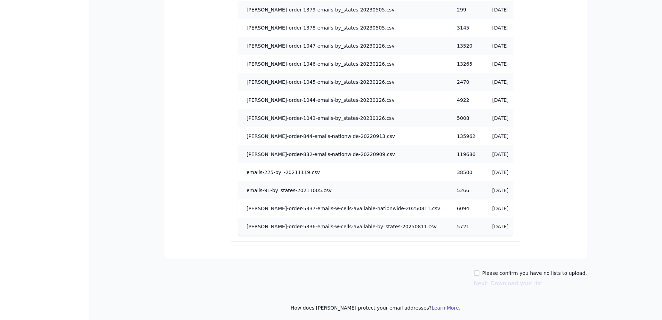
scroll to position [693, 0]
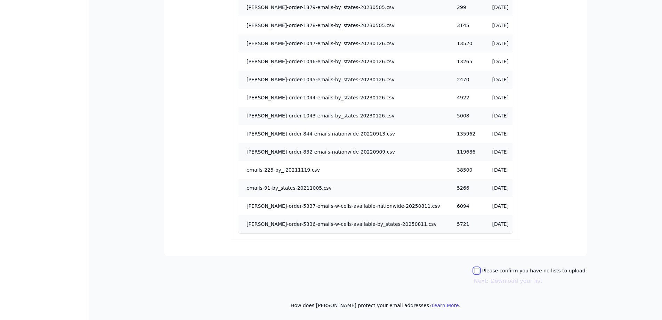
click at [479, 269] on input "Please confirm you have no lists to upload." at bounding box center [477, 271] width 6 height 6
checkbox input "true"
click at [492, 280] on button "Next: Download your list" at bounding box center [508, 281] width 68 height 8
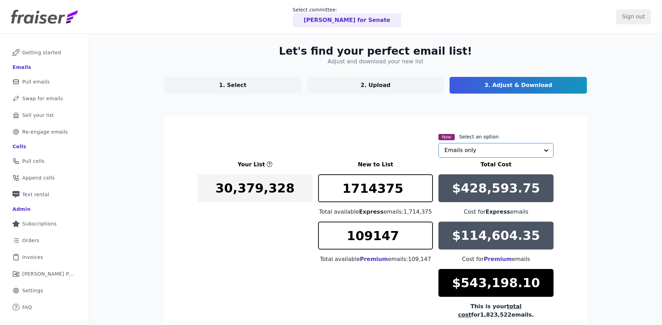
click at [462, 153] on input "text" at bounding box center [491, 150] width 95 height 14
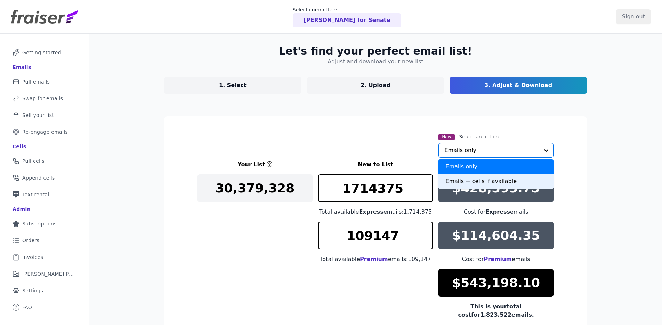
click at [470, 182] on div "Emails + cells if available" at bounding box center [495, 181] width 115 height 15
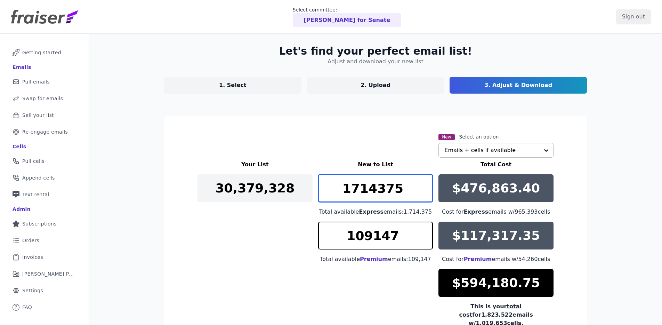
drag, startPoint x: 405, startPoint y: 193, endPoint x: 344, endPoint y: 190, distance: 60.9
click at [344, 190] on input "1714375" at bounding box center [375, 188] width 115 height 28
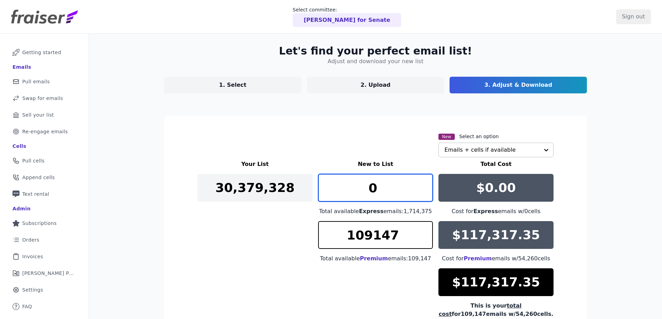
type input "0"
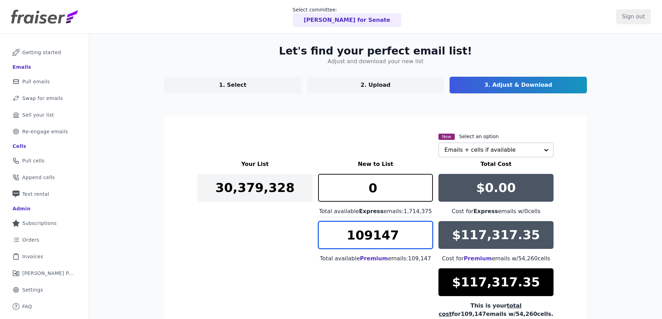
drag, startPoint x: 371, startPoint y: 237, endPoint x: 304, endPoint y: 229, distance: 67.3
click at [304, 229] on div "Your List New to List Total Cost 30,379,328 0 Total available Express emails: 1…" at bounding box center [375, 239] width 356 height 159
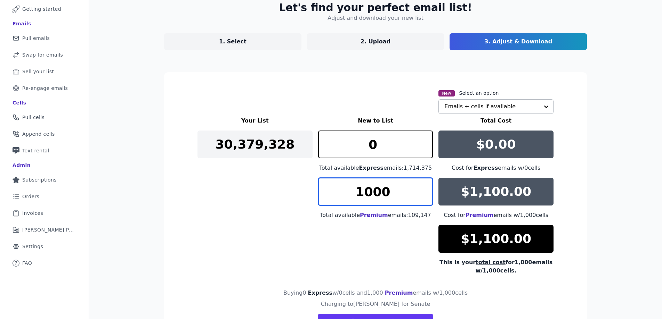
scroll to position [81, 0]
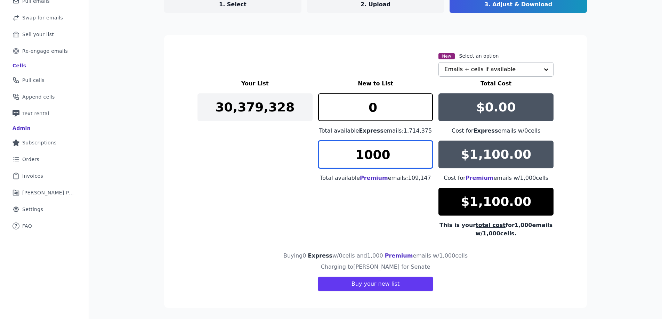
click at [365, 156] on input "1000" at bounding box center [375, 155] width 115 height 28
click at [373, 156] on input "1000" at bounding box center [375, 155] width 115 height 28
click at [375, 155] on input "1050" at bounding box center [375, 155] width 115 height 28
click at [421, 161] on input "1089" at bounding box center [375, 155] width 115 height 28
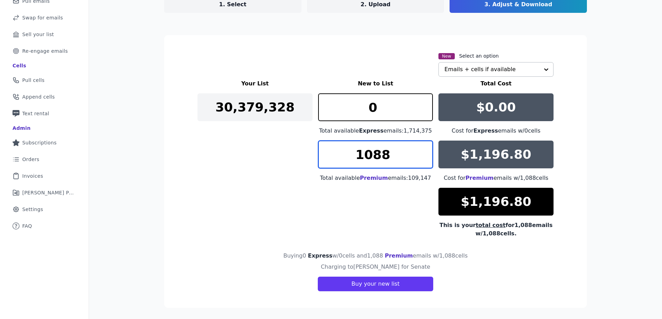
click at [422, 160] on input "1088" at bounding box center [375, 155] width 115 height 28
click at [424, 152] on input "1089" at bounding box center [375, 155] width 115 height 28
click at [424, 152] on input "1090" at bounding box center [375, 155] width 115 height 28
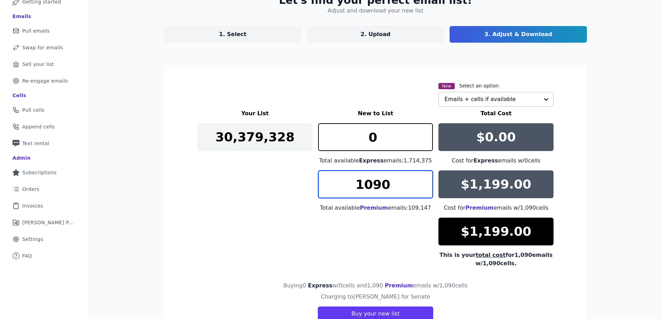
scroll to position [0, 0]
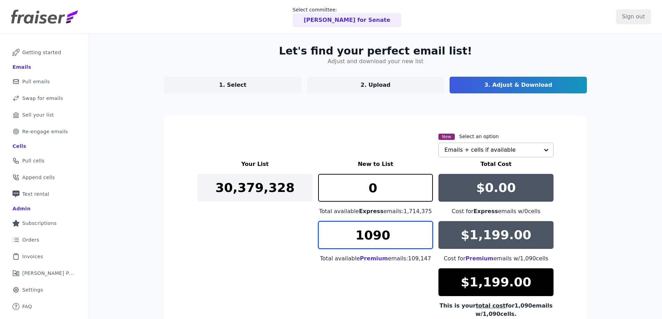
drag, startPoint x: 341, startPoint y: 230, endPoint x: 319, endPoint y: 228, distance: 22.0
click at [321, 228] on input "1090" at bounding box center [375, 235] width 115 height 28
type input "0100"
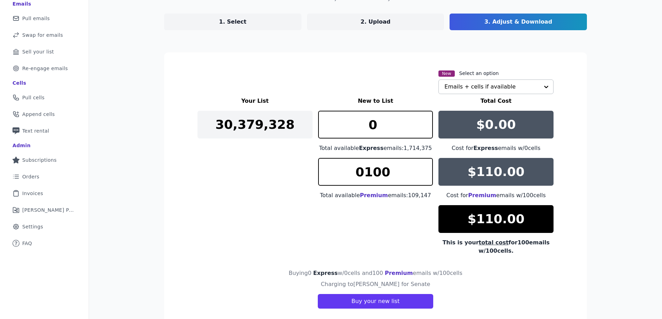
scroll to position [81, 0]
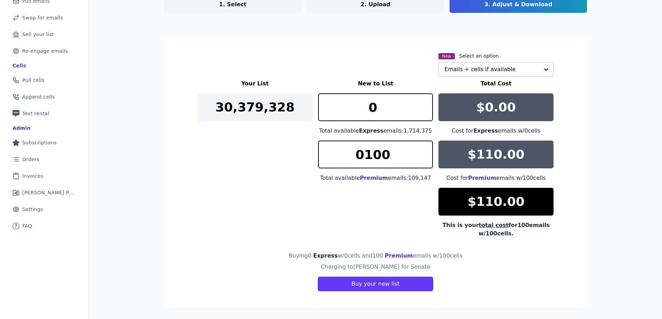
click at [459, 73] on input "text" at bounding box center [491, 70] width 95 height 14
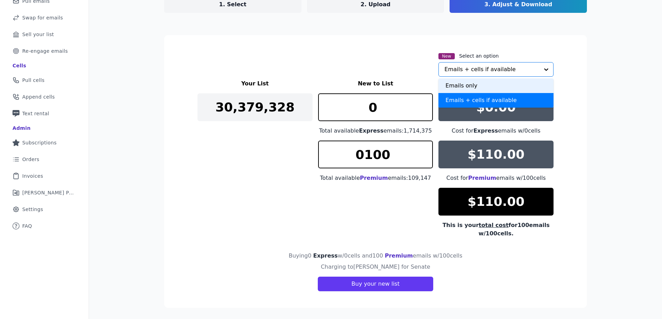
click at [455, 89] on div "Emails only" at bounding box center [495, 86] width 115 height 15
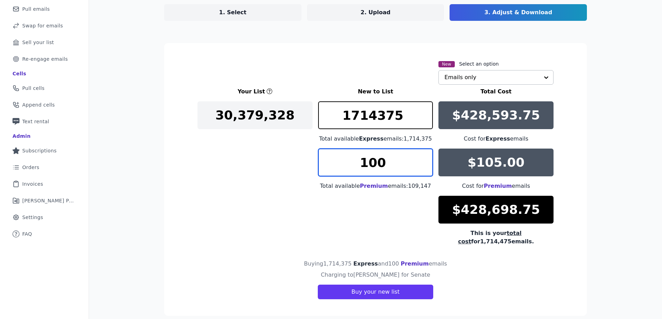
drag, startPoint x: 401, startPoint y: 164, endPoint x: 338, endPoint y: 155, distance: 63.6
click at [338, 155] on input "100" at bounding box center [375, 163] width 115 height 28
click at [359, 168] on input "000" at bounding box center [375, 163] width 115 height 28
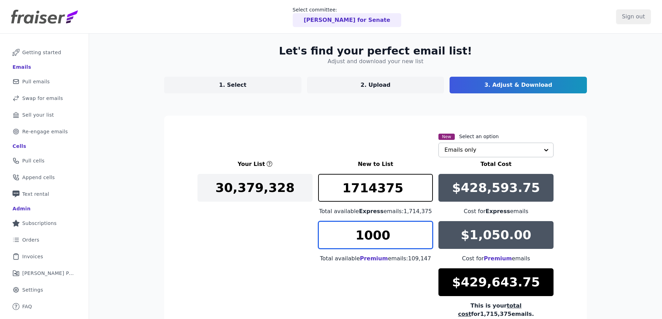
type input "1000"
click at [340, 19] on p "Cory Booker for Senate" at bounding box center [347, 20] width 87 height 8
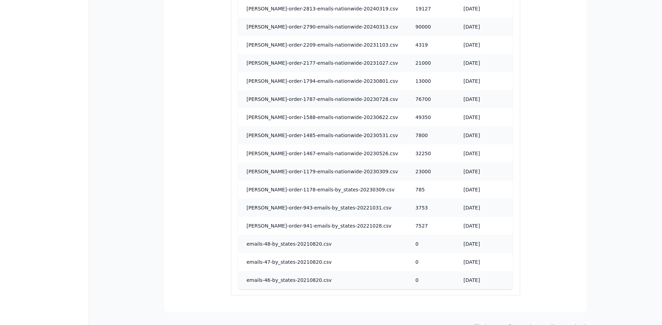
scroll to position [568, 0]
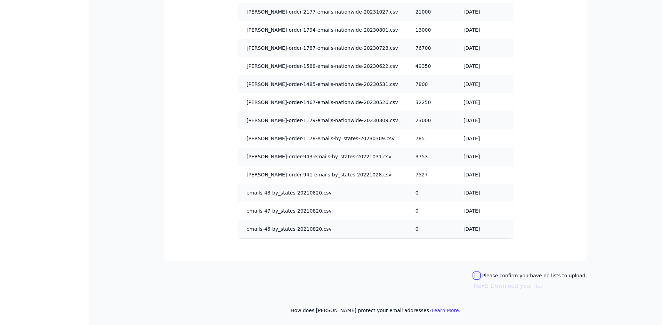
click at [479, 274] on input "Please confirm you have no lists to upload." at bounding box center [477, 276] width 6 height 6
checkbox input "true"
click at [525, 285] on button "Next: Download your list" at bounding box center [508, 286] width 68 height 8
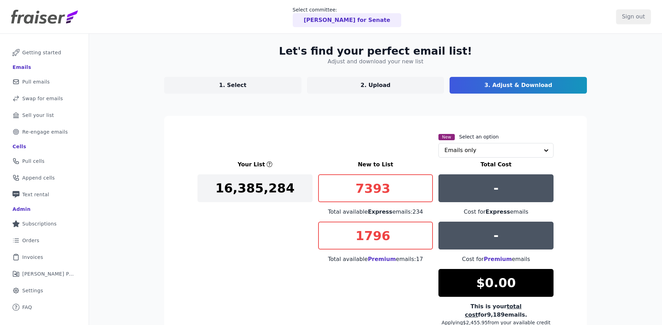
click at [231, 87] on p "1. Select" at bounding box center [232, 85] width 27 height 8
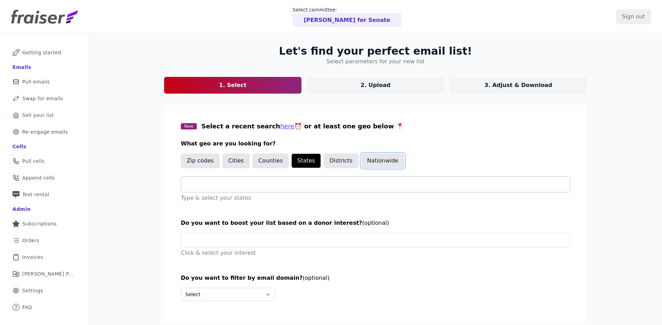
click at [366, 162] on button "Nationwide" at bounding box center [382, 160] width 43 height 15
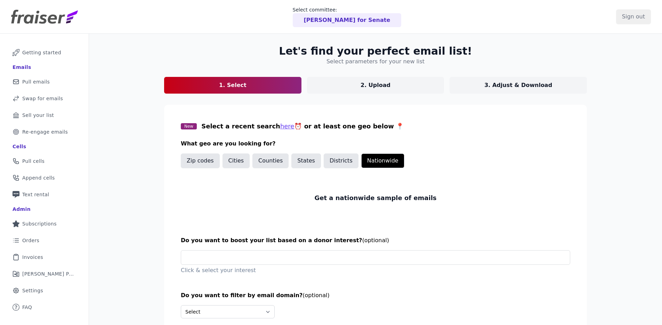
drag, startPoint x: 415, startPoint y: 221, endPoint x: 411, endPoint y: 207, distance: 14.8
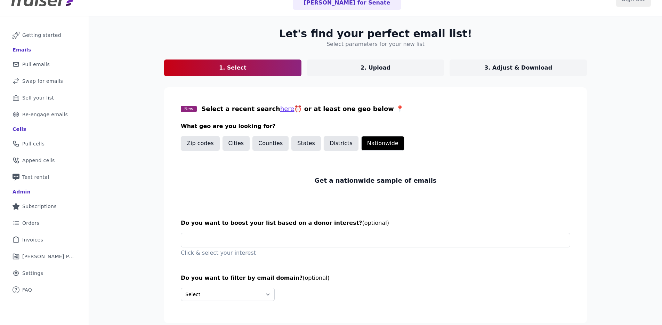
scroll to position [41, 0]
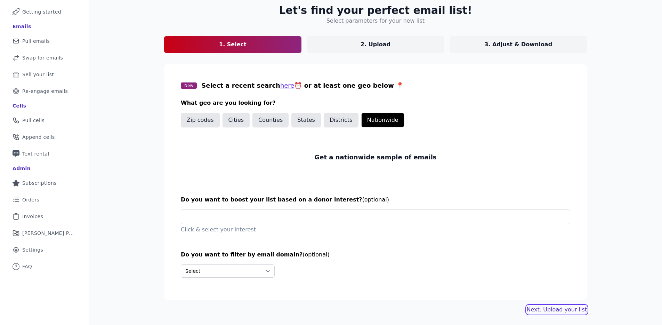
click at [552, 312] on link "Next: Upload your list" at bounding box center [557, 309] width 60 height 8
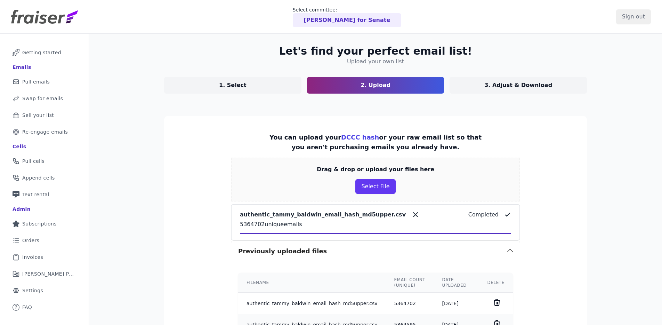
drag, startPoint x: 547, startPoint y: 253, endPoint x: 553, endPoint y: 231, distance: 22.3
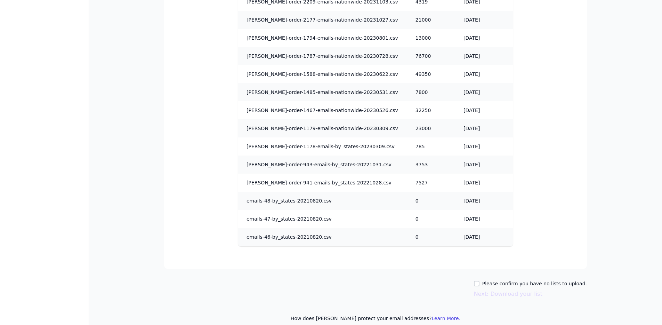
scroll to position [568, 0]
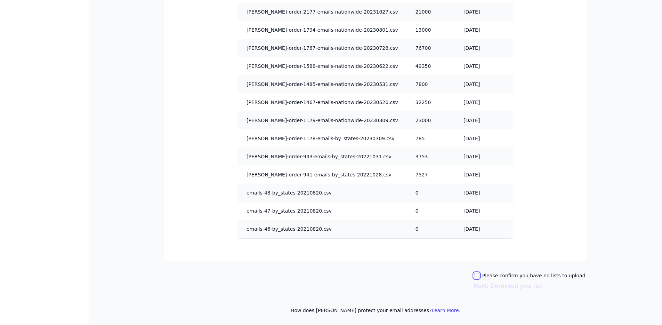
click at [479, 275] on input "Please confirm you have no lists to upload." at bounding box center [477, 276] width 6 height 6
checkbox input "true"
click at [490, 286] on button "Next: Download your list" at bounding box center [508, 286] width 68 height 8
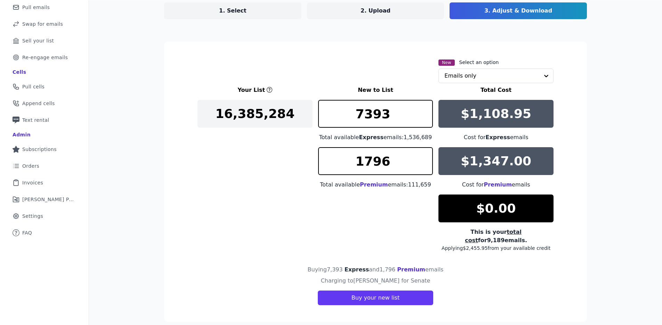
scroll to position [74, 0]
drag, startPoint x: 399, startPoint y: 286, endPoint x: -216, endPoint y: 241, distance: 616.9
click at [0, 241] on html "Select committee: [PERSON_NAME] for Senate Sign out Mail Icon Outline of a mail…" at bounding box center [331, 162] width 662 height 325
click at [425, 157] on input "1797" at bounding box center [375, 161] width 115 height 28
type input "1796"
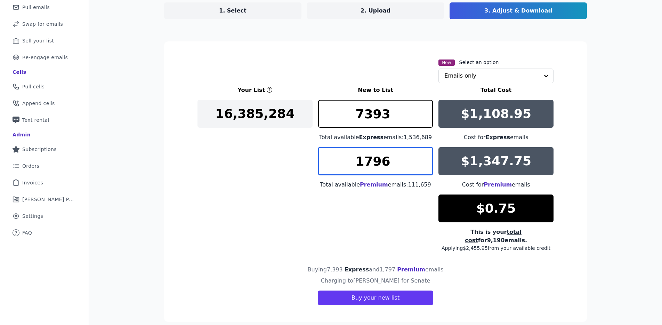
click at [425, 167] on input "1796" at bounding box center [375, 161] width 115 height 28
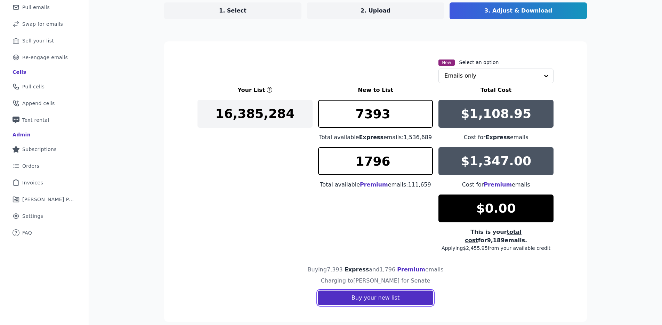
click at [355, 294] on button "Buy your new list" at bounding box center [375, 297] width 115 height 15
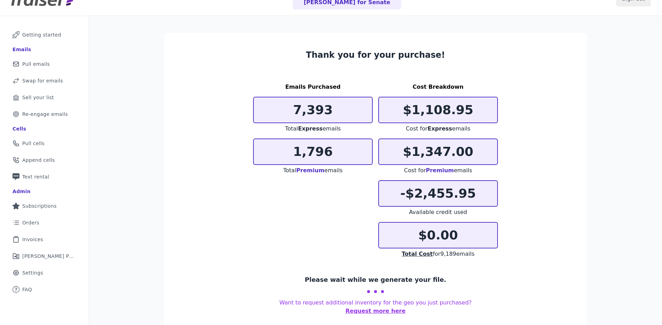
scroll to position [34, 0]
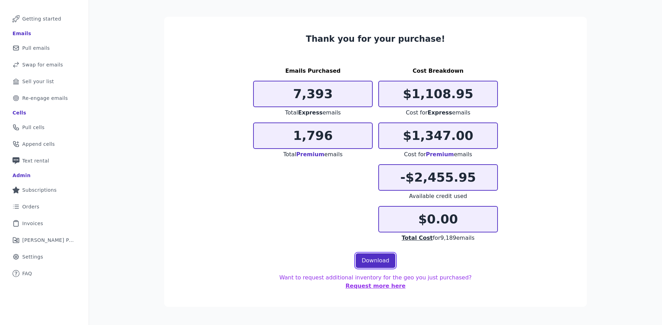
click at [378, 263] on link "Download" at bounding box center [376, 260] width 40 height 15
click at [375, 261] on link "Download" at bounding box center [376, 260] width 40 height 15
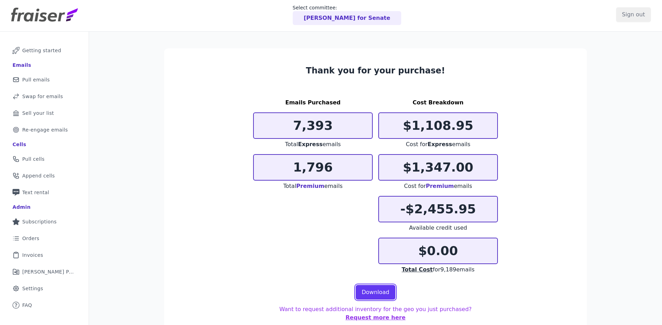
scroll to position [0, 0]
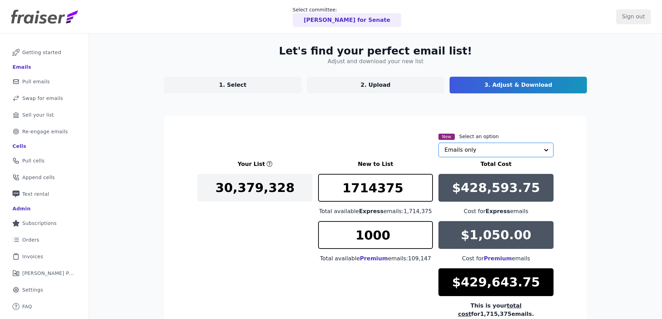
click at [463, 150] on input "text" at bounding box center [491, 150] width 95 height 14
click at [543, 135] on div "New Select an option Emails only" at bounding box center [495, 144] width 115 height 25
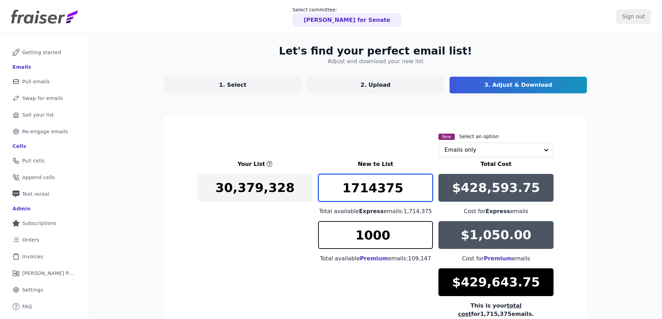
click at [376, 197] on input "1714375" at bounding box center [375, 188] width 115 height 28
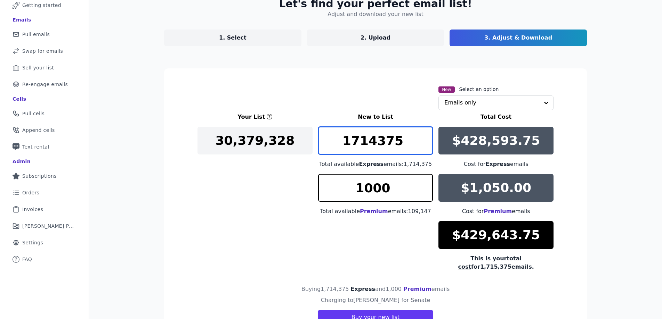
scroll to position [73, 0]
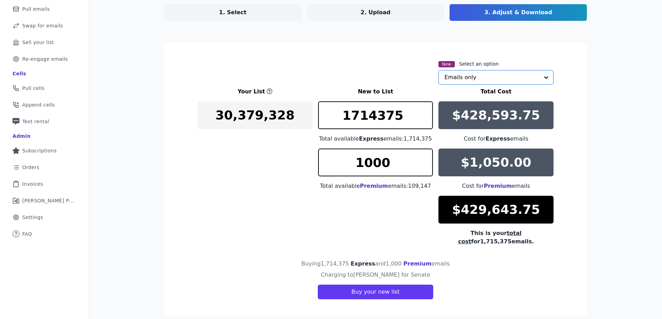
click at [496, 79] on input "text" at bounding box center [491, 78] width 95 height 14
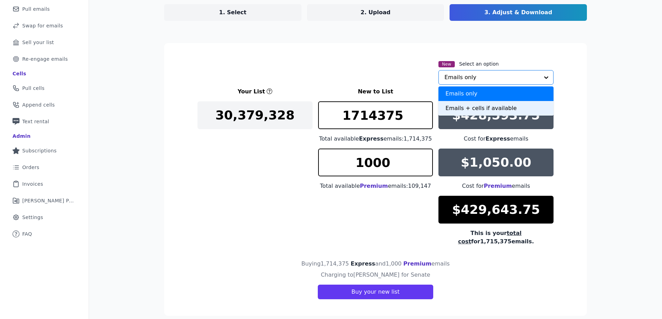
click at [487, 112] on div "Emails + cells if available" at bounding box center [495, 108] width 115 height 15
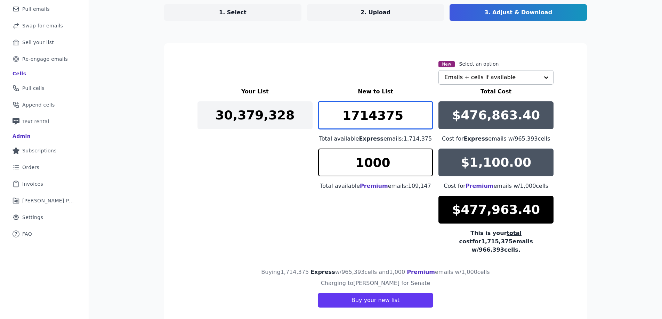
drag, startPoint x: 397, startPoint y: 114, endPoint x: 310, endPoint y: 114, distance: 86.9
click at [310, 114] on div "Your List New to List Total Cost 30,379,328 1714375 Total available Express ema…" at bounding box center [375, 171] width 356 height 167
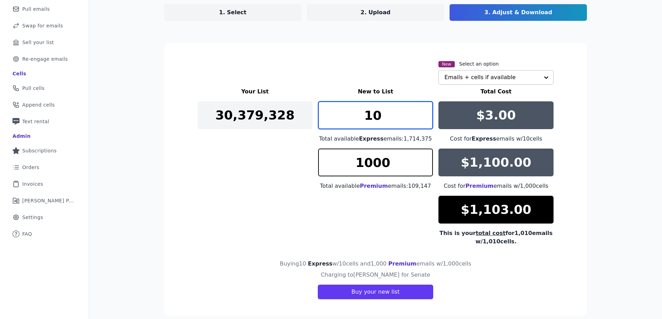
type input "10"
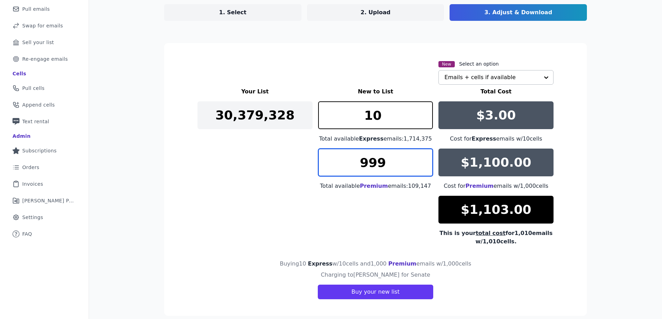
click at [425, 169] on input "999" at bounding box center [375, 163] width 115 height 28
click at [425, 169] on input "998" at bounding box center [375, 163] width 115 height 28
click at [425, 169] on input "997" at bounding box center [375, 163] width 115 height 28
click at [425, 169] on input "996" at bounding box center [375, 163] width 115 height 28
click at [425, 169] on input "995" at bounding box center [375, 163] width 115 height 28
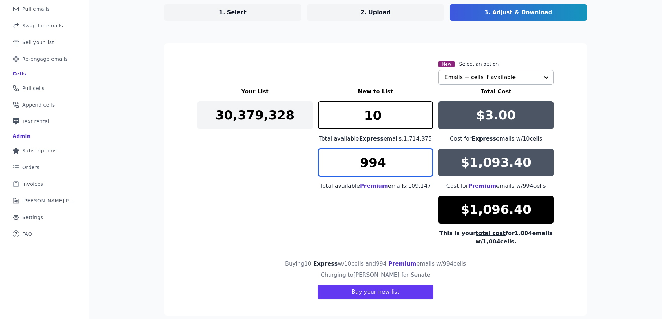
click at [425, 169] on input "994" at bounding box center [375, 163] width 115 height 28
drag, startPoint x: 425, startPoint y: 169, endPoint x: 398, endPoint y: 166, distance: 26.9
click at [425, 169] on input "936" at bounding box center [375, 163] width 115 height 28
drag, startPoint x: 383, startPoint y: 165, endPoint x: 328, endPoint y: 144, distance: 59.3
click at [333, 148] on div "Your List New to List Total Cost 30,379,328 10 Total available Express emails: …" at bounding box center [375, 167] width 356 height 159
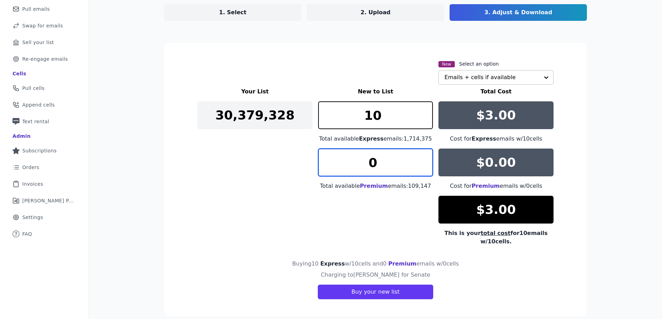
type input "0"
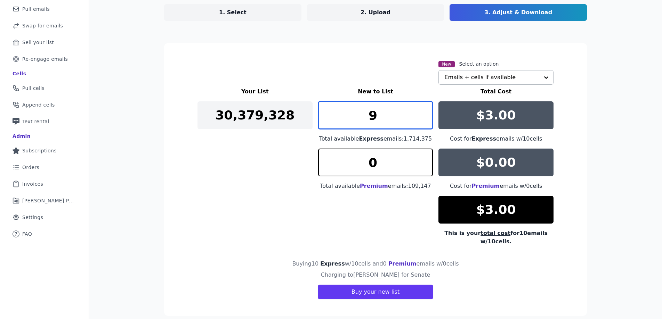
click at [425, 121] on input "9" at bounding box center [375, 115] width 115 height 28
click at [425, 121] on input "8" at bounding box center [375, 115] width 115 height 28
click at [425, 121] on input "7" at bounding box center [375, 115] width 115 height 28
click at [425, 121] on input "6" at bounding box center [375, 115] width 115 height 28
click at [425, 121] on input "5" at bounding box center [375, 115] width 115 height 28
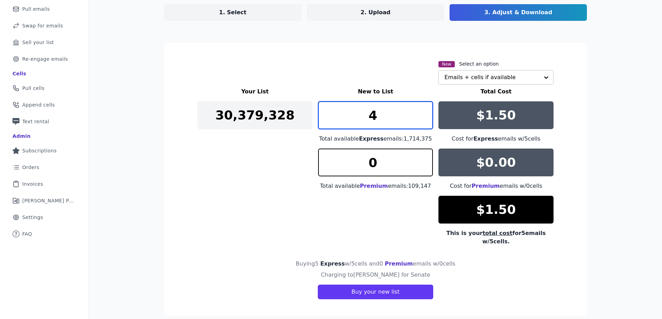
click at [425, 121] on input "4" at bounding box center [375, 115] width 115 height 28
click at [425, 121] on input "3" at bounding box center [375, 115] width 115 height 28
click at [425, 121] on input "2" at bounding box center [375, 115] width 115 height 28
click at [425, 121] on input "1" at bounding box center [375, 115] width 115 height 28
type input "0"
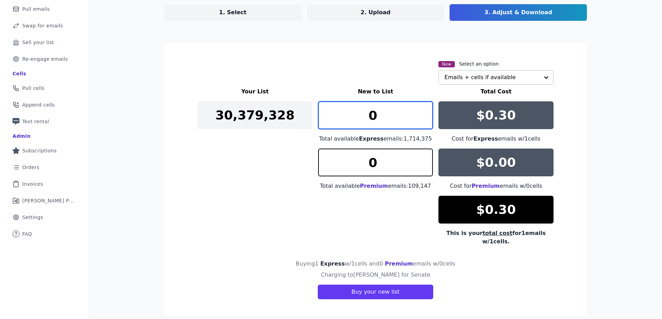
click at [425, 121] on input "0" at bounding box center [375, 115] width 115 height 28
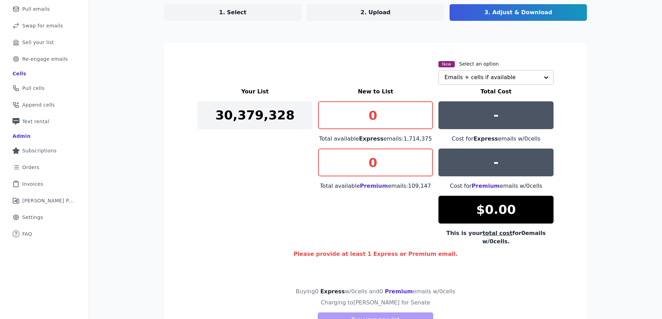
scroll to position [0, 0]
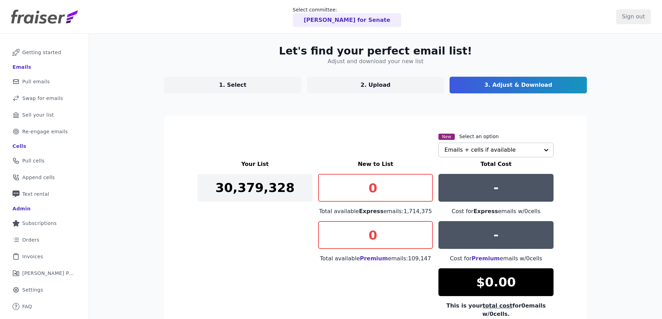
click at [249, 83] on link "1. Select" at bounding box center [232, 85] width 137 height 17
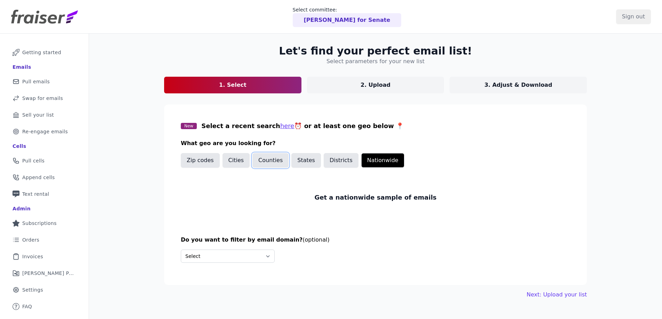
click at [278, 163] on button "Counties" at bounding box center [270, 160] width 36 height 15
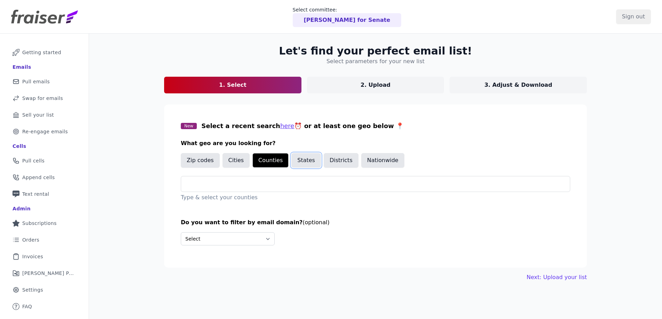
click at [291, 162] on button "States" at bounding box center [306, 160] width 30 height 15
click at [281, 189] on div at bounding box center [378, 184] width 383 height 15
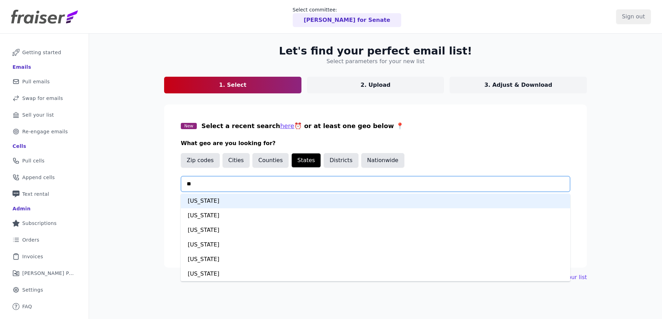
type input "***"
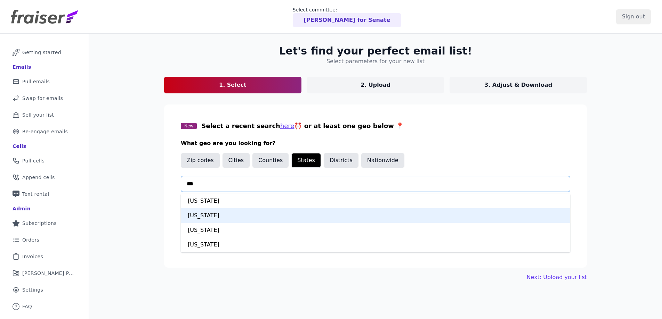
click at [214, 218] on div "[US_STATE]" at bounding box center [375, 216] width 389 height 15
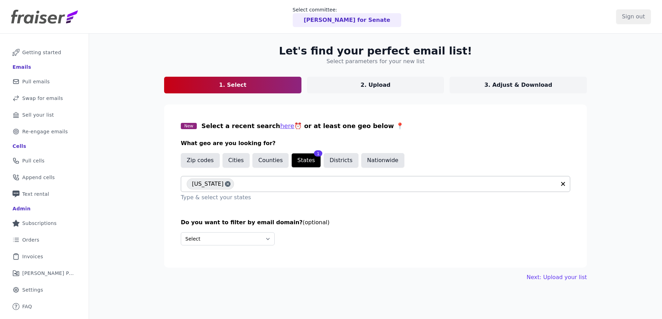
click at [546, 273] on div "Let's find your perfect email list! Select parameters for your new list 1. Sele…" at bounding box center [375, 163] width 445 height 259
click at [550, 277] on link "Next: Upload your list" at bounding box center [557, 278] width 60 height 8
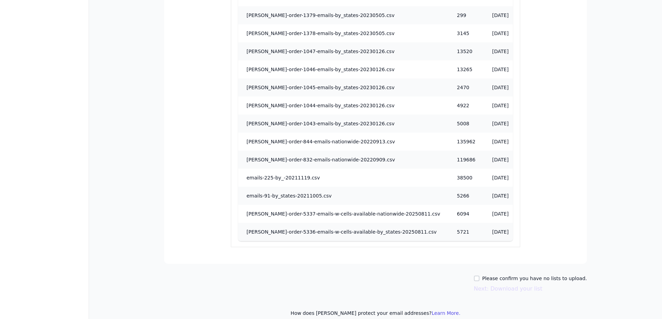
scroll to position [694, 0]
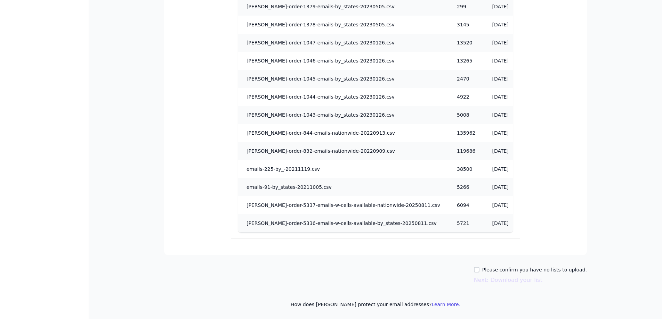
click at [487, 271] on div "Please confirm you have no lists to upload." at bounding box center [530, 270] width 113 height 7
click at [479, 269] on input "Please confirm you have no lists to upload." at bounding box center [477, 270] width 6 height 6
checkbox input "true"
click at [508, 282] on button "Next: Download your list" at bounding box center [508, 280] width 68 height 8
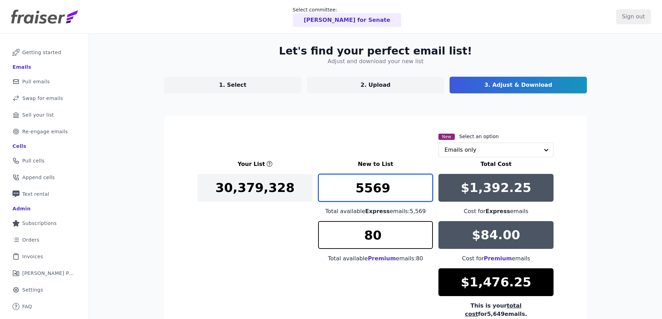
drag, startPoint x: 389, startPoint y: 192, endPoint x: 339, endPoint y: 186, distance: 50.1
click at [339, 186] on input "5569" at bounding box center [375, 188] width 115 height 28
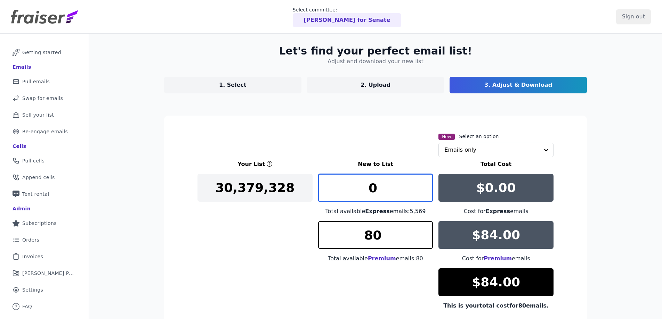
type input "0"
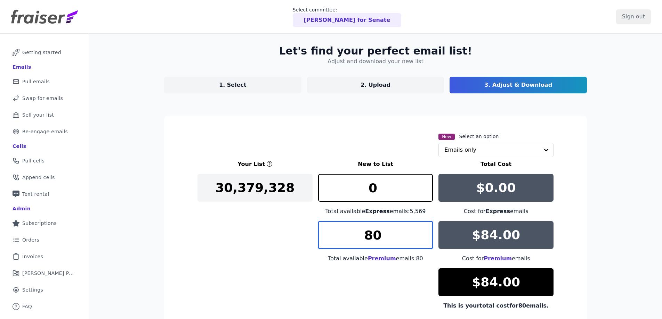
drag, startPoint x: 383, startPoint y: 241, endPoint x: 355, endPoint y: 236, distance: 27.8
click at [355, 236] on input "80" at bounding box center [375, 235] width 115 height 28
type input "1"
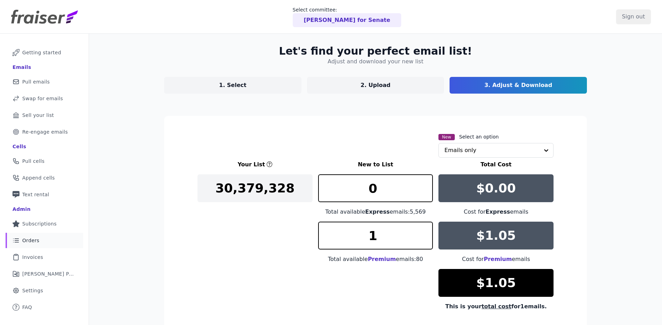
click at [38, 242] on span "Orders" at bounding box center [30, 240] width 17 height 7
